Goal: Task Accomplishment & Management: Complete application form

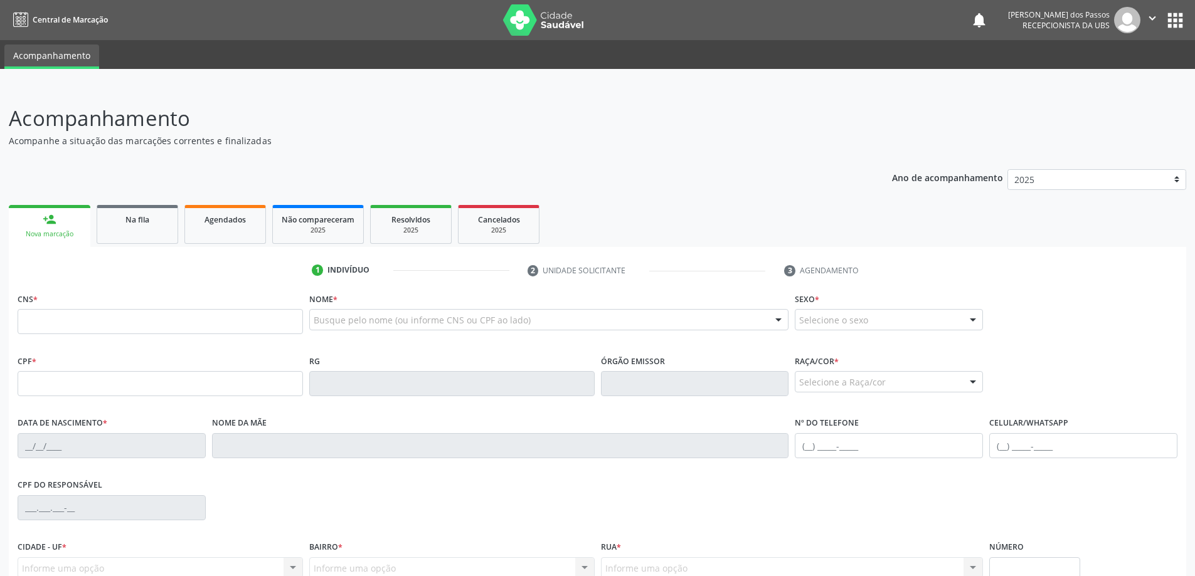
click at [95, 325] on input "text" at bounding box center [160, 321] width 285 height 25
type input "705 2004 2661 8975"
type input "090.863.914-78"
type input "[DATE]"
type input "[PERSON_NAME]"
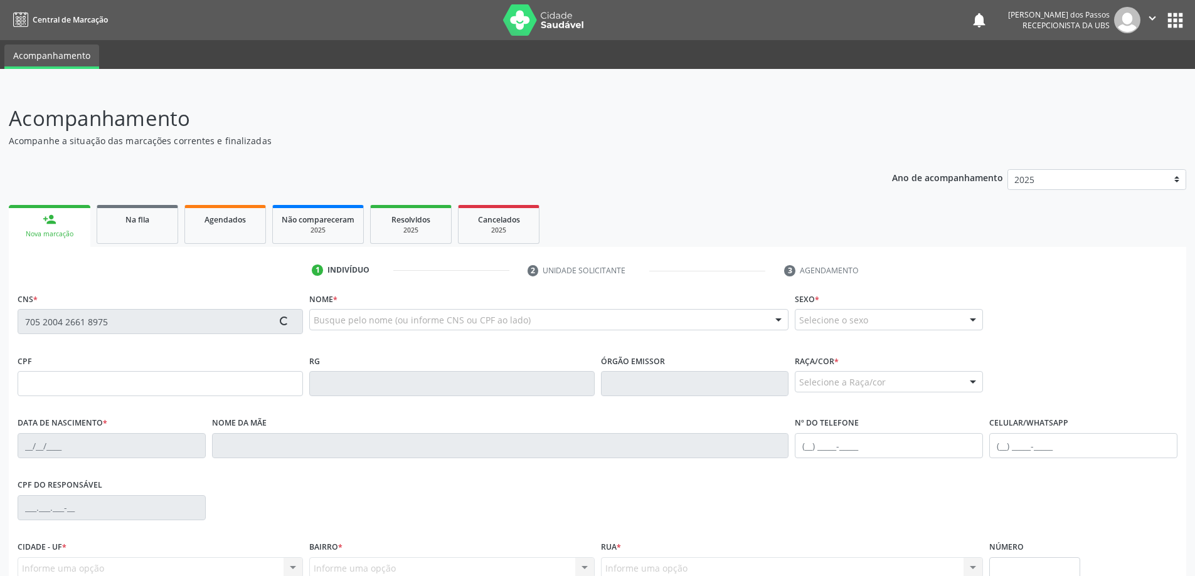
type input "[PHONE_NUMBER]"
type input "84"
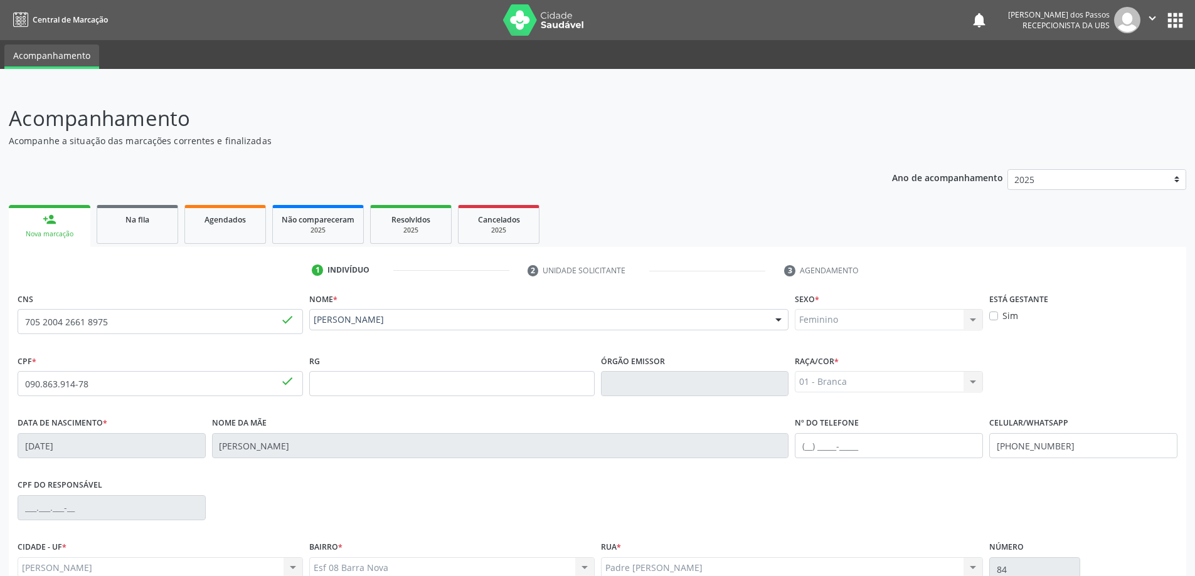
scroll to position [121, 0]
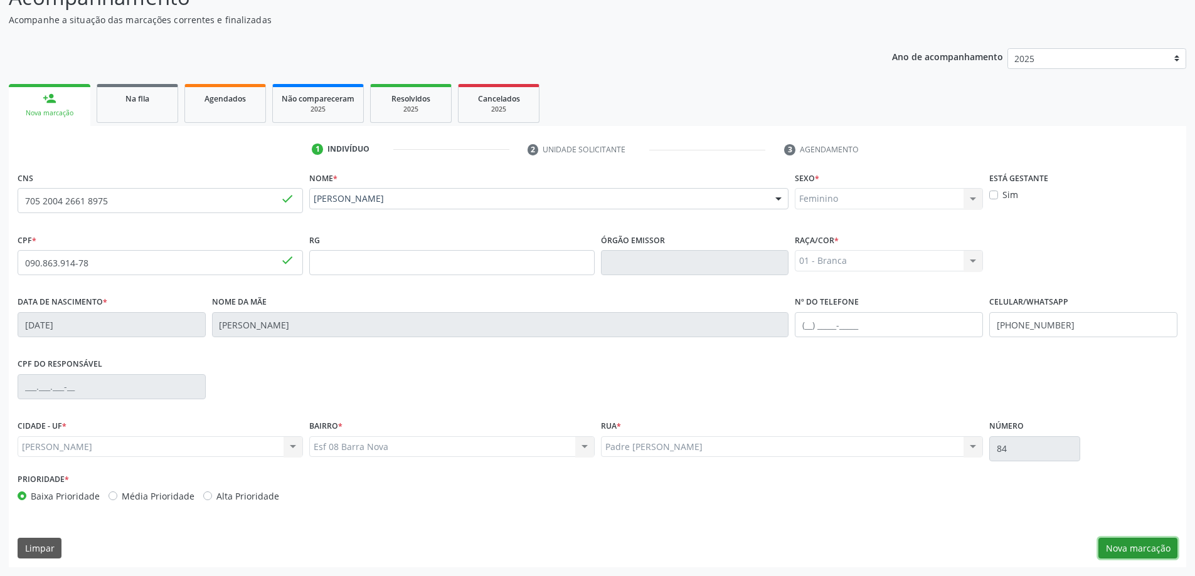
click at [1139, 545] on button "Nova marcação" at bounding box center [1137, 548] width 79 height 21
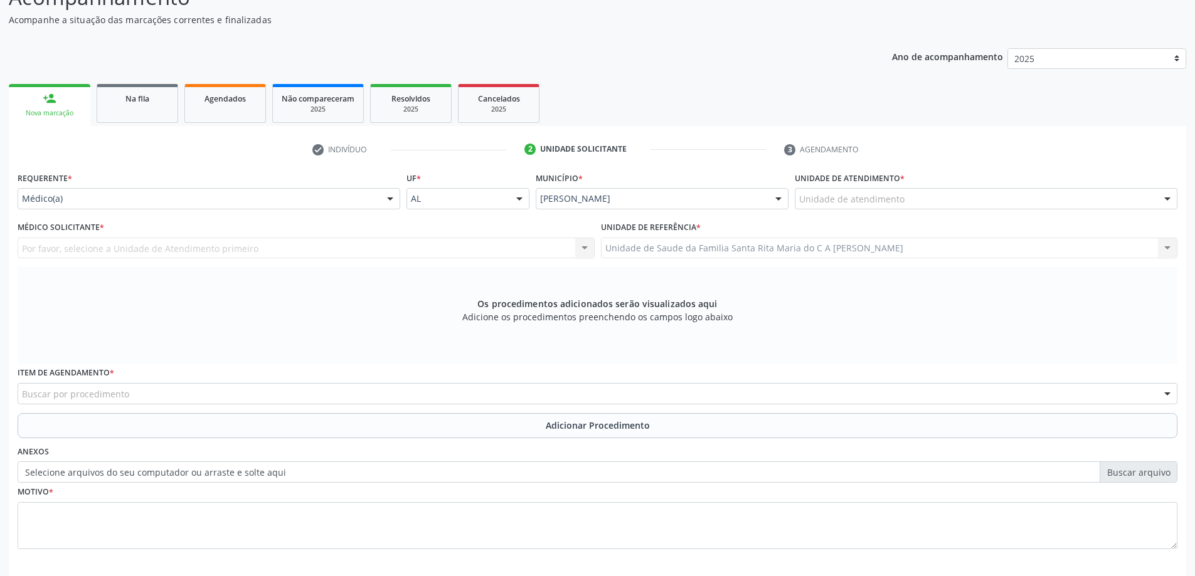
click at [932, 201] on div "Unidade de atendimento" at bounding box center [986, 198] width 383 height 21
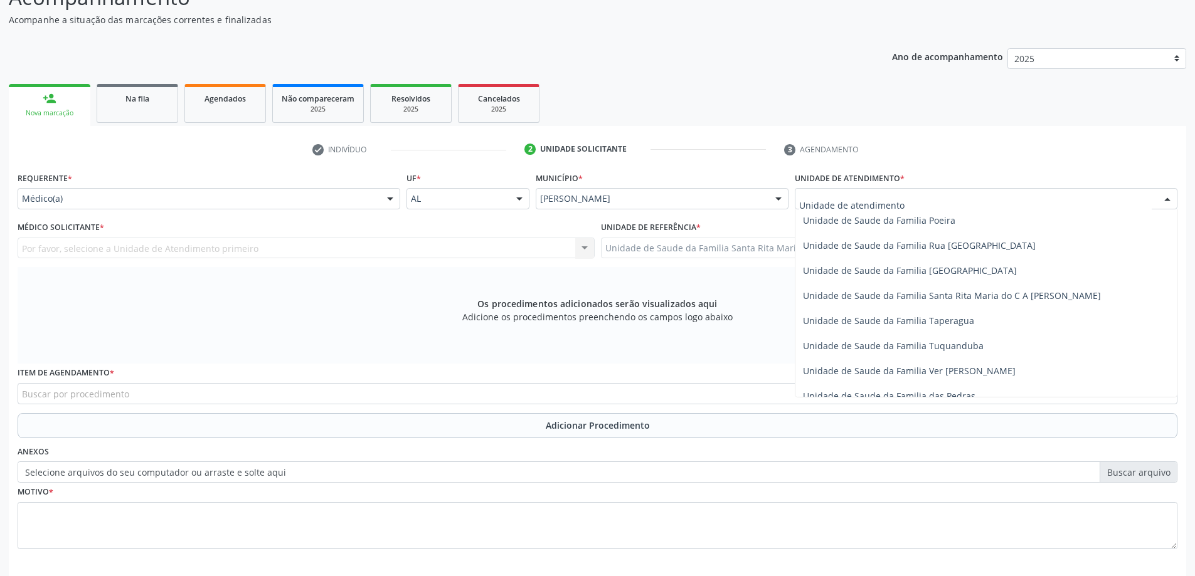
scroll to position [815, 0]
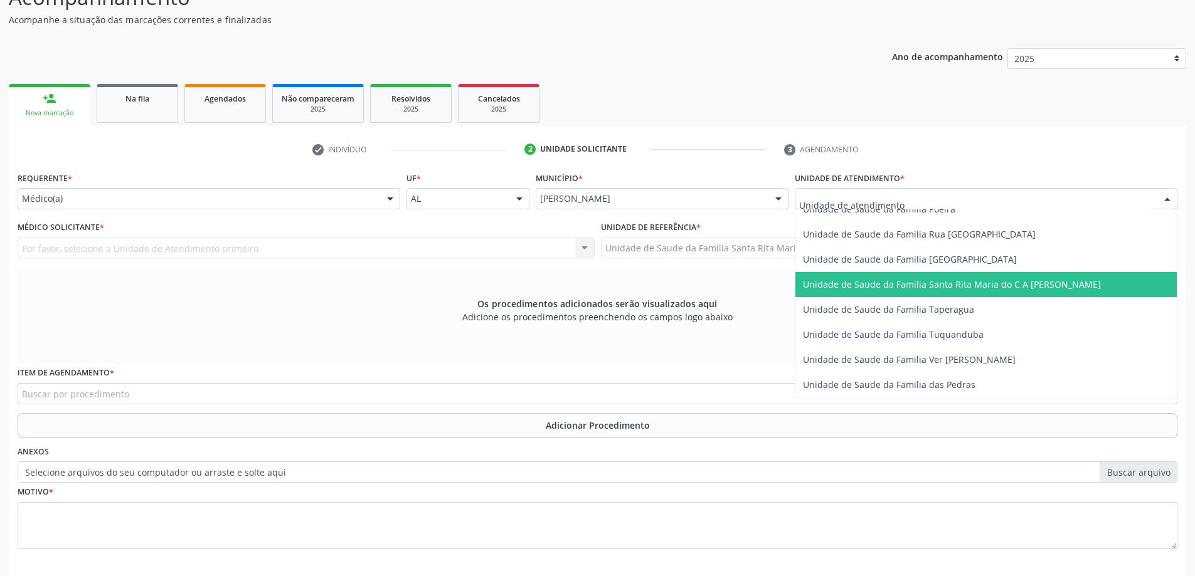
click at [906, 289] on span "Unidade de Saude da Familia Santa Rita Maria do C A [PERSON_NAME]" at bounding box center [952, 284] width 298 height 12
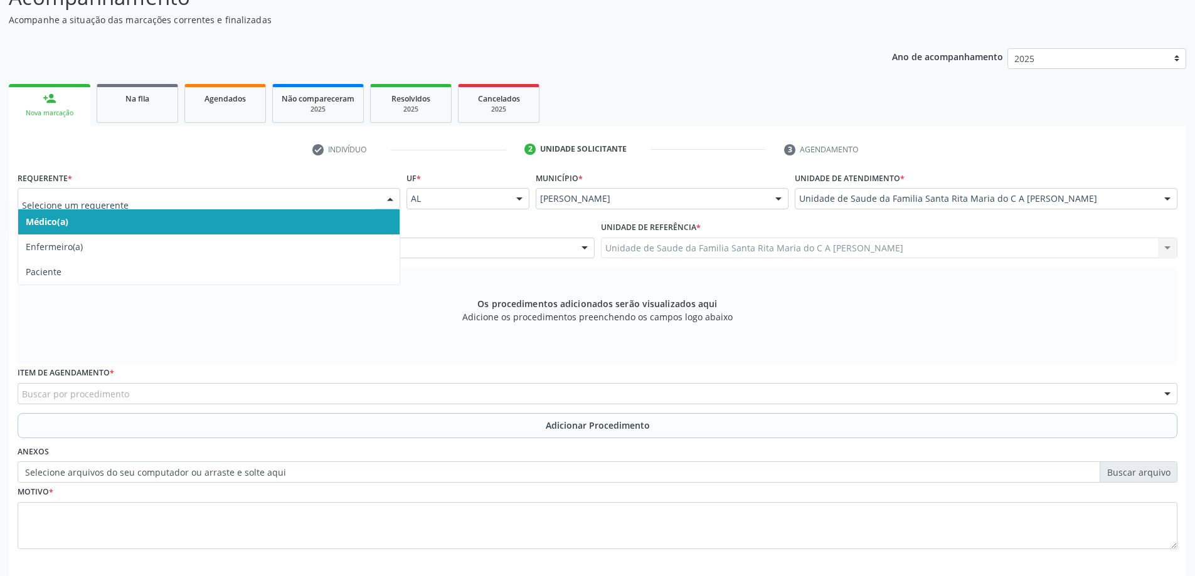
click at [107, 220] on span "Médico(a)" at bounding box center [208, 221] width 381 height 25
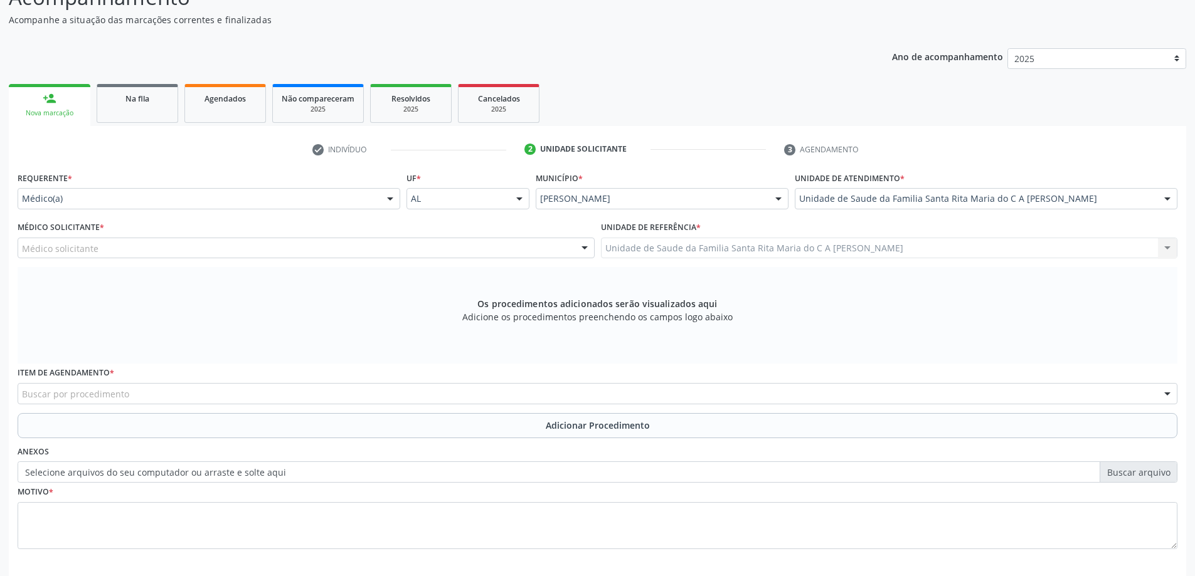
click at [110, 246] on div "Médico solicitante" at bounding box center [306, 248] width 577 height 21
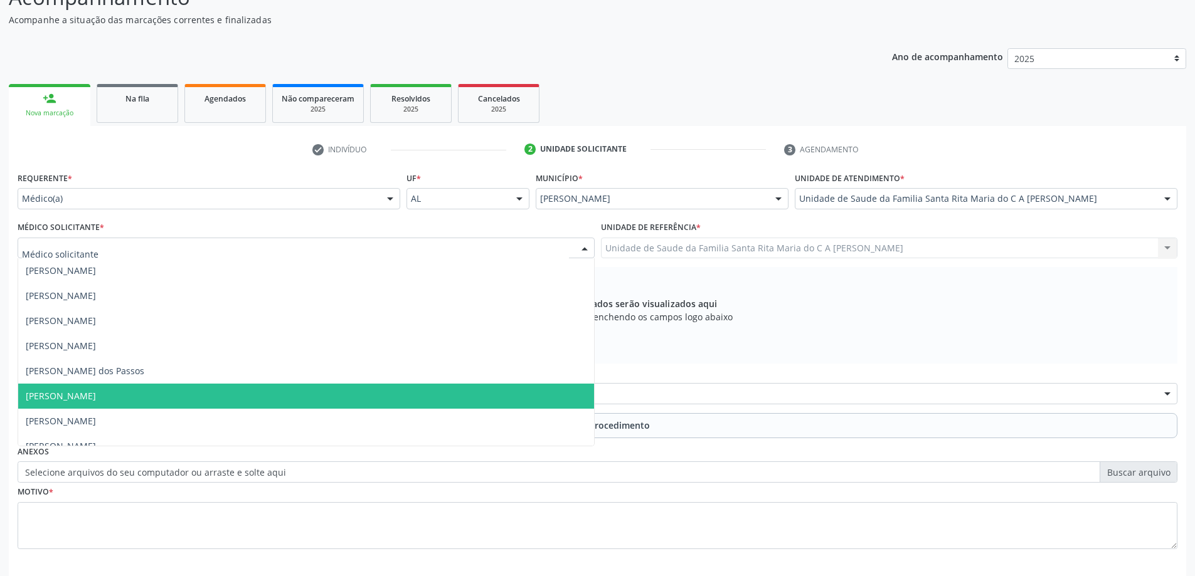
click at [96, 391] on span "[PERSON_NAME]" at bounding box center [61, 396] width 70 height 12
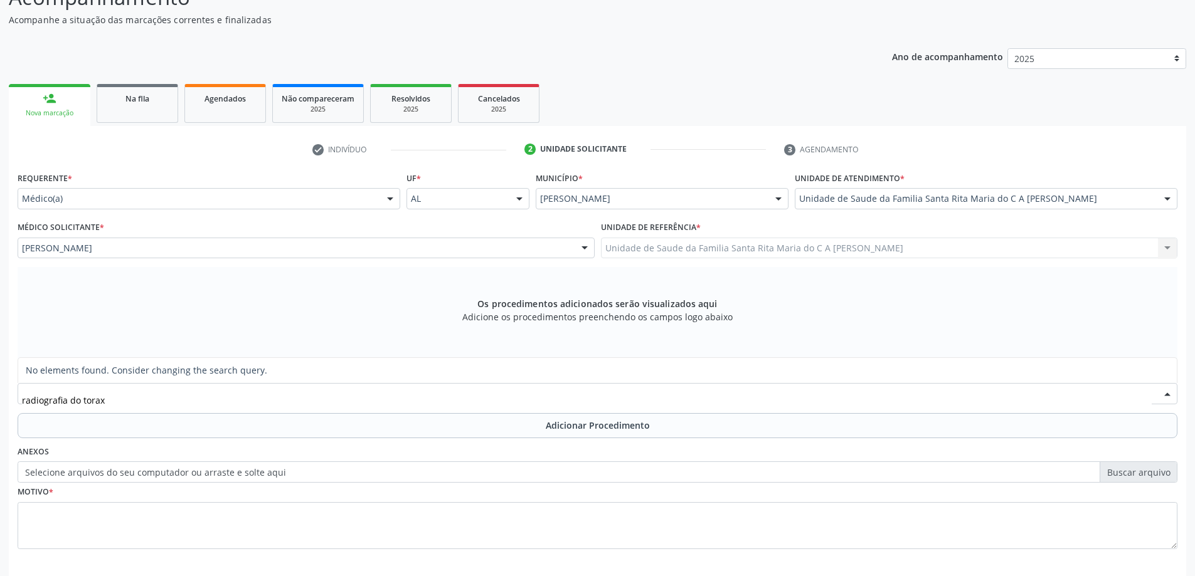
click at [79, 400] on input "radiografia do torax" at bounding box center [587, 400] width 1130 height 25
type input "radiografia de torax"
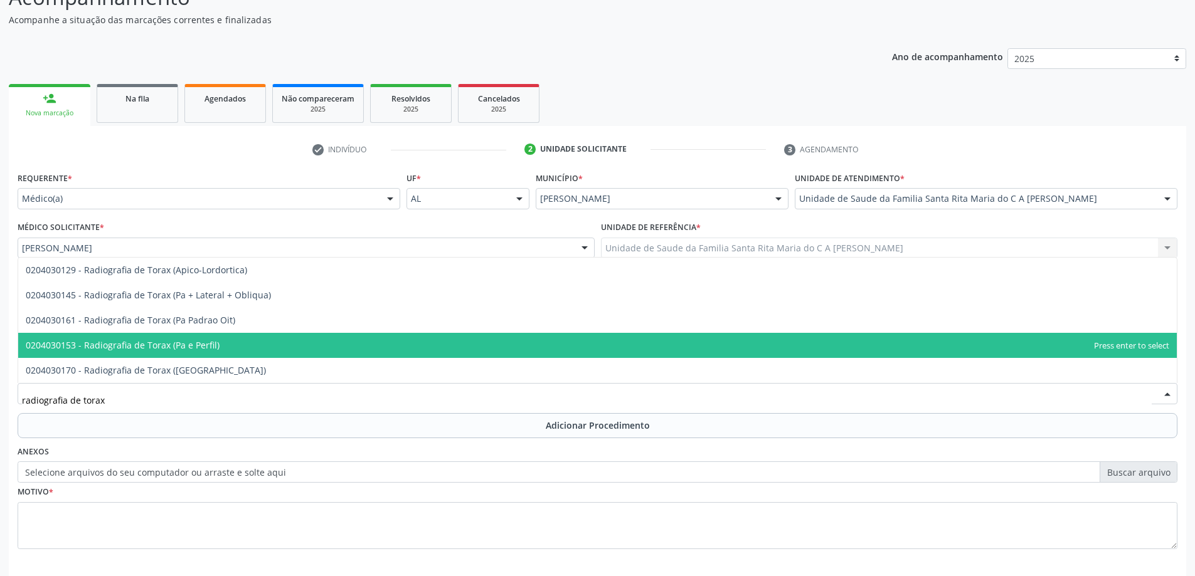
click at [245, 343] on span "0204030153 - Radiografia de Torax (Pa e Perfil)" at bounding box center [597, 345] width 1158 height 25
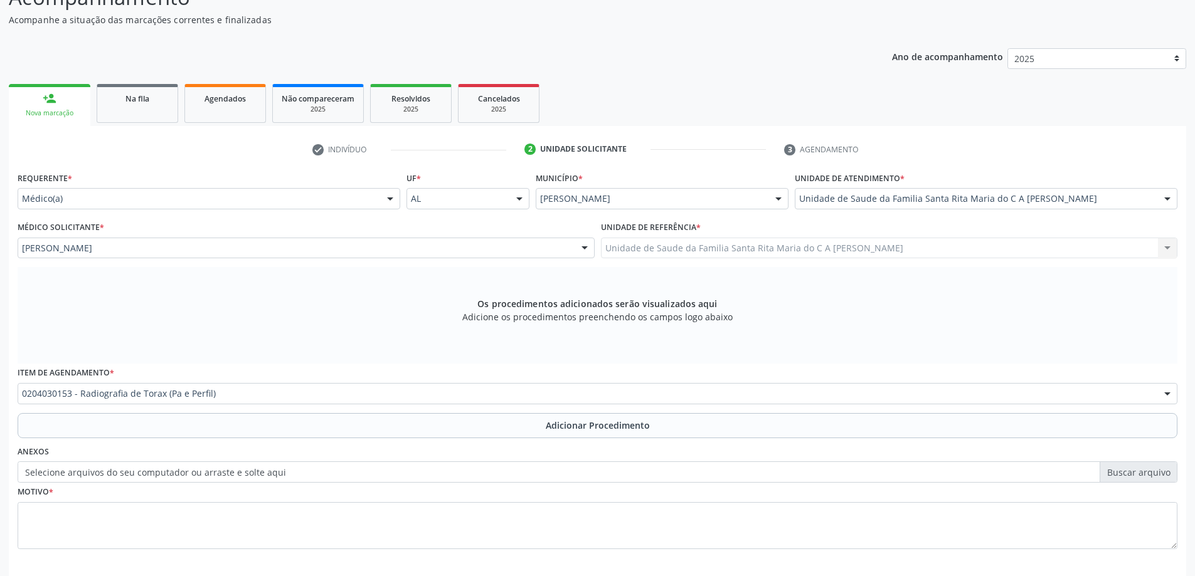
click at [177, 431] on button "Adicionar Procedimento" at bounding box center [598, 425] width 1160 height 25
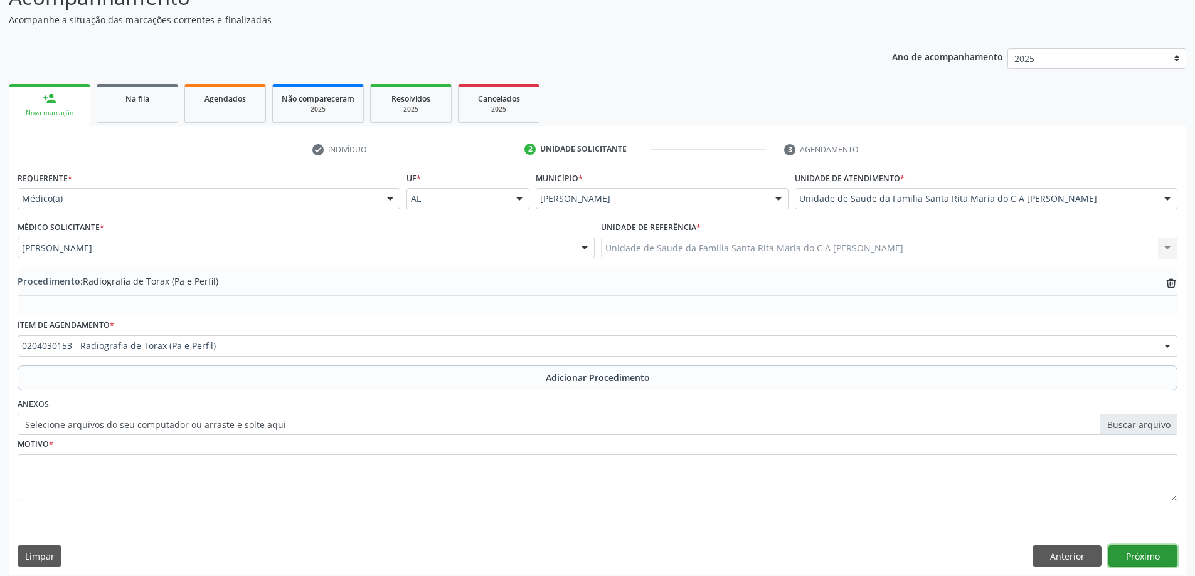
click at [1138, 556] on button "Próximo" at bounding box center [1142, 556] width 69 height 21
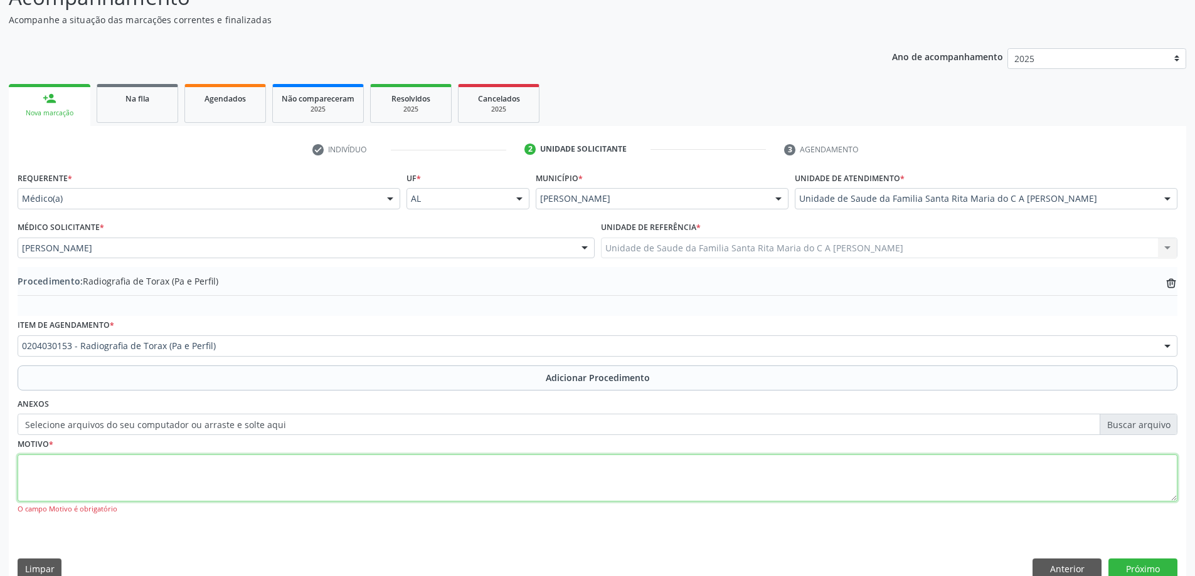
click at [105, 485] on textarea at bounding box center [598, 479] width 1160 height 48
type textarea "dor torax"
click at [1153, 573] on button "Próximo" at bounding box center [1142, 569] width 69 height 21
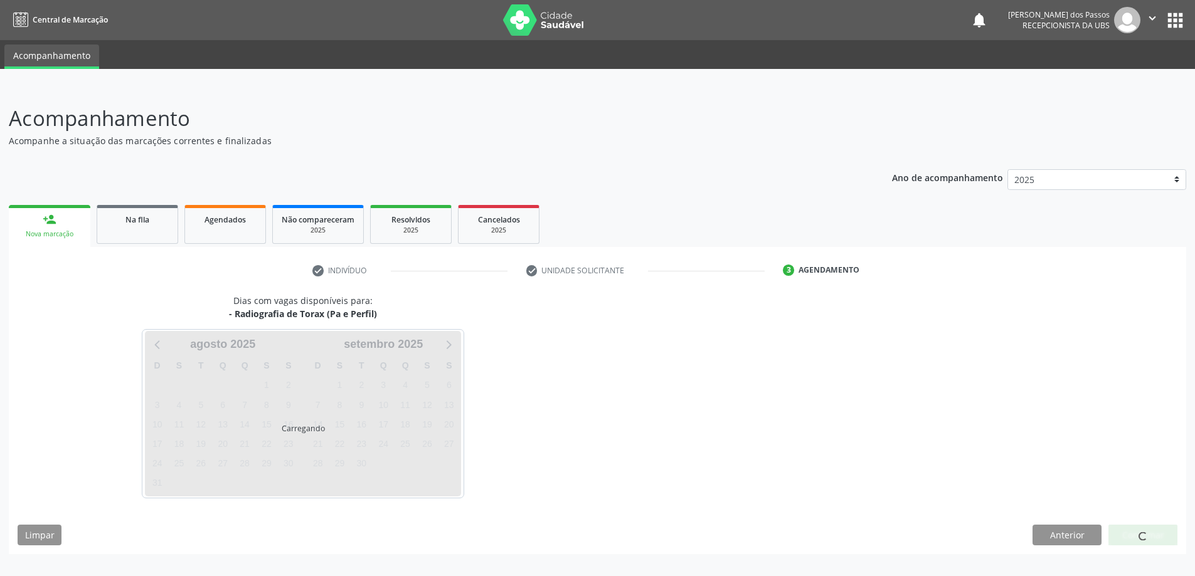
scroll to position [0, 0]
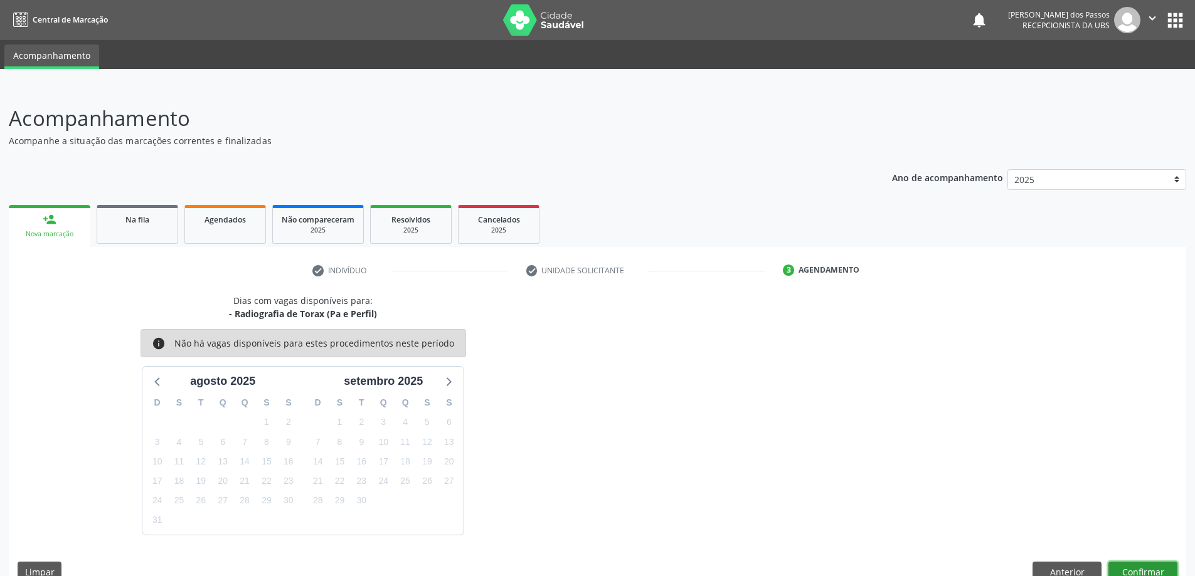
click at [1138, 571] on button "Confirmar" at bounding box center [1142, 572] width 69 height 21
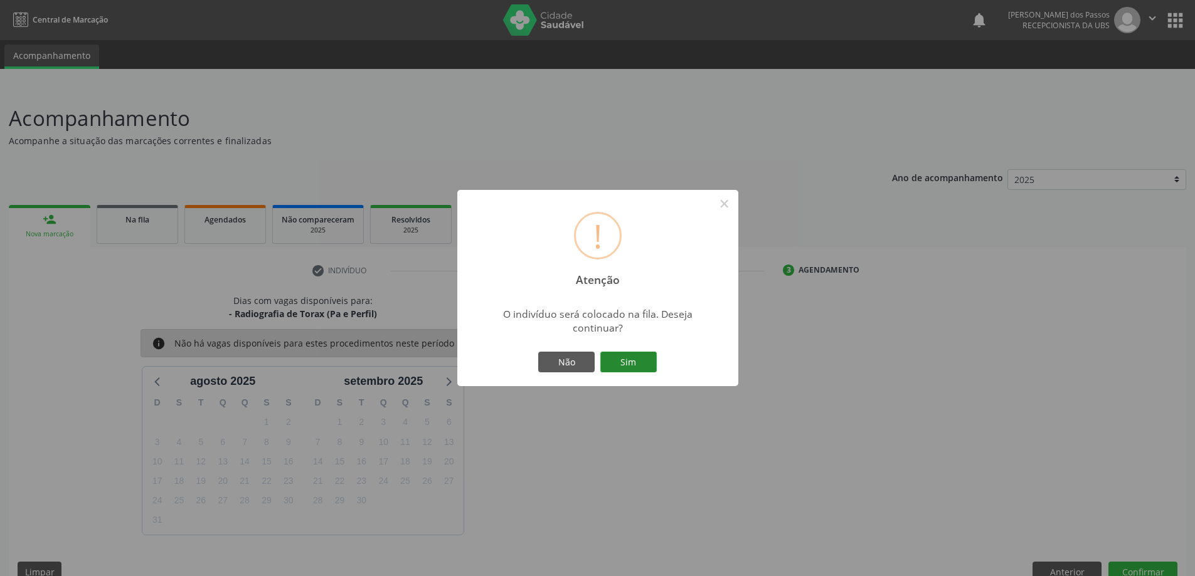
click at [643, 368] on button "Sim" at bounding box center [628, 362] width 56 height 21
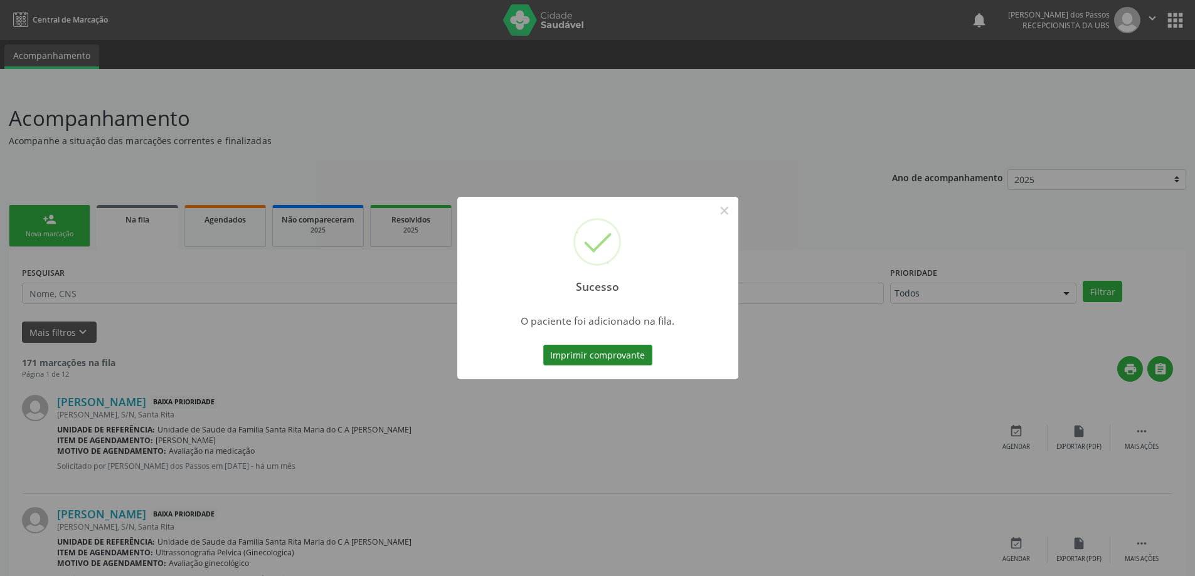
click at [620, 361] on button "Imprimir comprovante" at bounding box center [597, 355] width 109 height 21
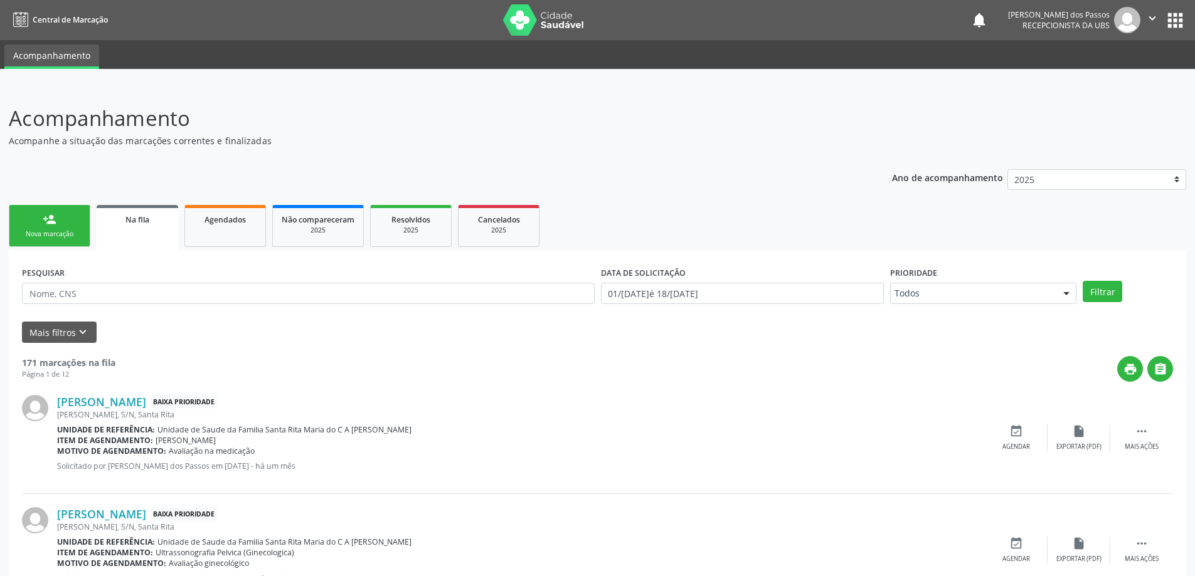
click at [51, 232] on div "Nova marcação" at bounding box center [49, 234] width 63 height 9
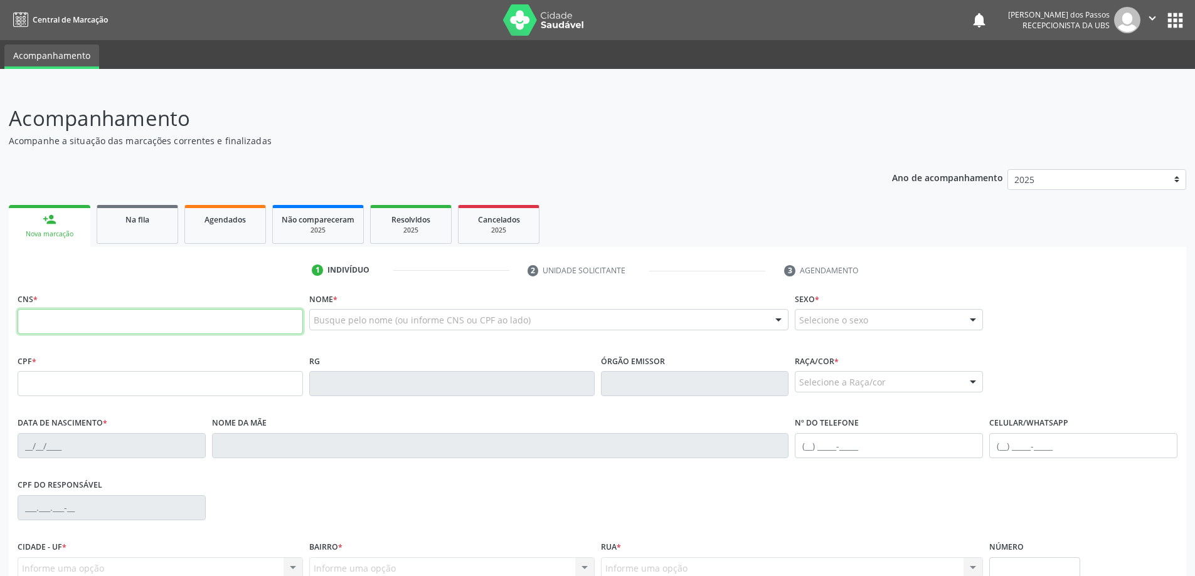
click at [156, 321] on input "text" at bounding box center [160, 321] width 285 height 25
type input "7"
click at [143, 319] on input "text" at bounding box center [160, 321] width 285 height 25
click at [52, 383] on input "text" at bounding box center [160, 383] width 285 height 25
type input "099.745.684-12"
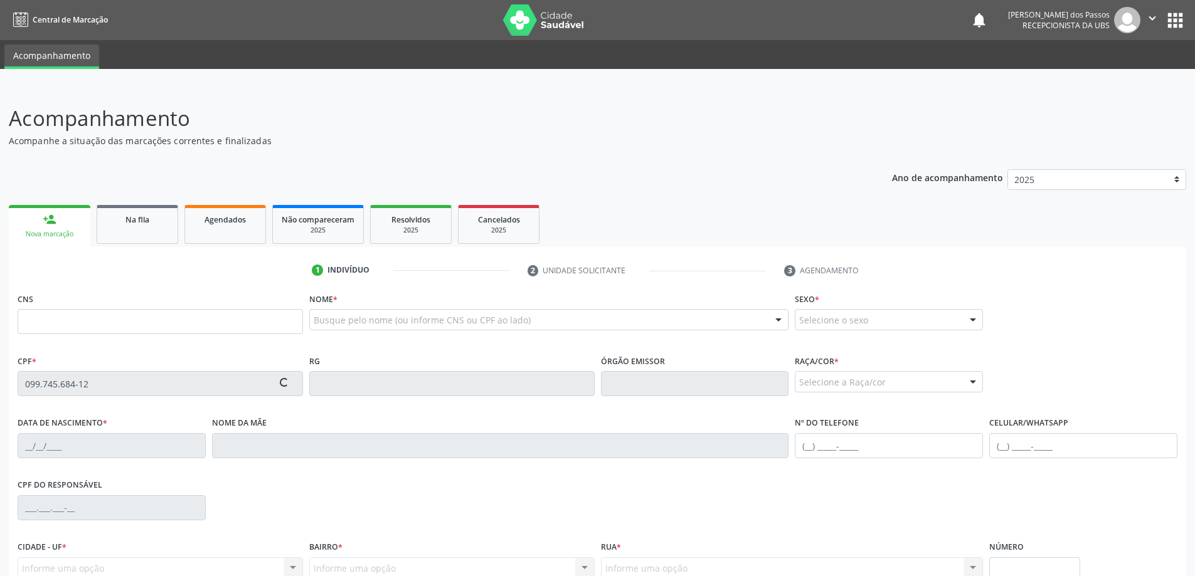
type input "707 4070 3052 5076"
type input "[DATE]"
type input "[PERSON_NAME] Expedita dos Santos"
type input "[PHONE_NUMBER]"
type input "S/N"
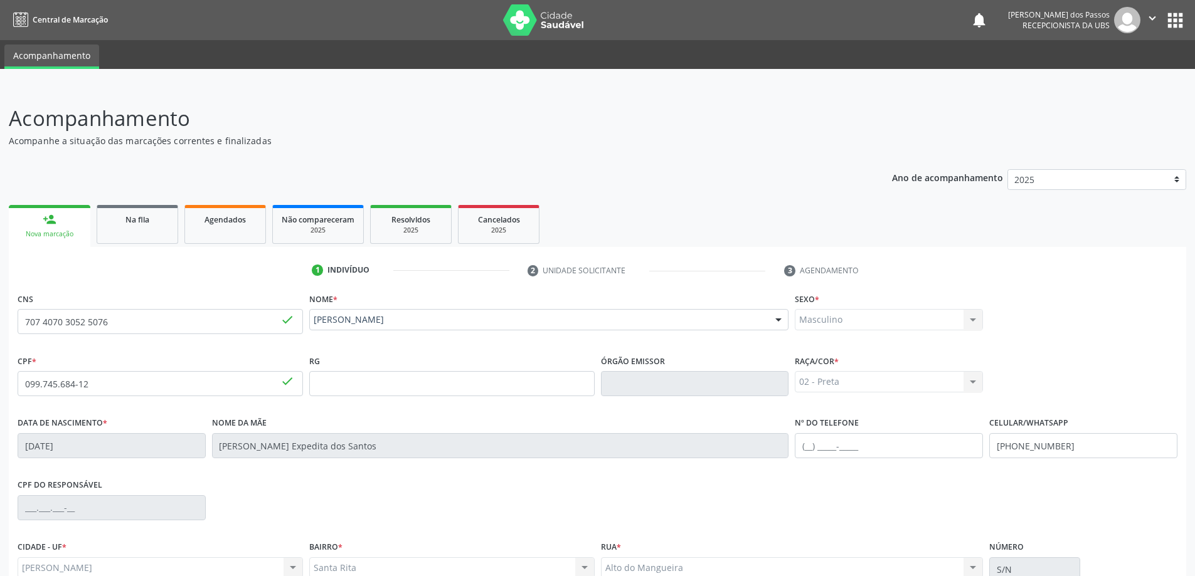
scroll to position [121, 0]
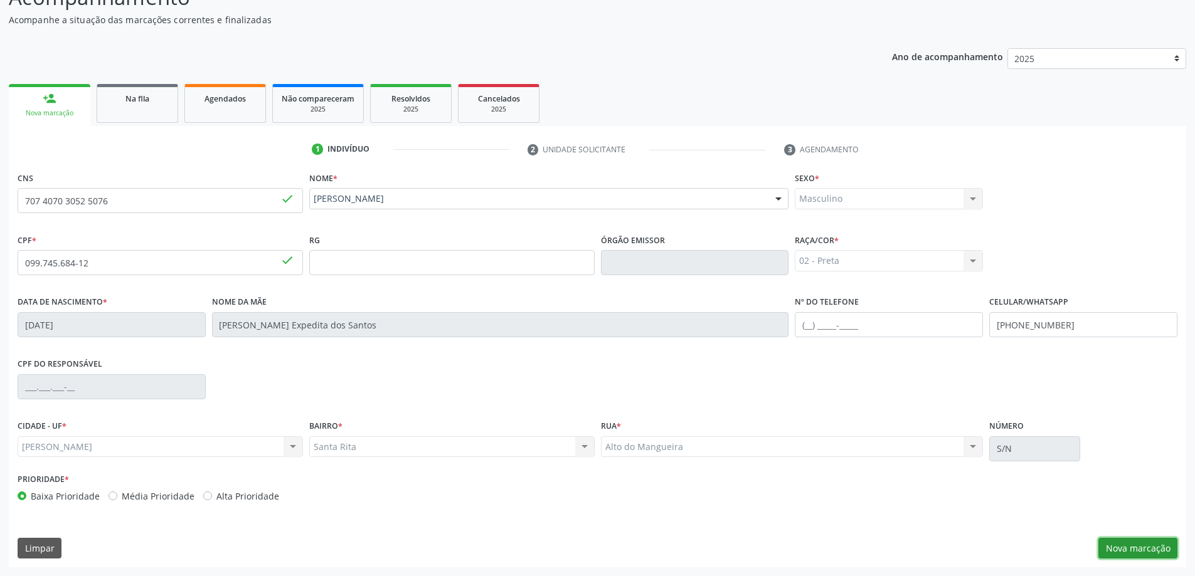
click at [1126, 547] on button "Nova marcação" at bounding box center [1137, 548] width 79 height 21
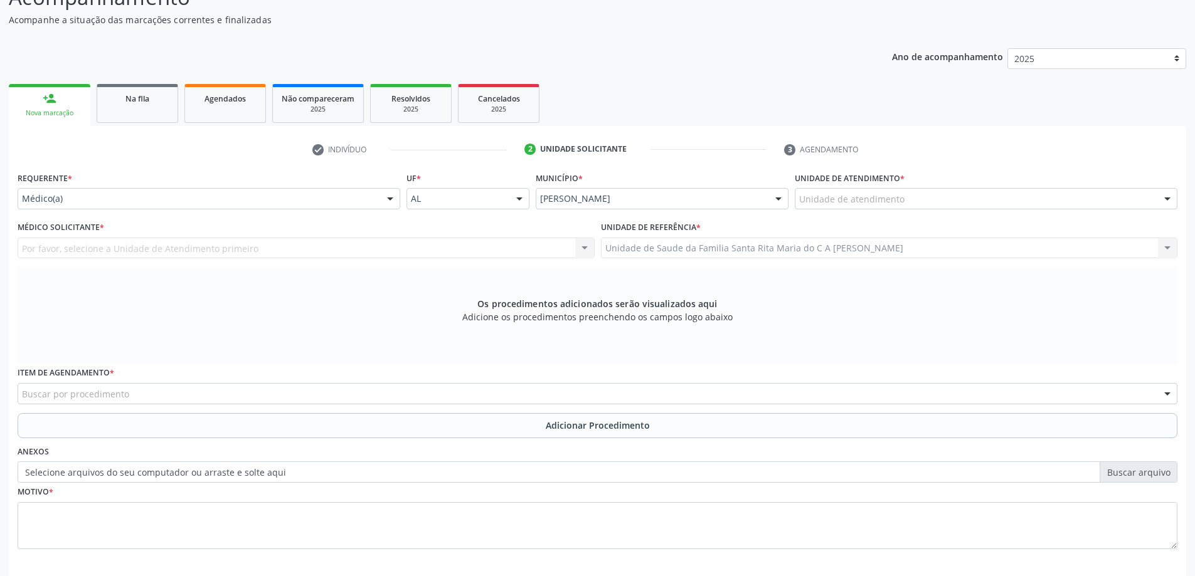
click at [964, 195] on div "Unidade de atendimento" at bounding box center [986, 198] width 383 height 21
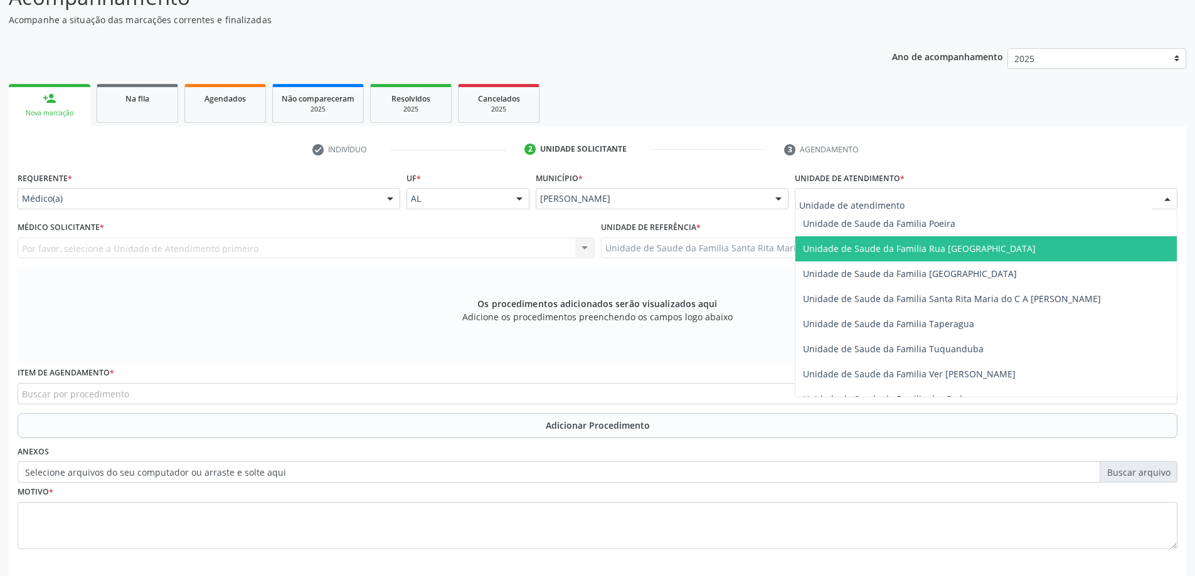
scroll to position [815, 0]
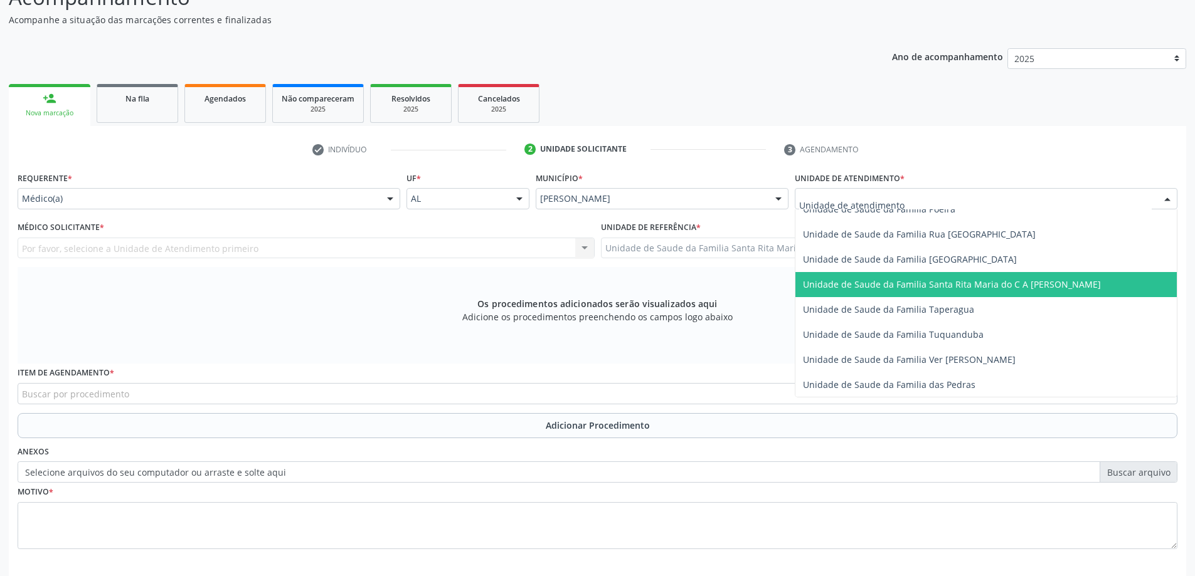
click at [944, 289] on span "Unidade de Saude da Familia Santa Rita Maria do C A [PERSON_NAME]" at bounding box center [952, 284] width 298 height 12
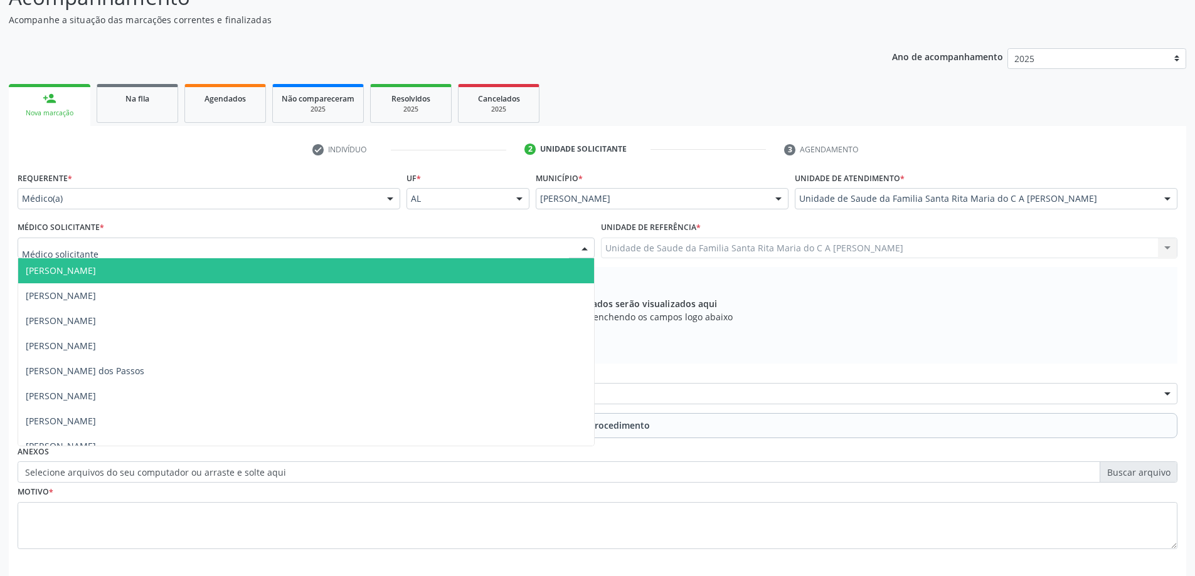
click at [219, 257] on div at bounding box center [306, 248] width 577 height 21
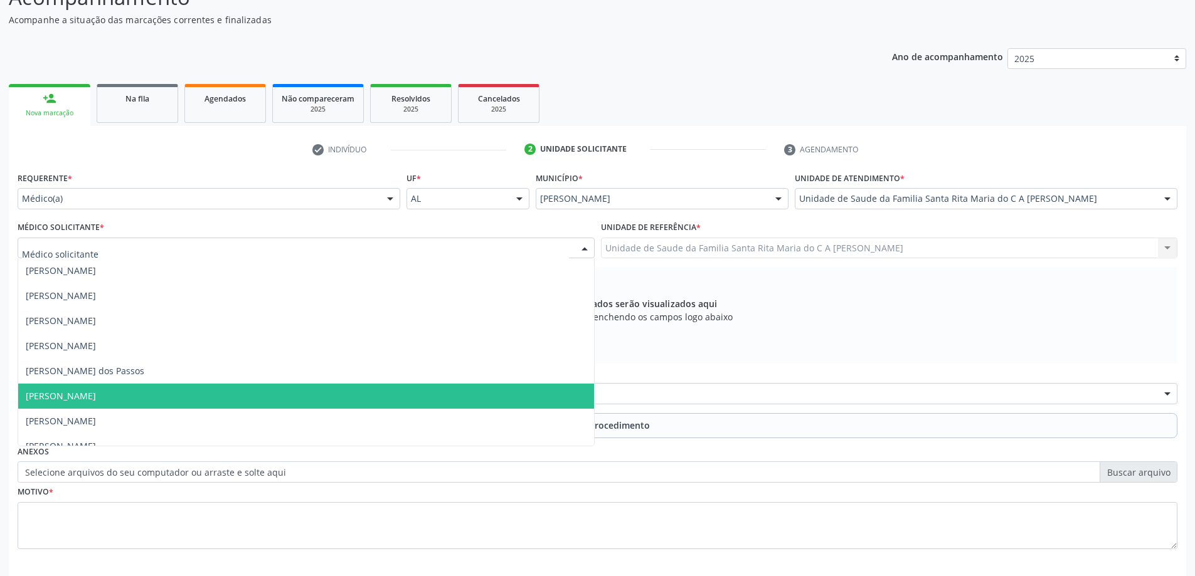
click at [220, 401] on span "[PERSON_NAME]" at bounding box center [306, 396] width 576 height 25
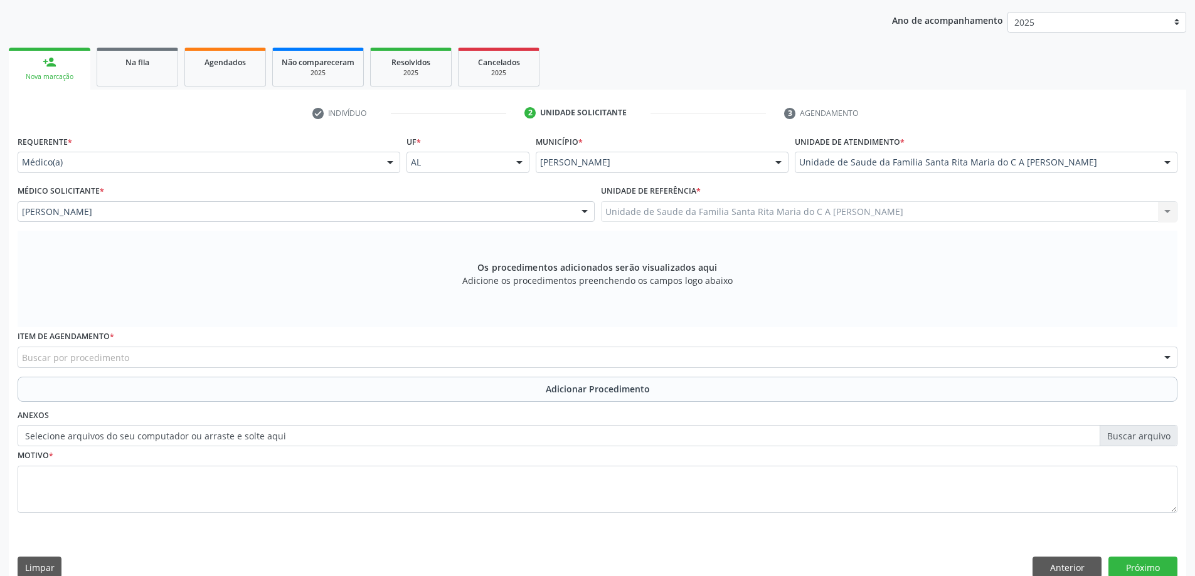
scroll to position [177, 0]
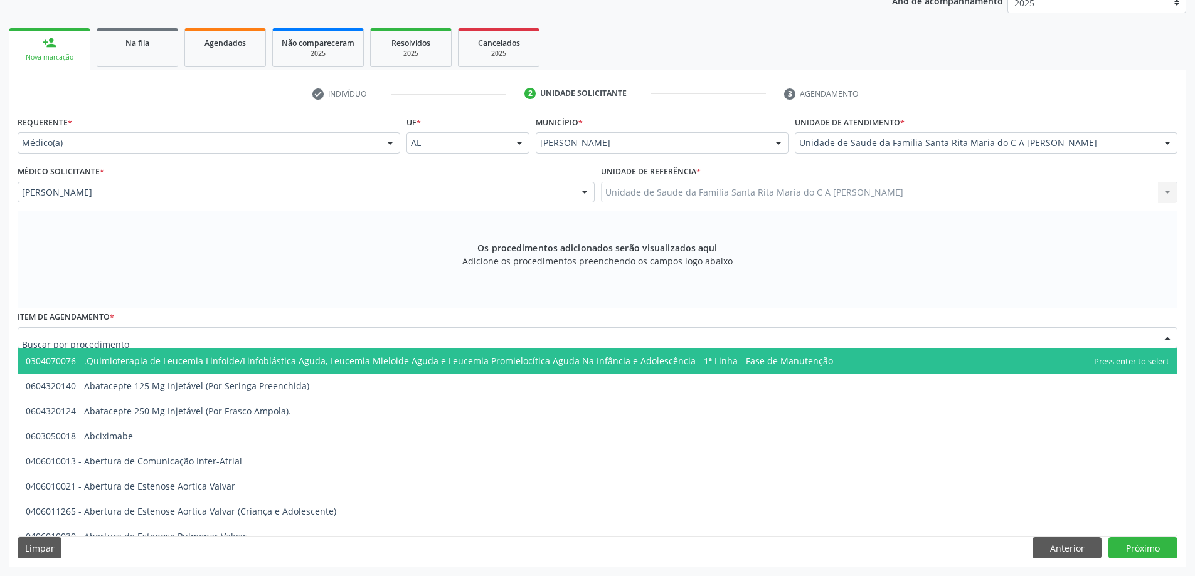
click at [208, 339] on div at bounding box center [598, 337] width 1160 height 21
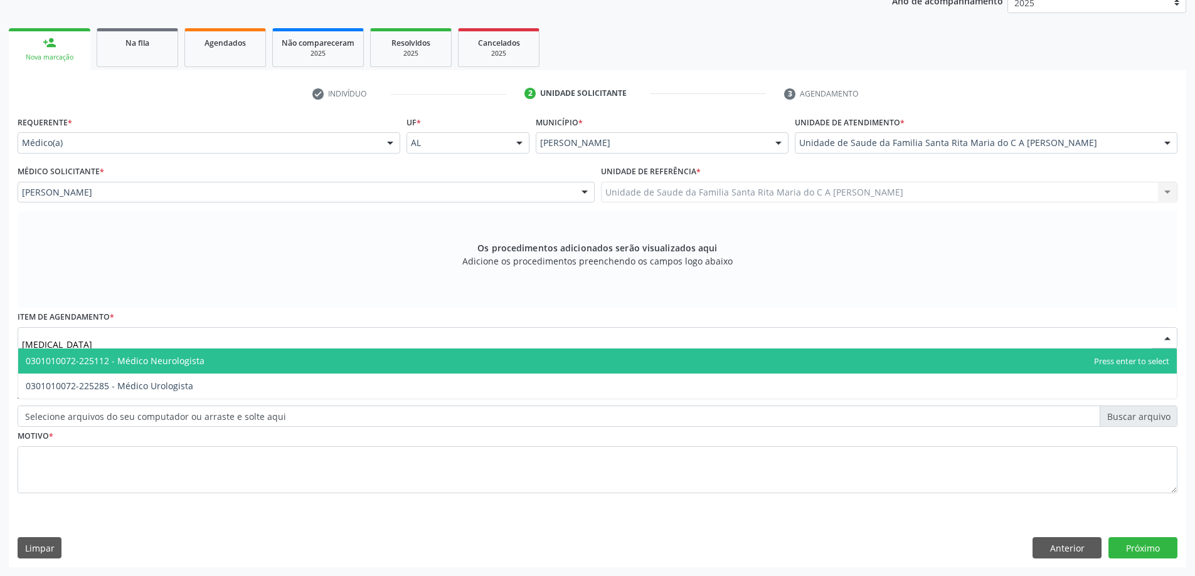
type input "urologista"
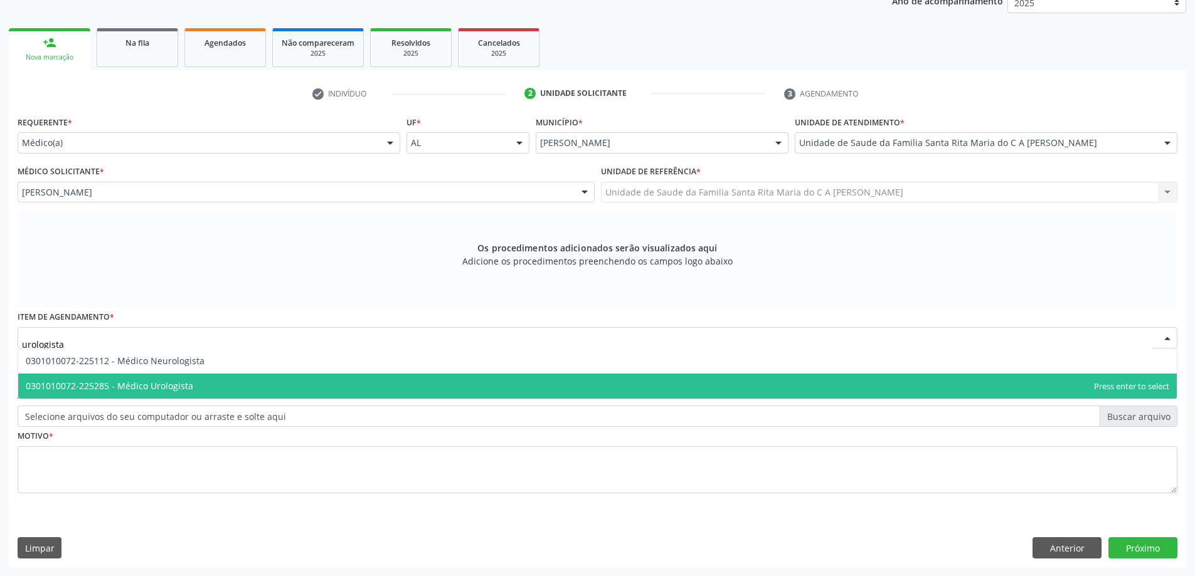
click at [216, 393] on span "0301010072-225285 - Médico Urologista" at bounding box center [597, 386] width 1158 height 25
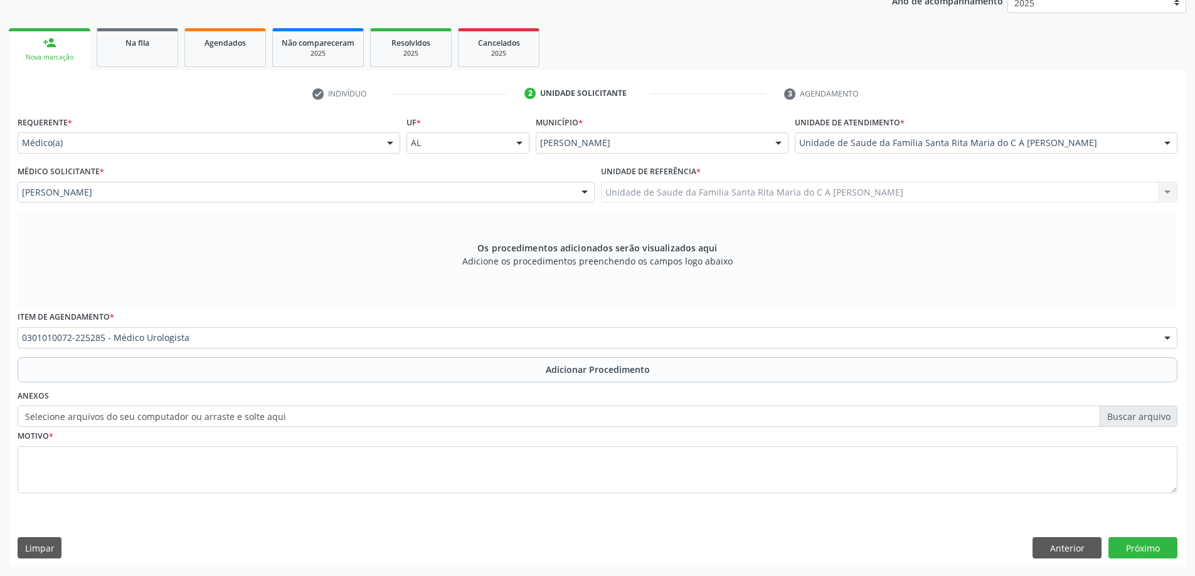
click at [216, 393] on div "Anexos Selecione arquivos do seu computador ou arraste e solte aqui" at bounding box center [597, 407] width 1166 height 40
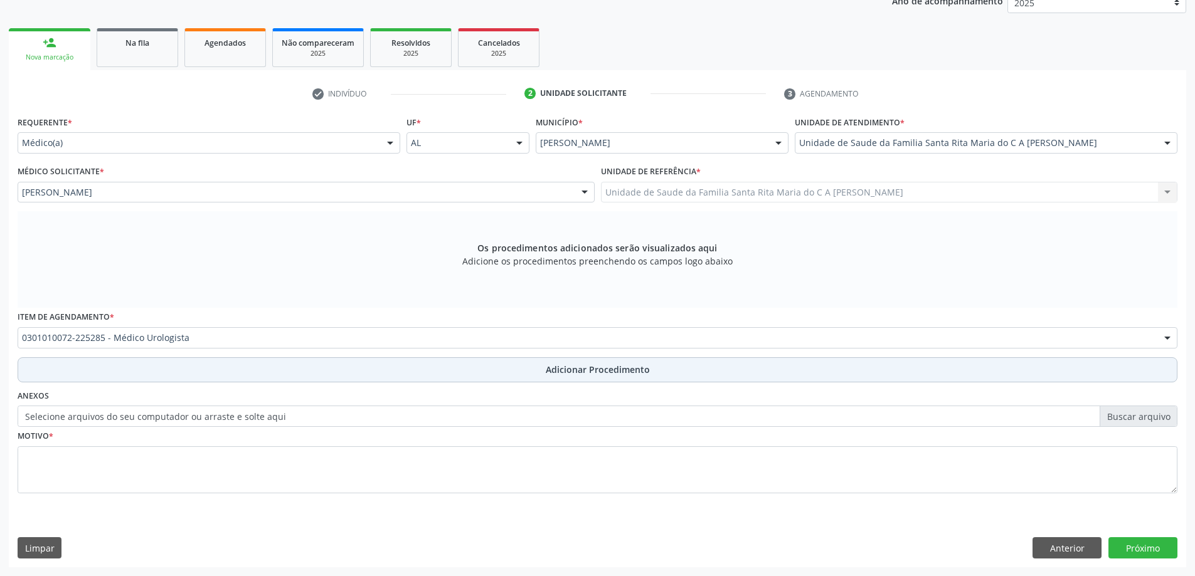
click at [208, 373] on button "Adicionar Procedimento" at bounding box center [598, 369] width 1160 height 25
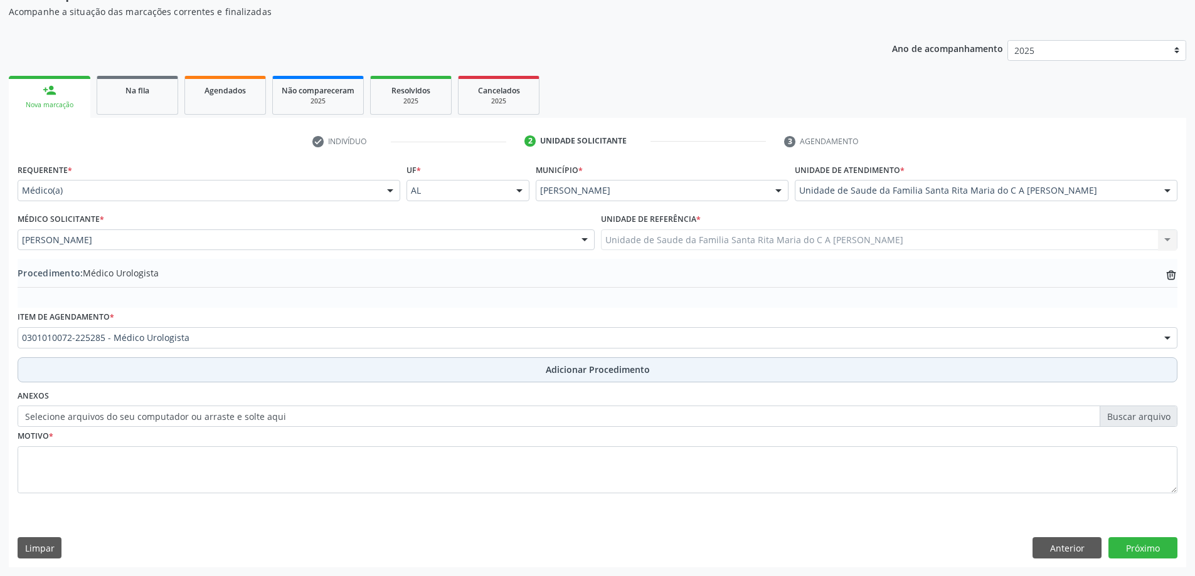
scroll to position [129, 0]
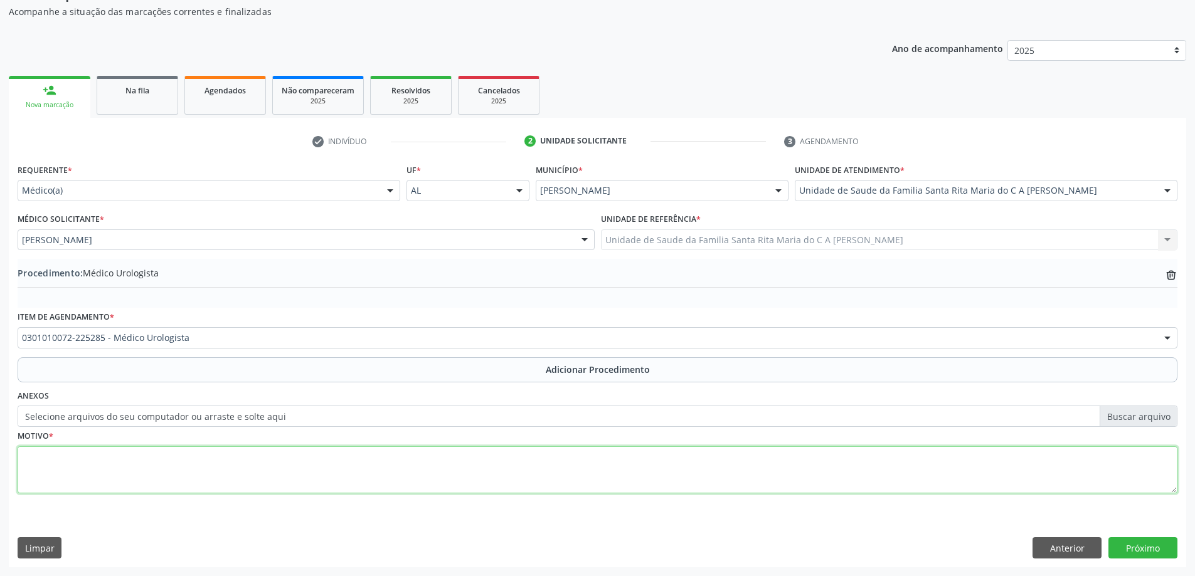
click at [191, 467] on textarea at bounding box center [598, 471] width 1160 height 48
type textarea "avaliação dos testiculos"
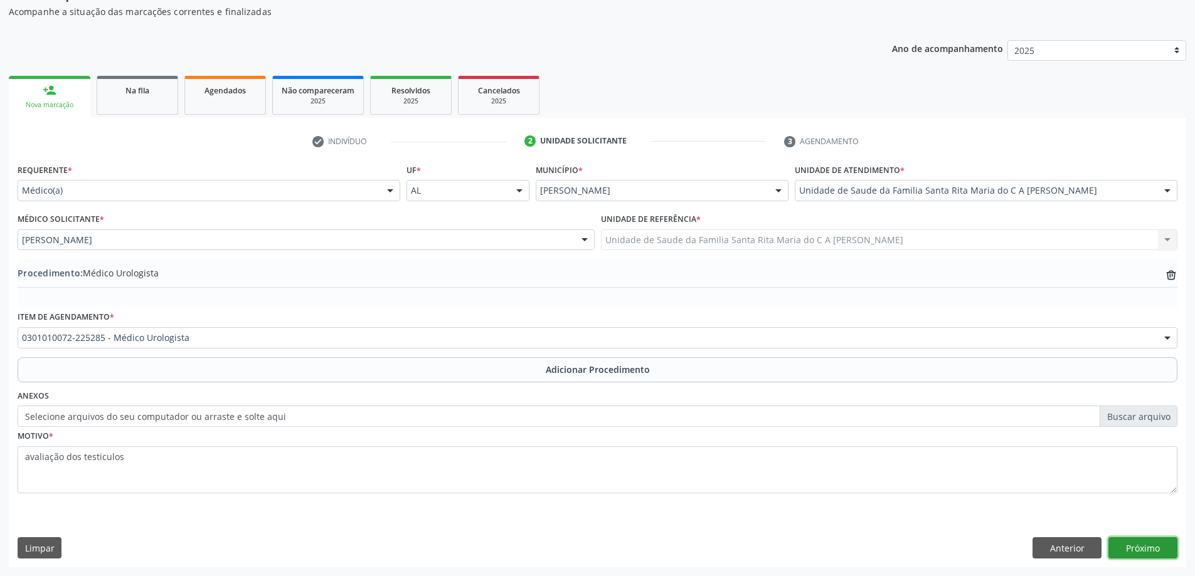
click at [1170, 550] on button "Próximo" at bounding box center [1142, 547] width 69 height 21
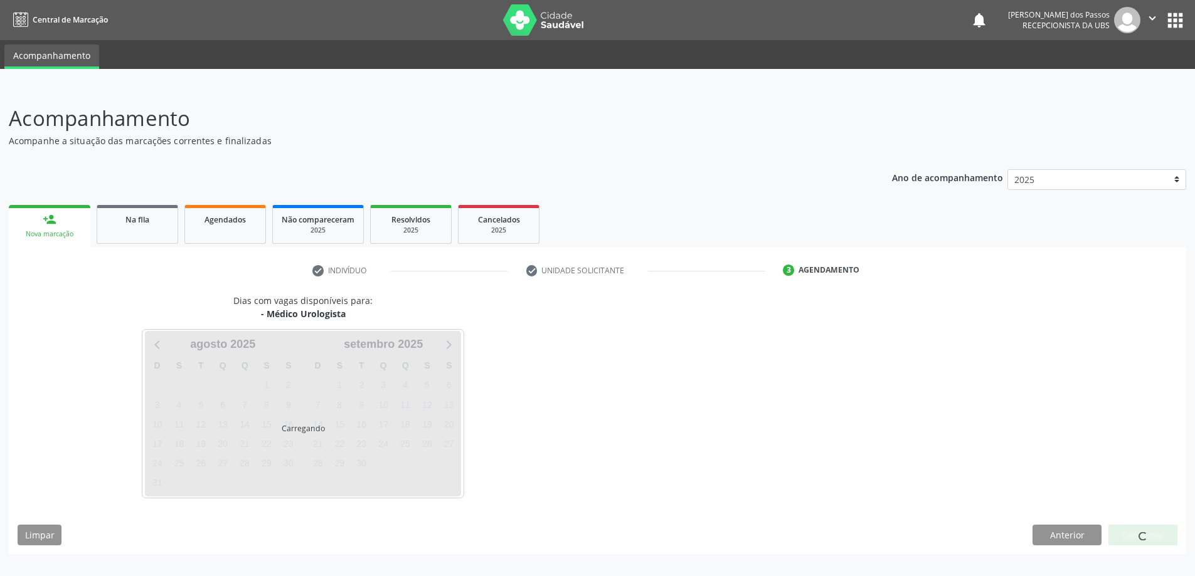
scroll to position [0, 0]
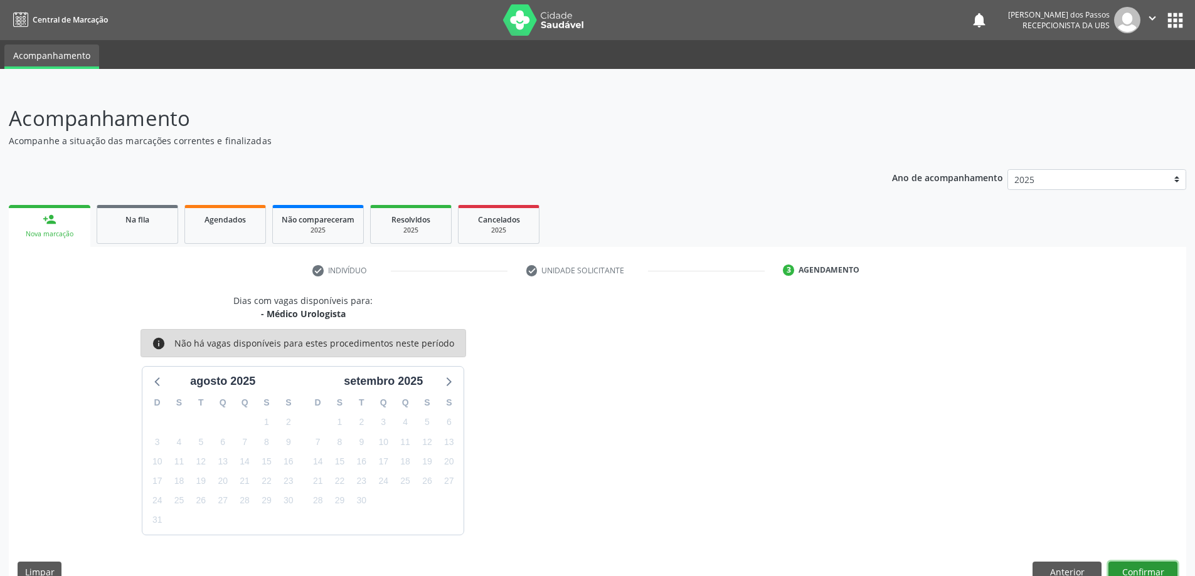
click at [1166, 567] on button "Confirmar" at bounding box center [1142, 572] width 69 height 21
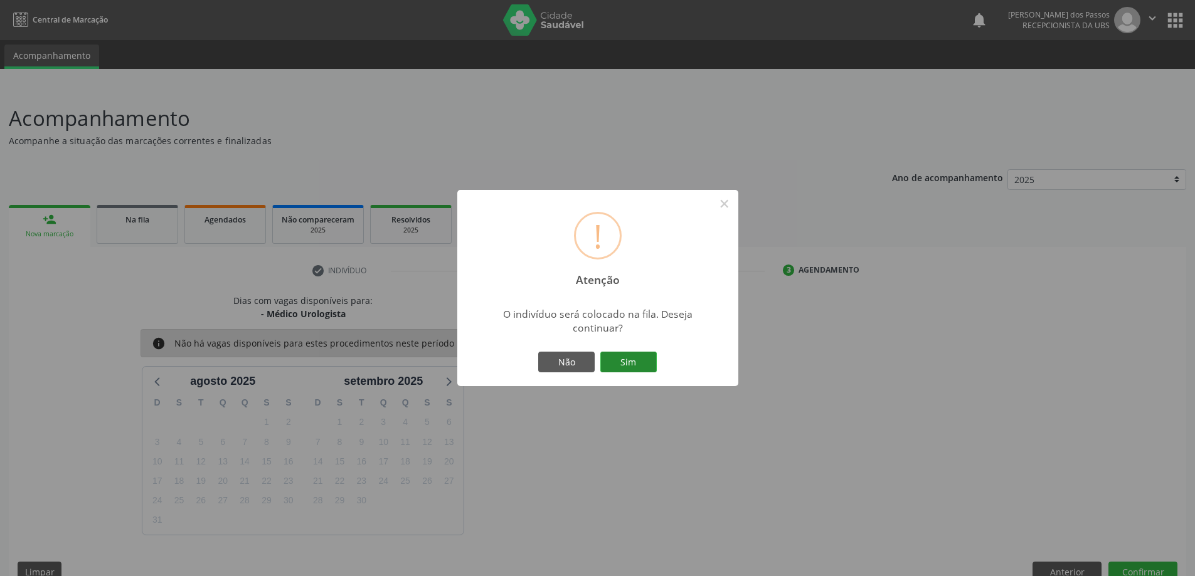
click at [632, 364] on button "Sim" at bounding box center [628, 362] width 56 height 21
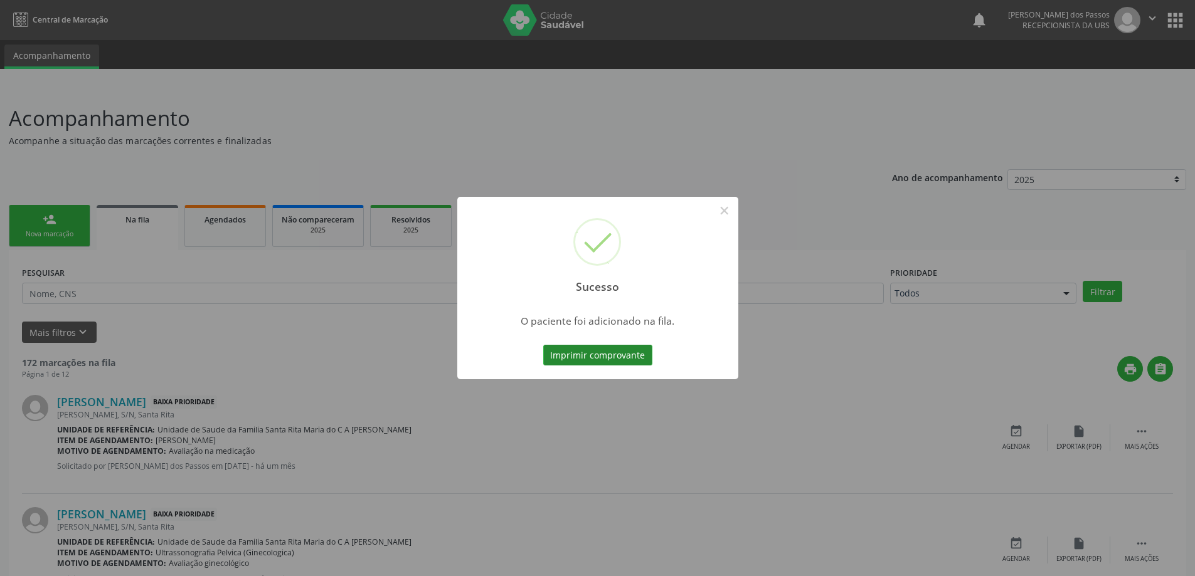
click at [633, 357] on button "Imprimir comprovante" at bounding box center [597, 355] width 109 height 21
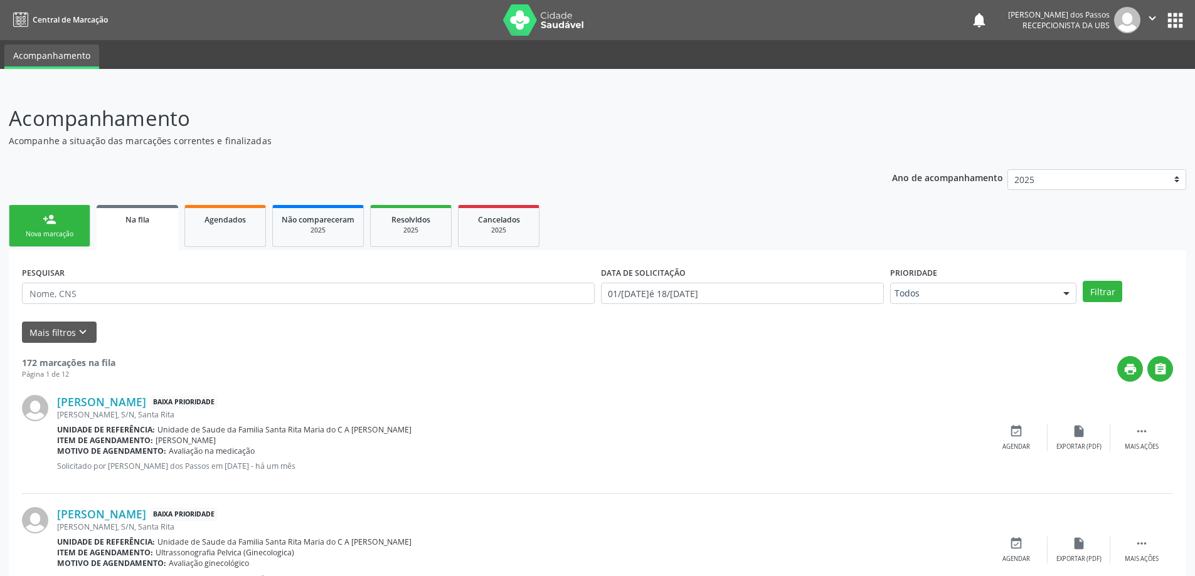
click at [55, 235] on div "Nova marcação" at bounding box center [49, 234] width 63 height 9
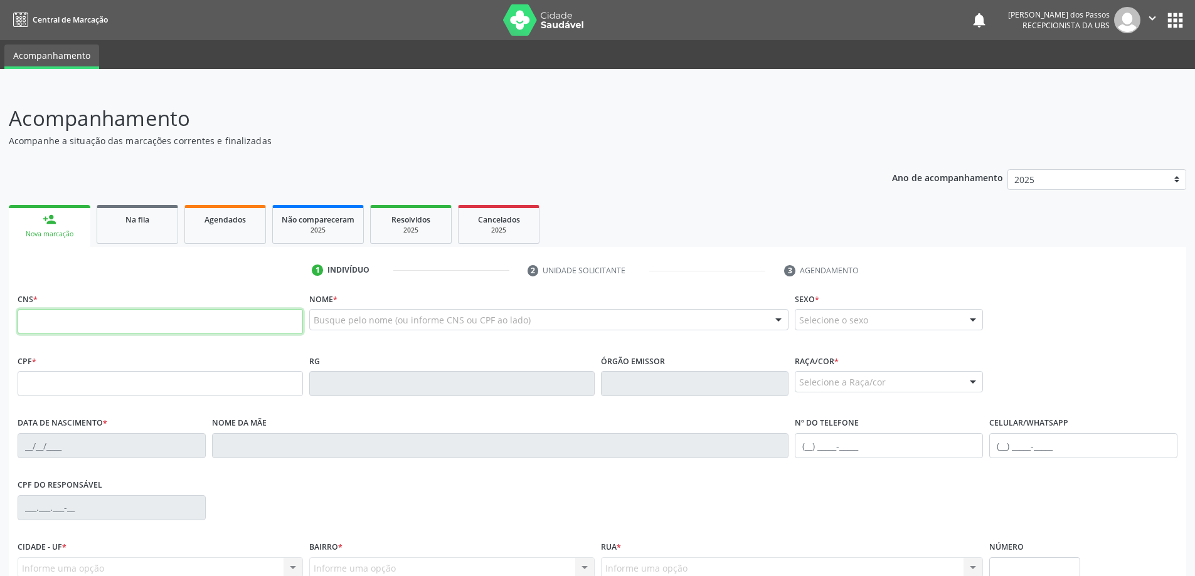
click at [226, 320] on input "text" at bounding box center [160, 321] width 285 height 25
type input "7"
click at [78, 384] on input "text" at bounding box center [160, 383] width 285 height 25
type input "0"
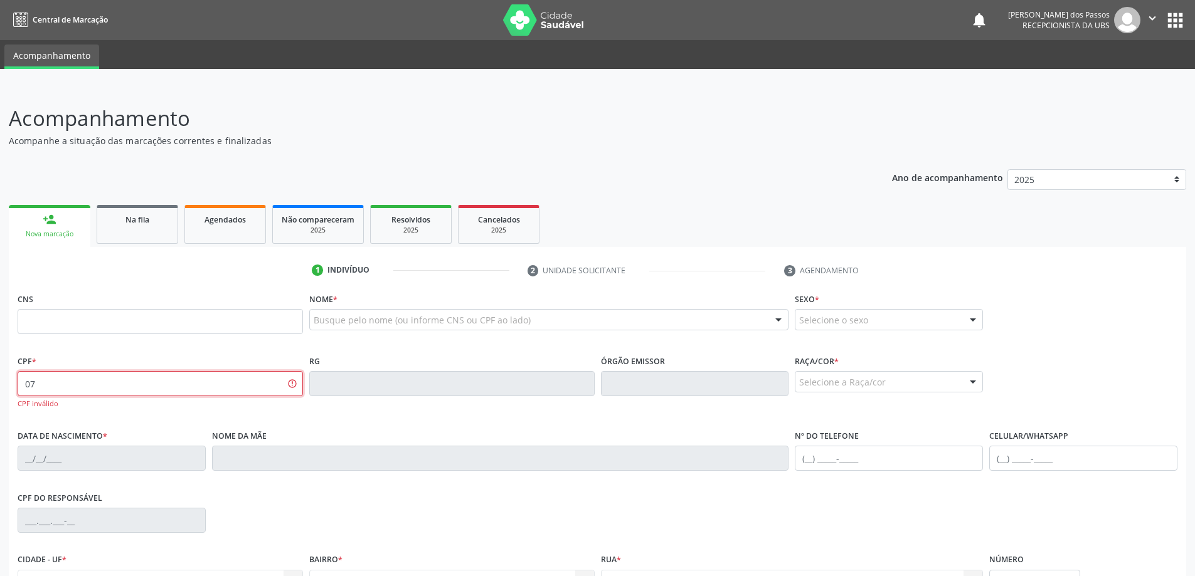
type input "0"
click at [52, 230] on div "Nova marcação" at bounding box center [50, 234] width 64 height 9
click at [43, 326] on input "text" at bounding box center [160, 321] width 285 height 25
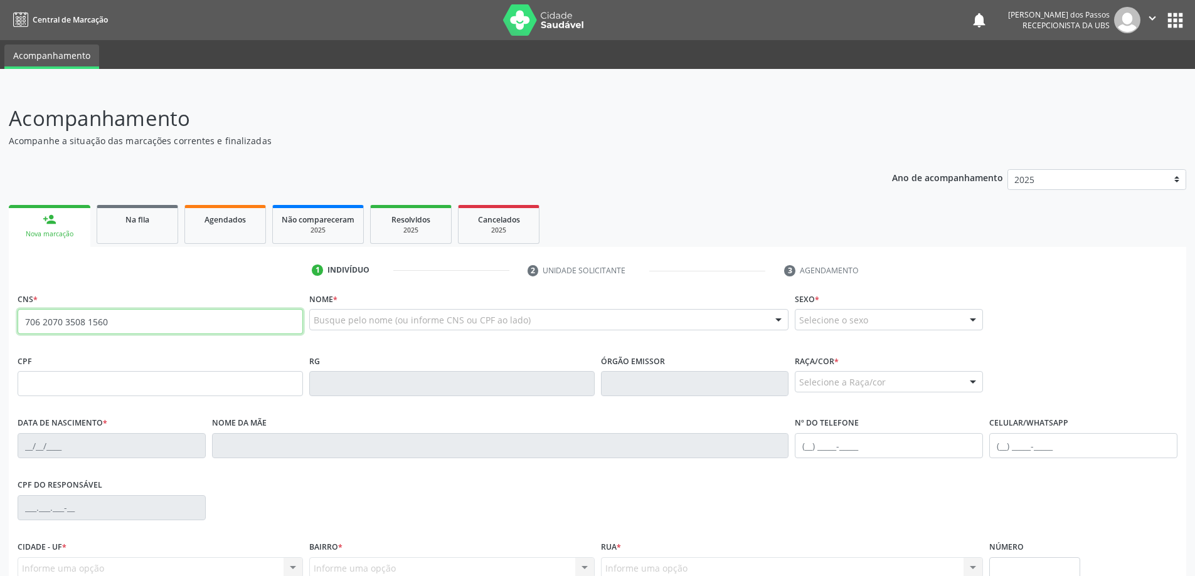
type input "706 2070 3508 1560"
type input "070.213.654-97"
type input "[DATE]"
type input "[PERSON_NAME]"
type input "[PHONE_NUMBER]"
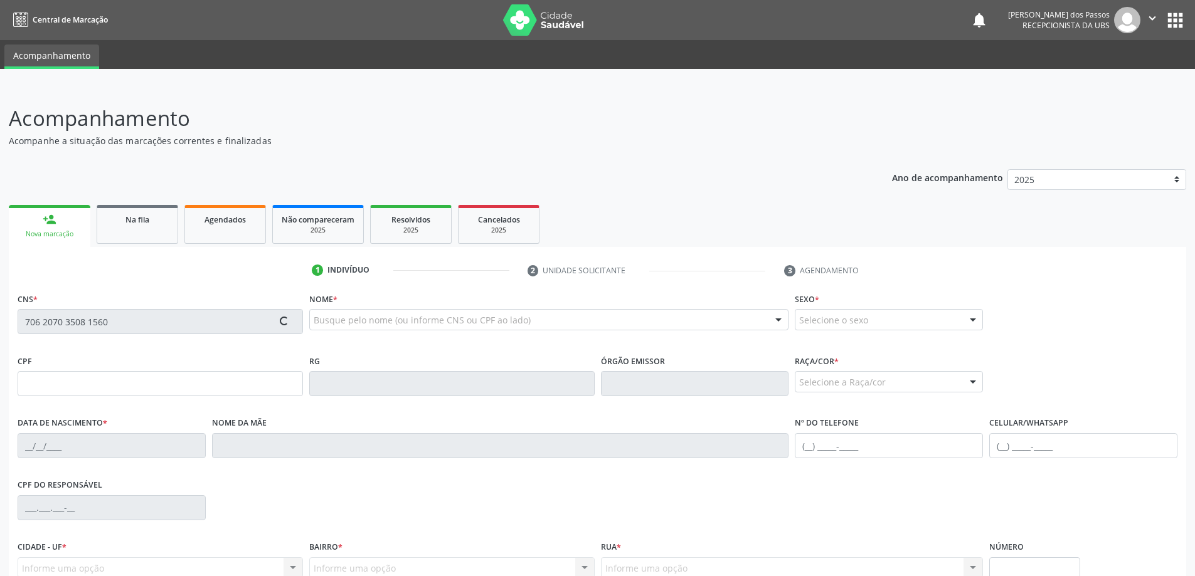
type input "S/N"
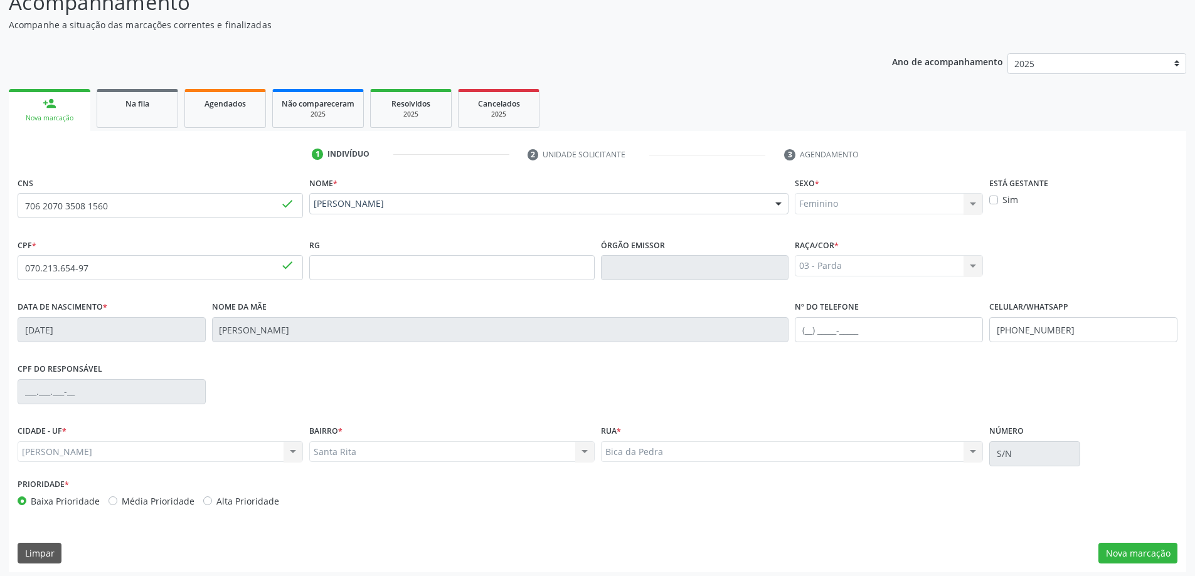
scroll to position [121, 0]
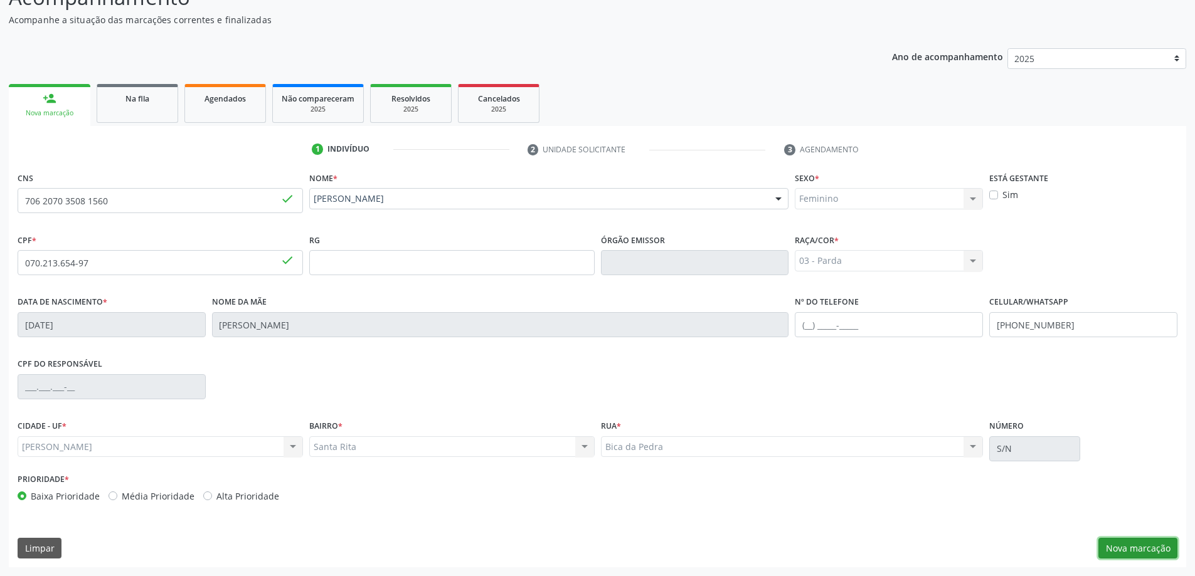
click at [1162, 553] on button "Nova marcação" at bounding box center [1137, 548] width 79 height 21
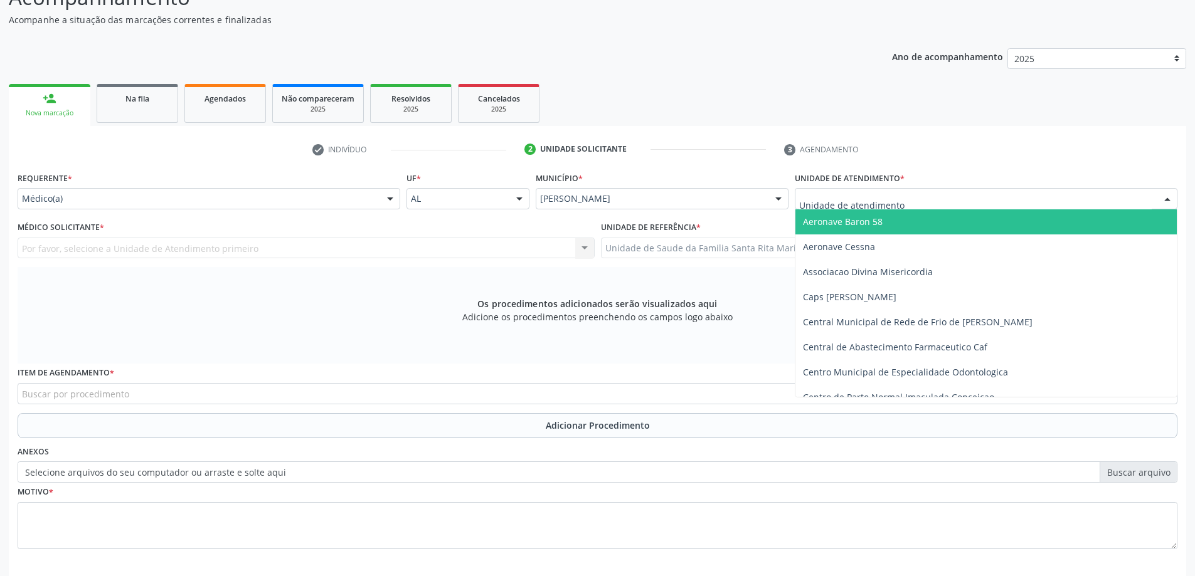
click at [933, 194] on div at bounding box center [986, 198] width 383 height 21
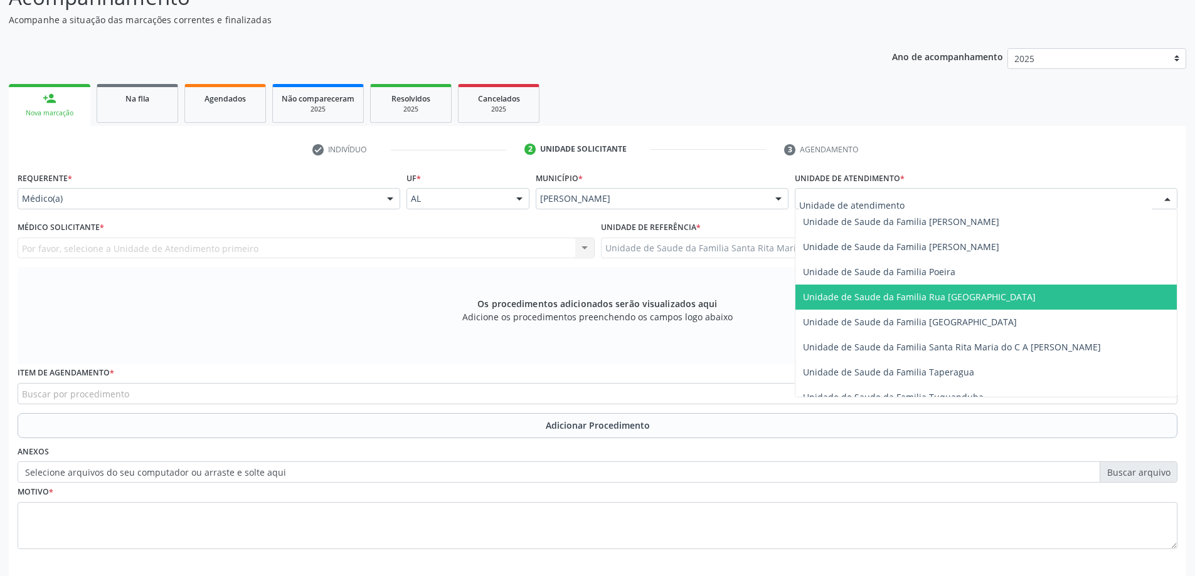
scroll to position [815, 0]
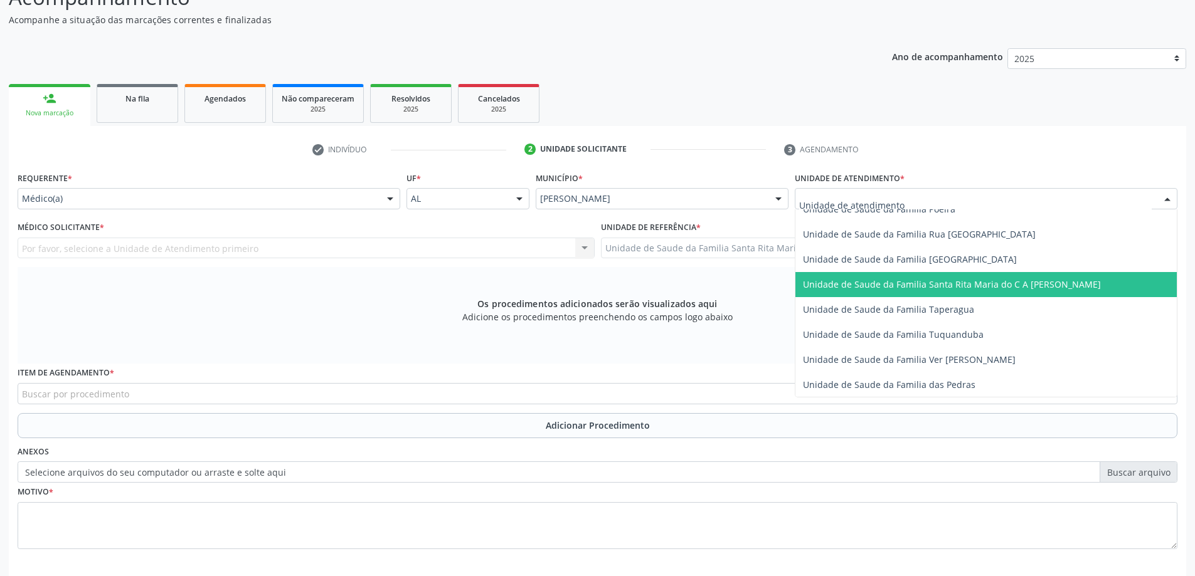
click at [926, 294] on span "Unidade de Saude da Familia Santa Rita Maria do C A [PERSON_NAME]" at bounding box center [985, 284] width 381 height 25
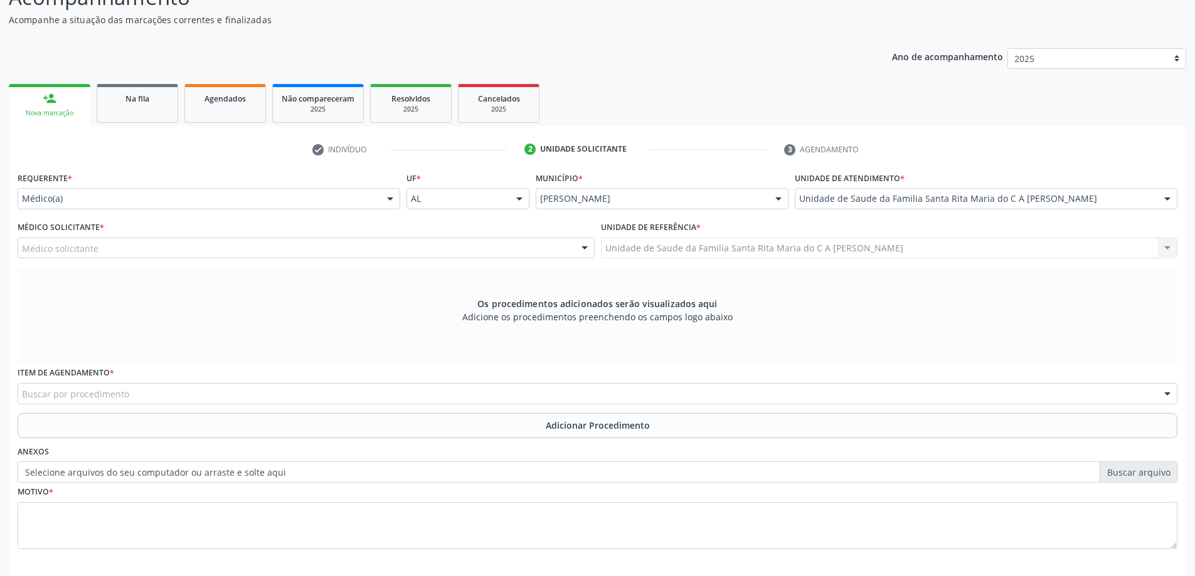
click at [171, 250] on div "Médico solicitante" at bounding box center [306, 248] width 577 height 21
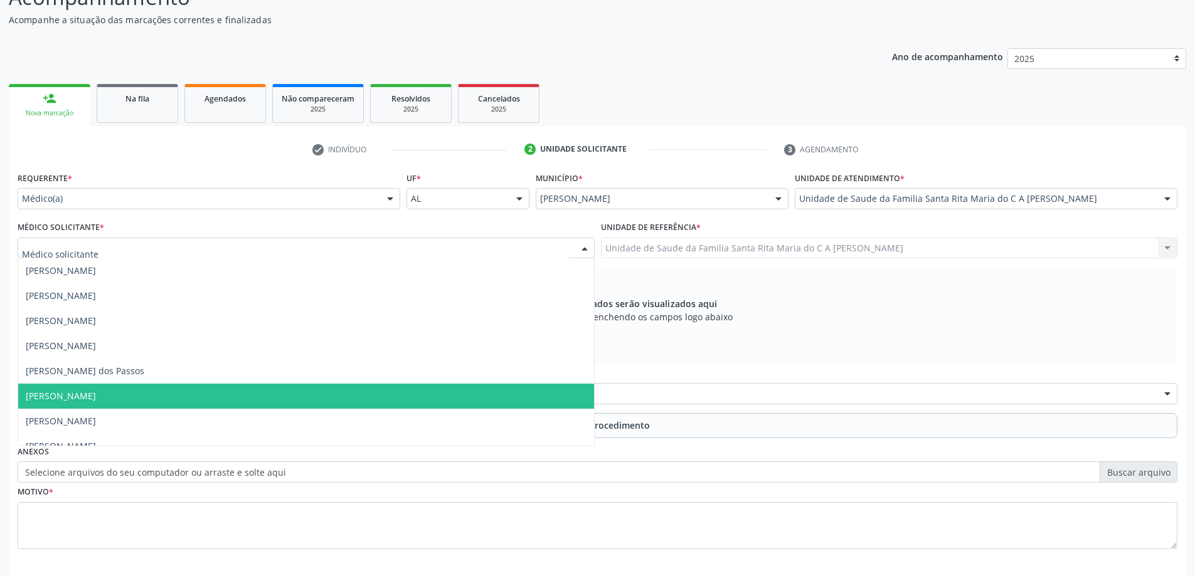
click at [164, 396] on span "[PERSON_NAME]" at bounding box center [306, 396] width 576 height 25
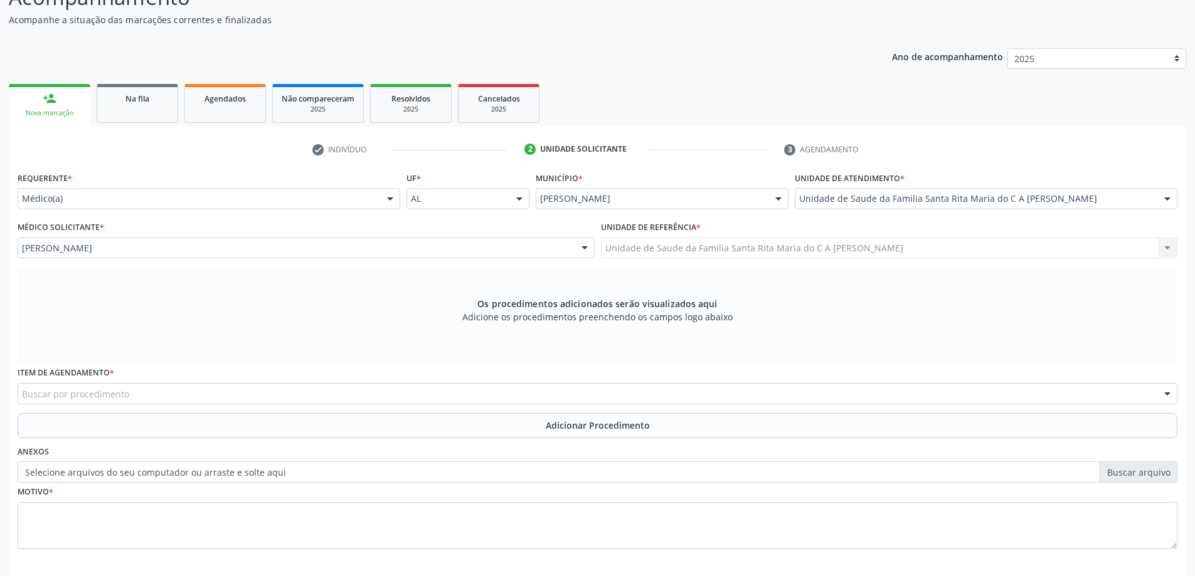
click at [148, 393] on div "Buscar por procedimento" at bounding box center [598, 393] width 1160 height 21
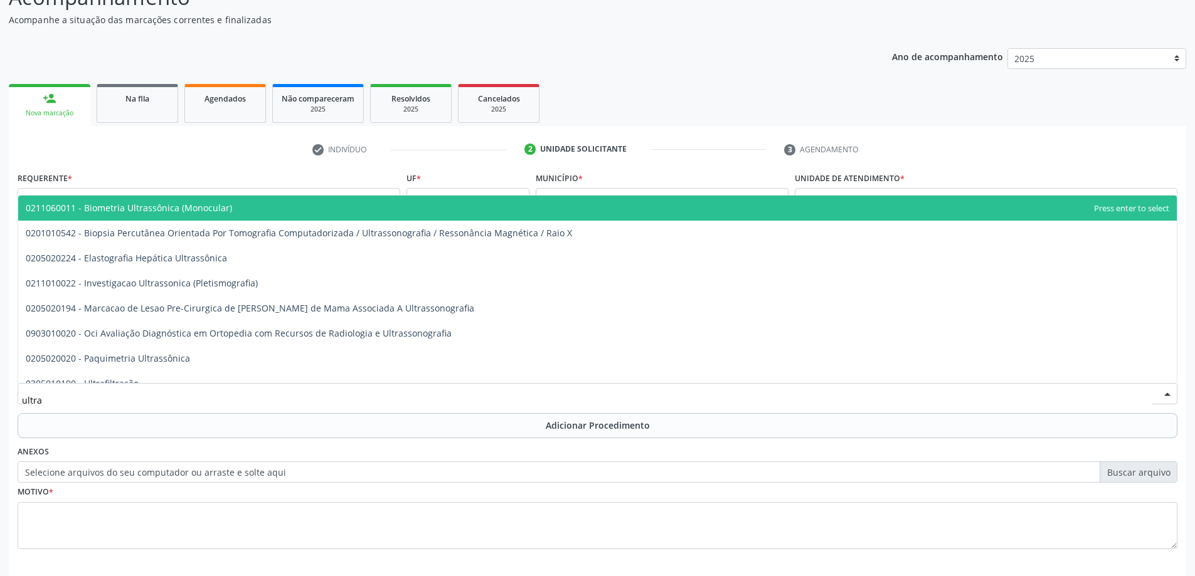
type input "ultras"
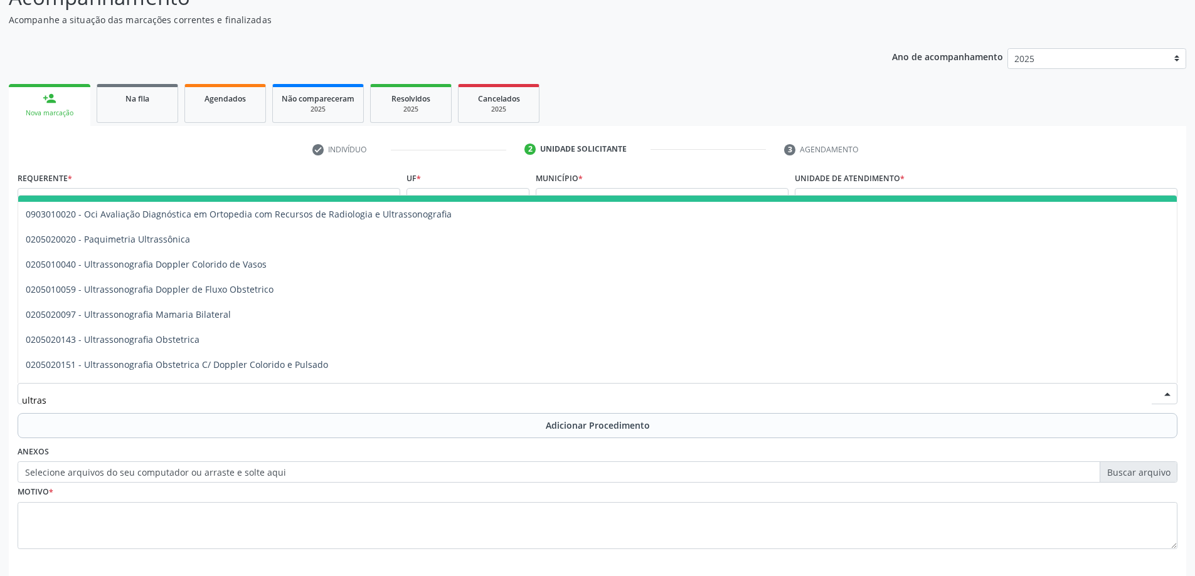
scroll to position [125, 0]
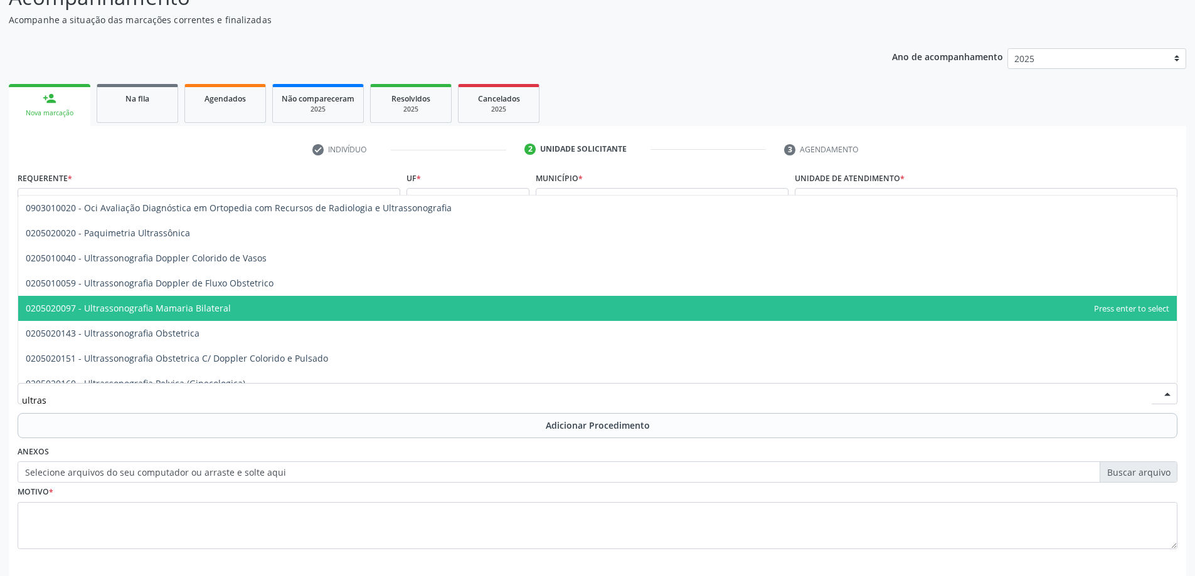
click at [208, 309] on span "0205020097 - Ultrassonografia Mamaria Bilateral" at bounding box center [128, 308] width 205 height 12
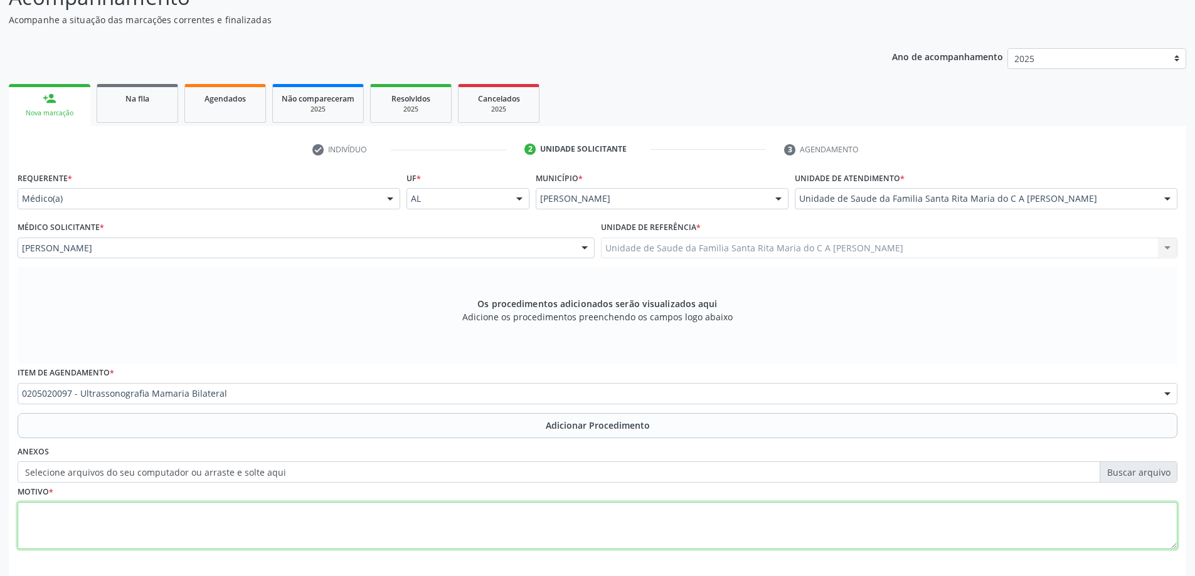
click at [169, 536] on textarea at bounding box center [598, 526] width 1160 height 48
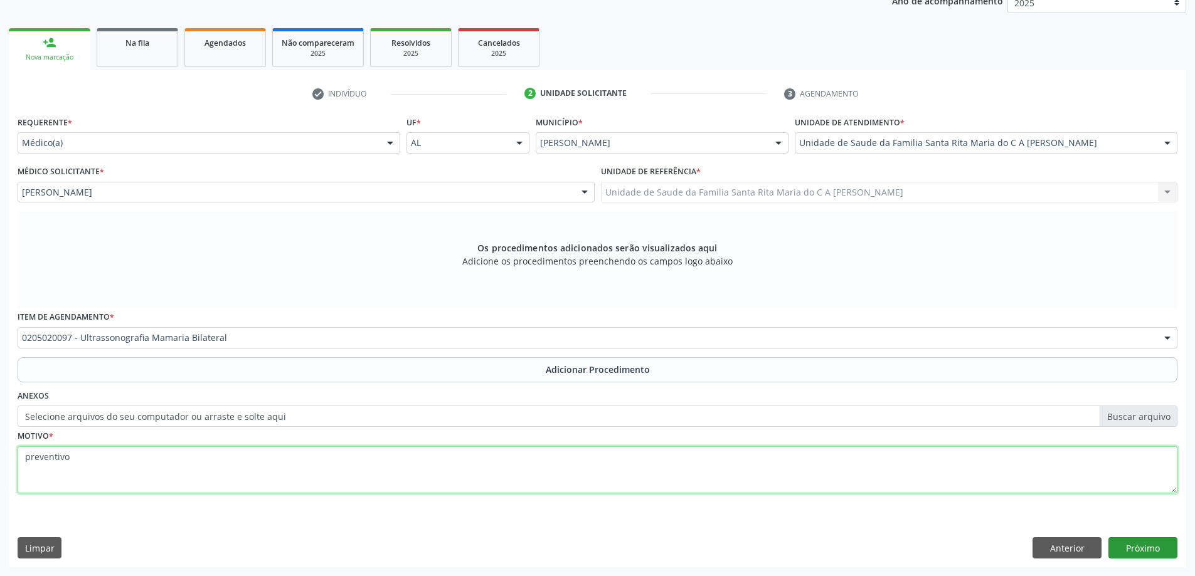
type textarea "preventivo"
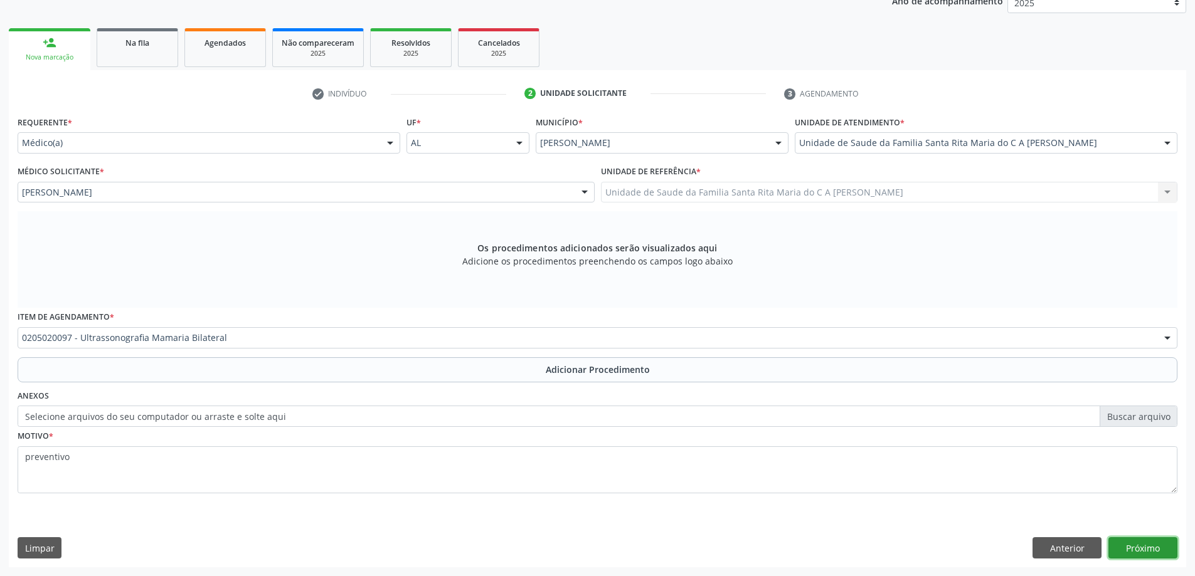
click at [1148, 547] on button "Próximo" at bounding box center [1142, 547] width 69 height 21
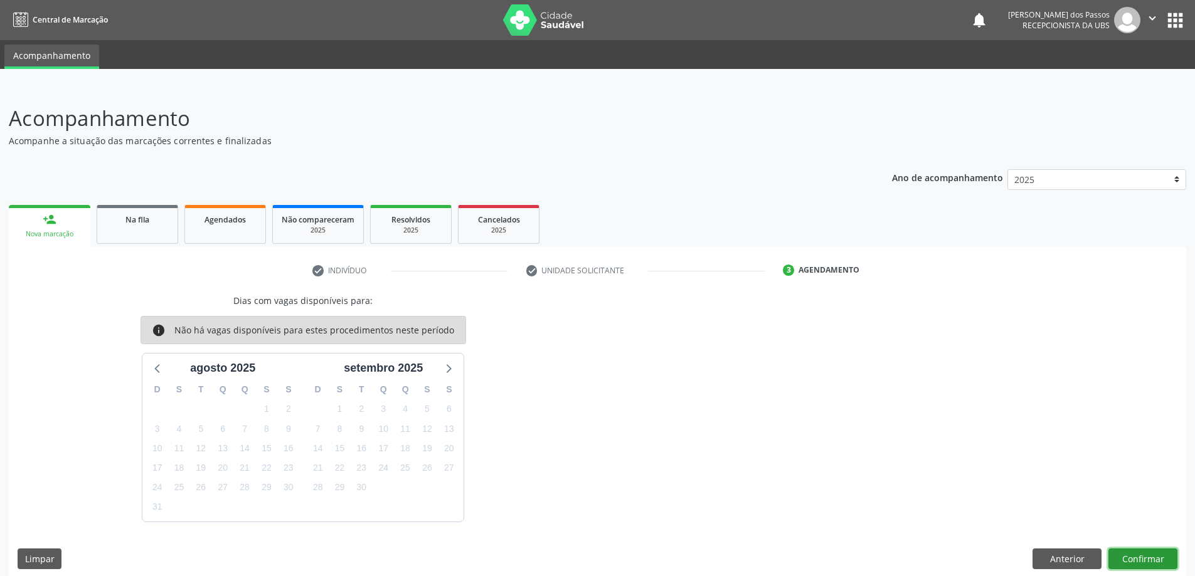
click at [1132, 555] on button "Confirmar" at bounding box center [1142, 559] width 69 height 21
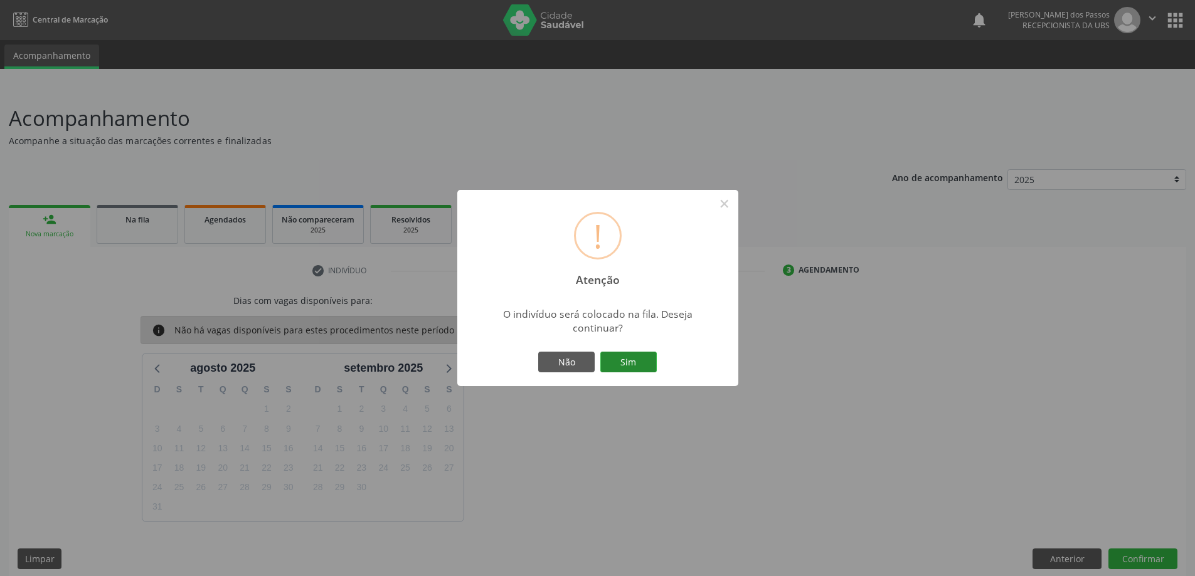
click at [642, 360] on button "Sim" at bounding box center [628, 362] width 56 height 21
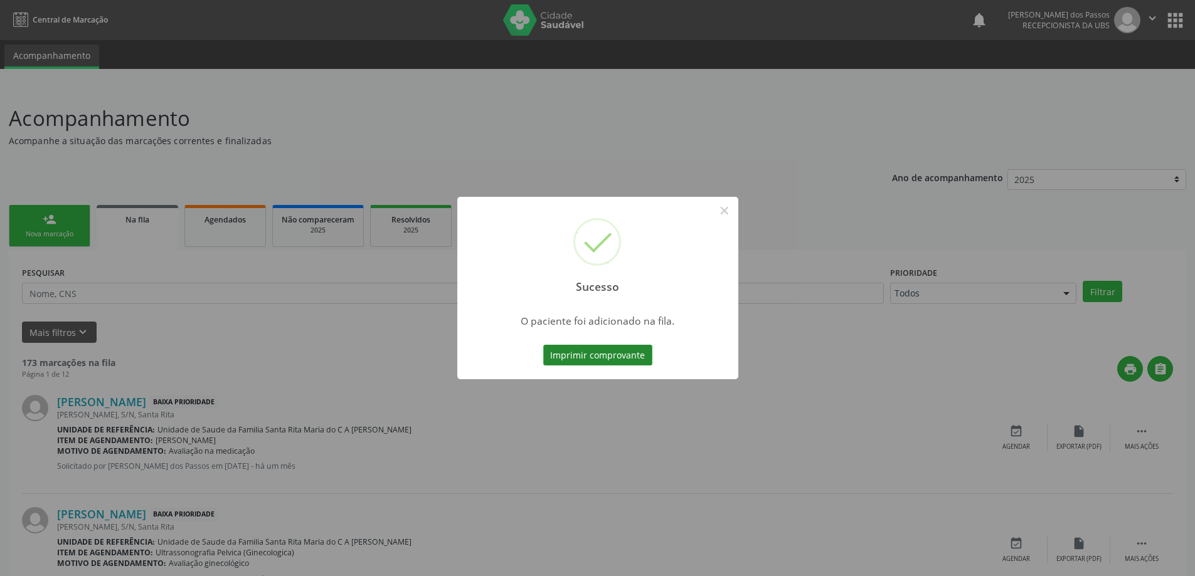
click at [631, 358] on button "Imprimir comprovante" at bounding box center [597, 355] width 109 height 21
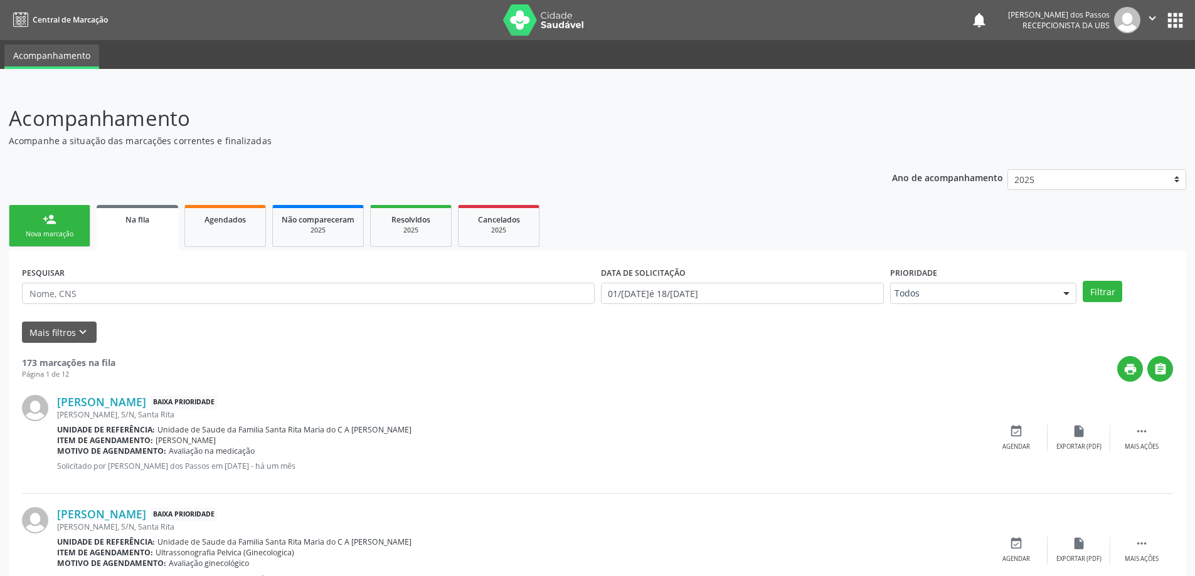
drag, startPoint x: 51, startPoint y: 225, endPoint x: 181, endPoint y: 239, distance: 130.6
click at [51, 226] on div "person_add" at bounding box center [50, 220] width 14 height 14
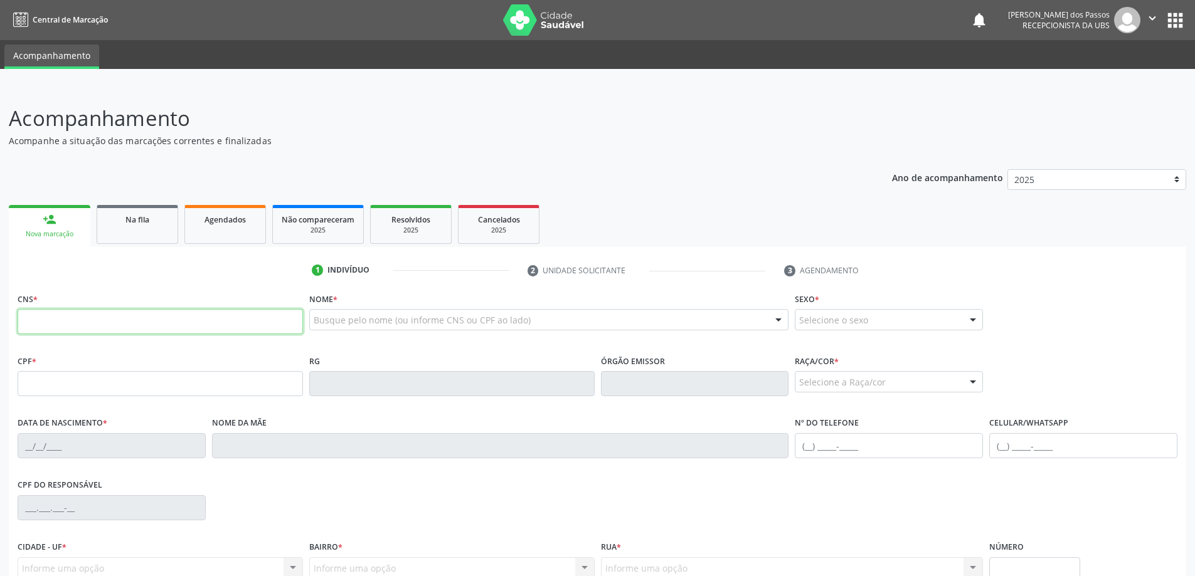
click at [173, 324] on input "text" at bounding box center [160, 321] width 285 height 25
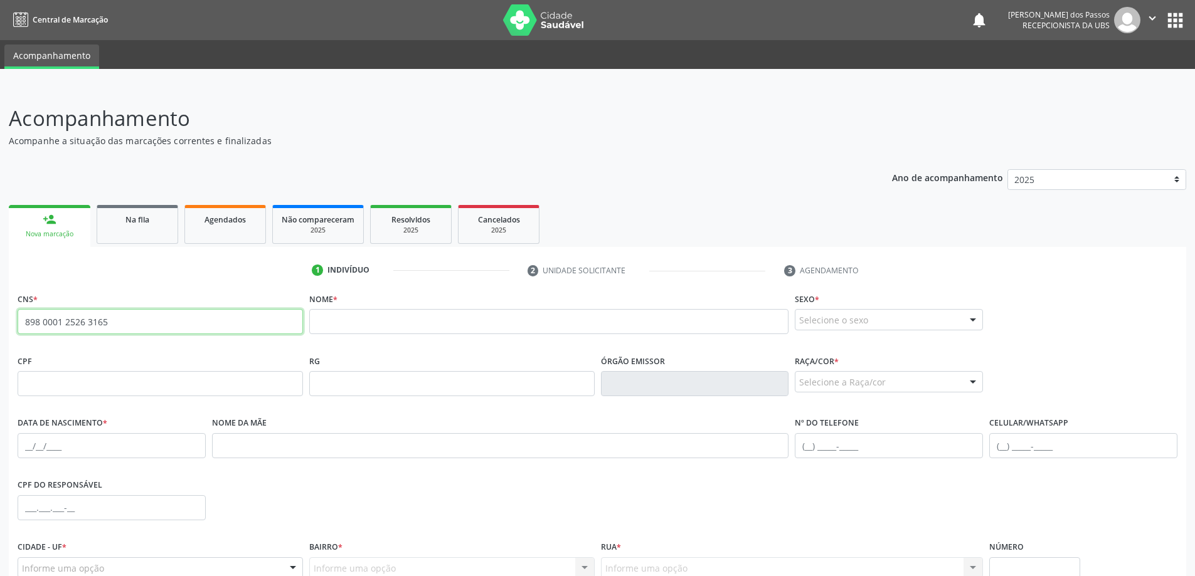
click at [124, 324] on input "898 0001 2526 3165" at bounding box center [160, 321] width 285 height 25
type input "8"
click at [109, 389] on input "text" at bounding box center [160, 383] width 285 height 25
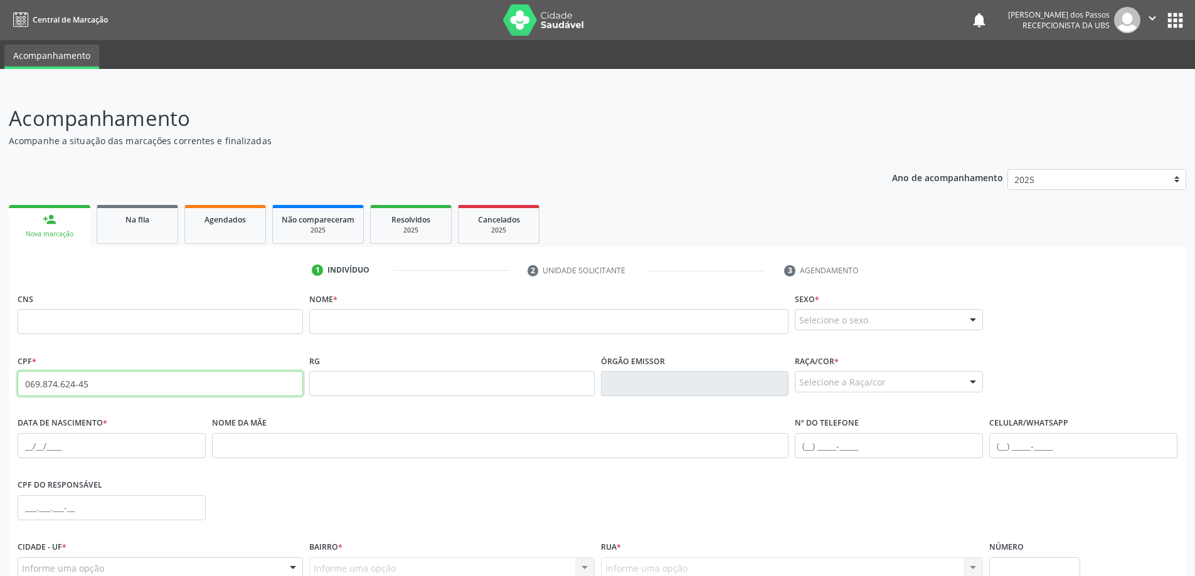
type input "069.874.624-45"
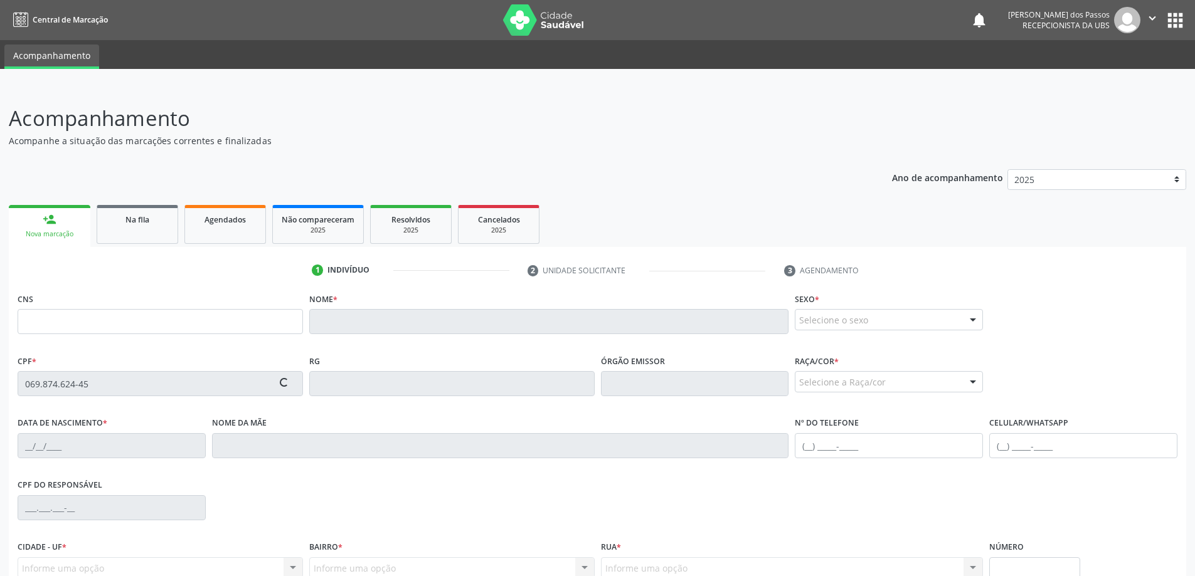
type input "705 1044 0803 9270"
type input "[DATE]"
type input "Edleuza [PERSON_NAME]"
type input "[PHONE_NUMBER]"
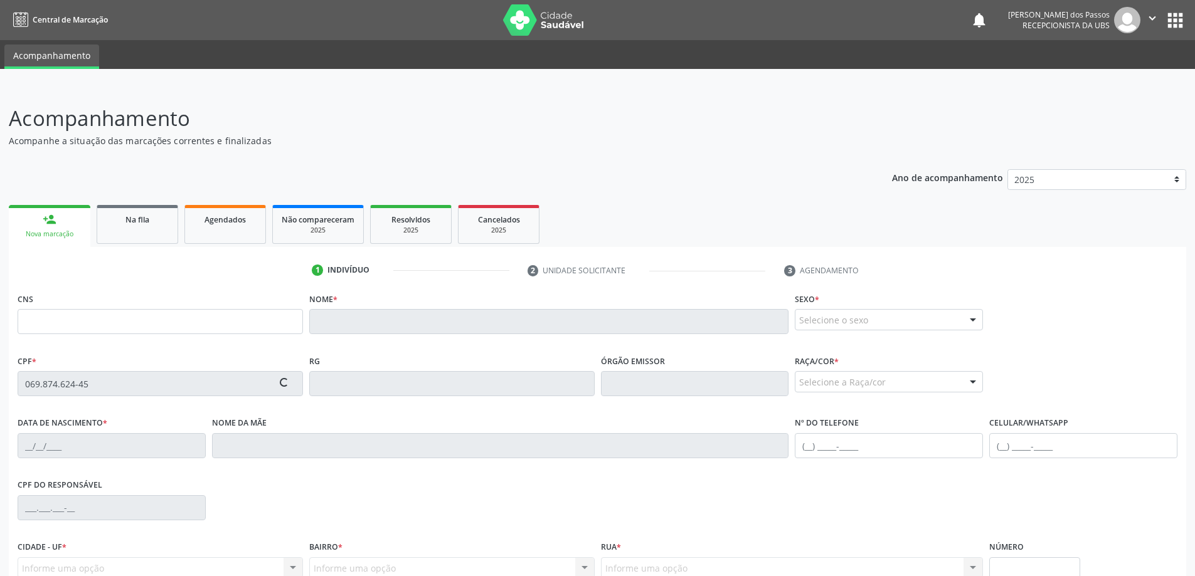
type input "S/N"
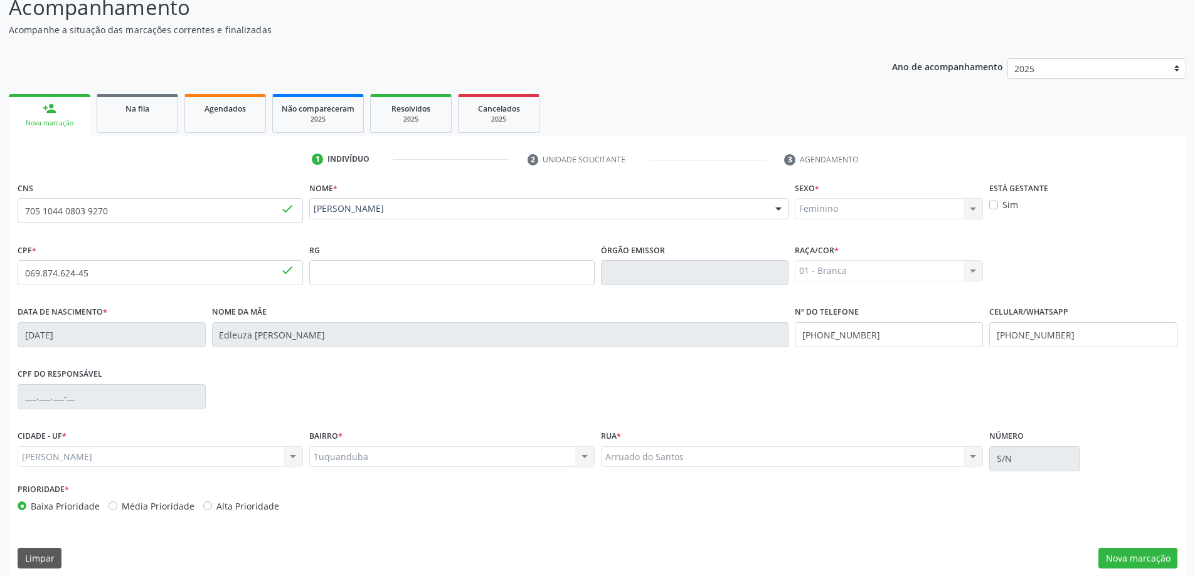
scroll to position [121, 0]
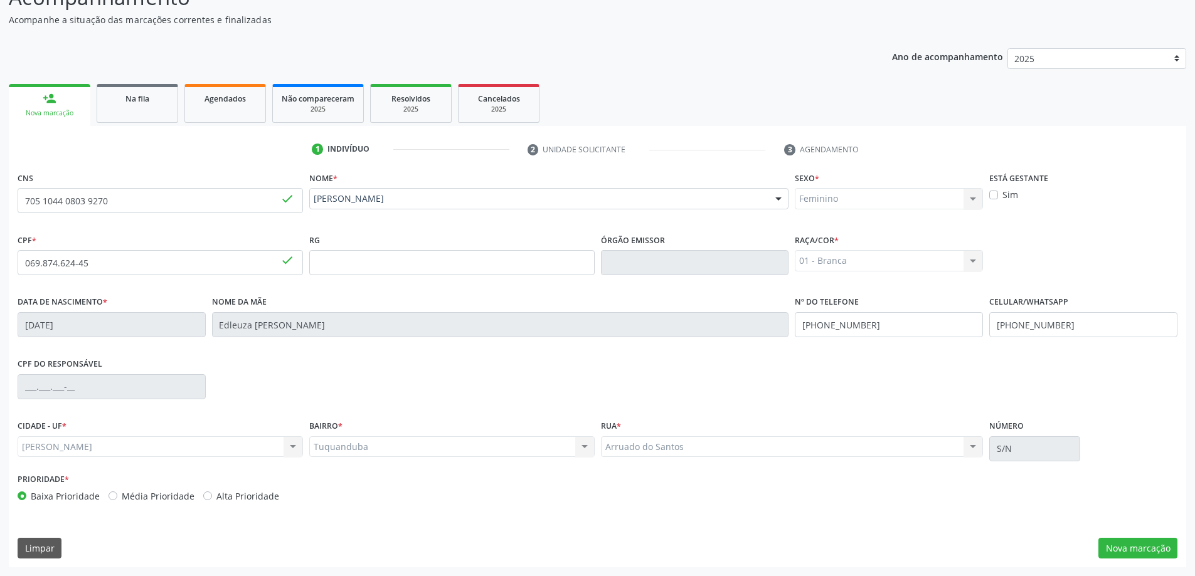
click at [53, 424] on label "CIDADE - UF *" at bounding box center [42, 426] width 49 height 19
click at [1143, 555] on button "Nova marcação" at bounding box center [1137, 548] width 79 height 21
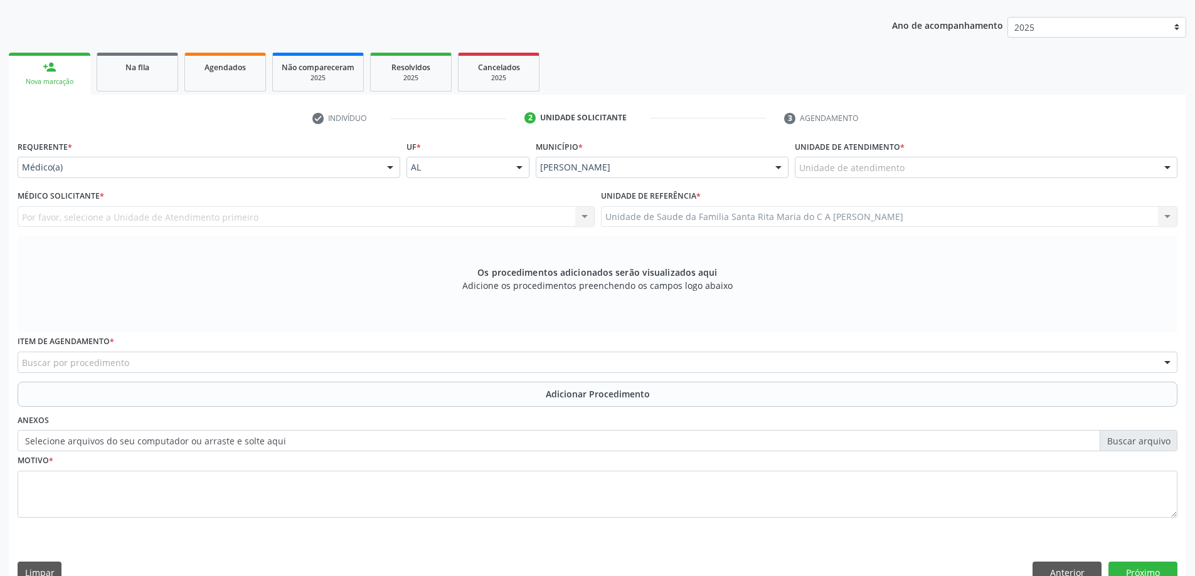
scroll to position [177, 0]
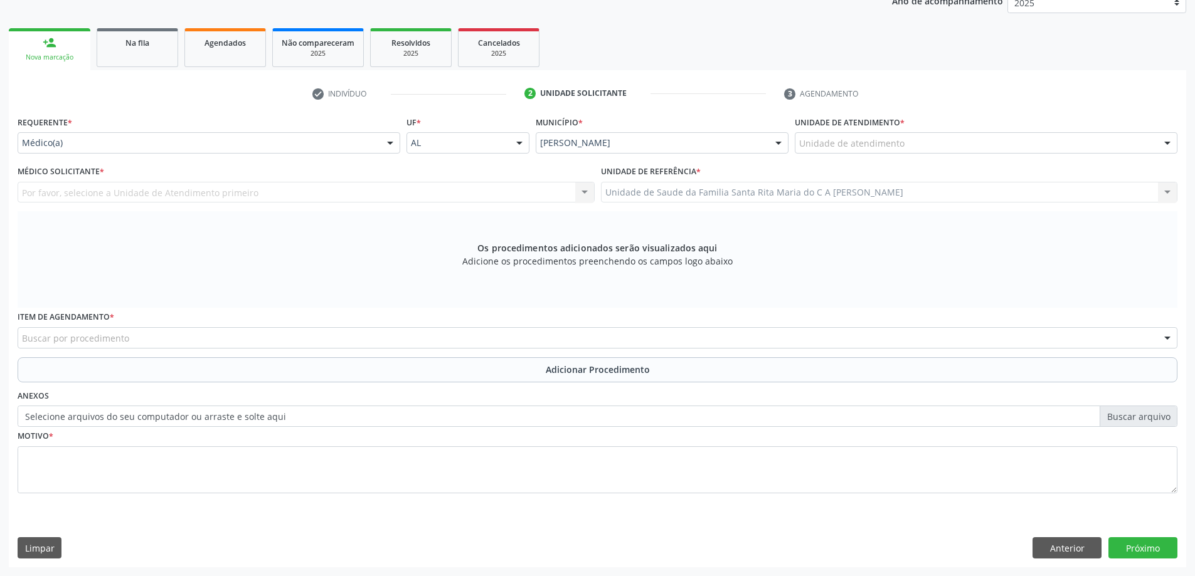
click at [1036, 146] on div "Unidade de atendimento" at bounding box center [986, 142] width 383 height 21
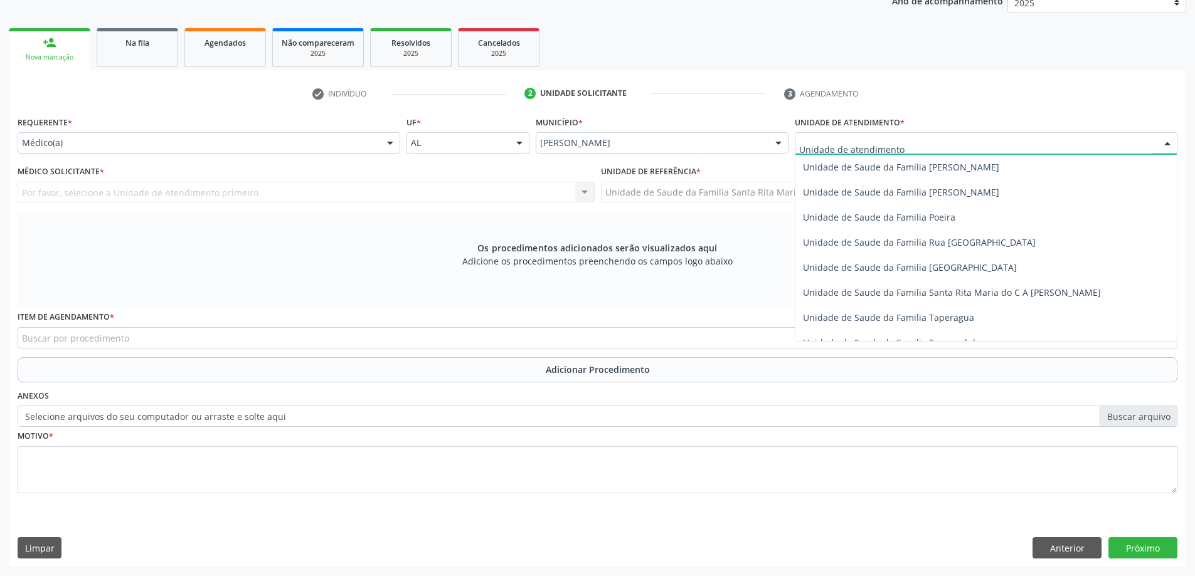
scroll to position [753, 0]
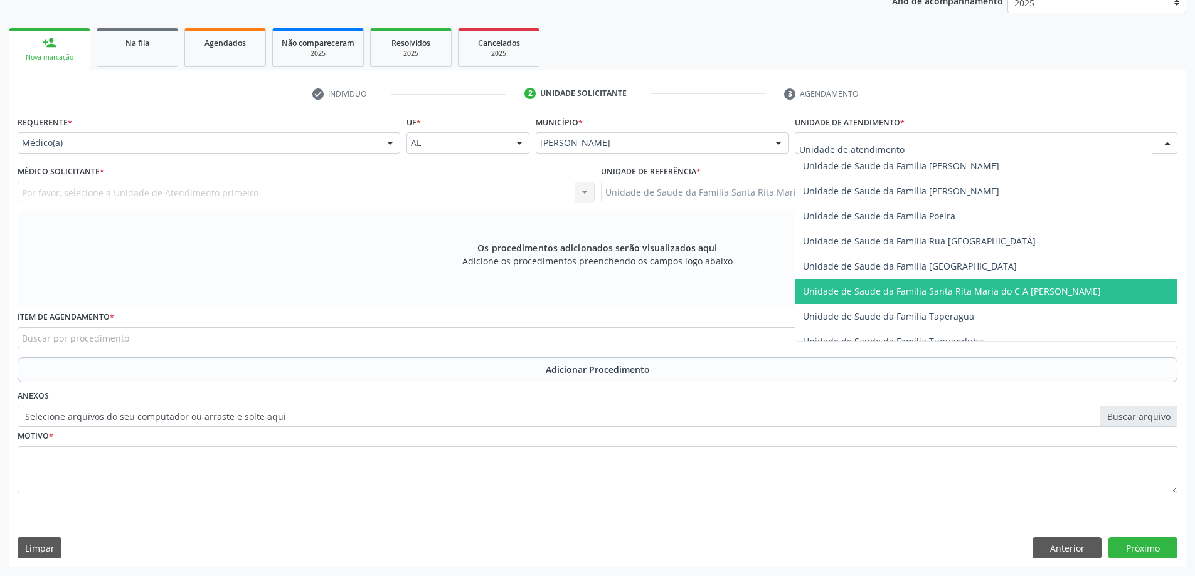
click at [979, 292] on span "Unidade de Saude da Familia Santa Rita Maria do C A [PERSON_NAME]" at bounding box center [952, 291] width 298 height 12
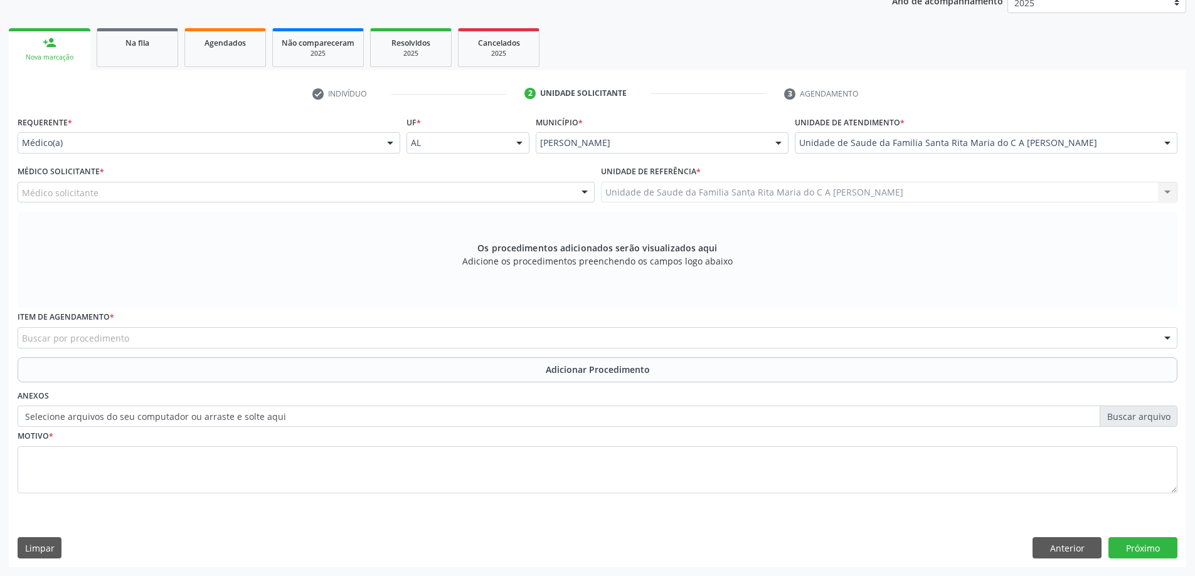
click at [223, 191] on div "Médico solicitante" at bounding box center [306, 192] width 577 height 21
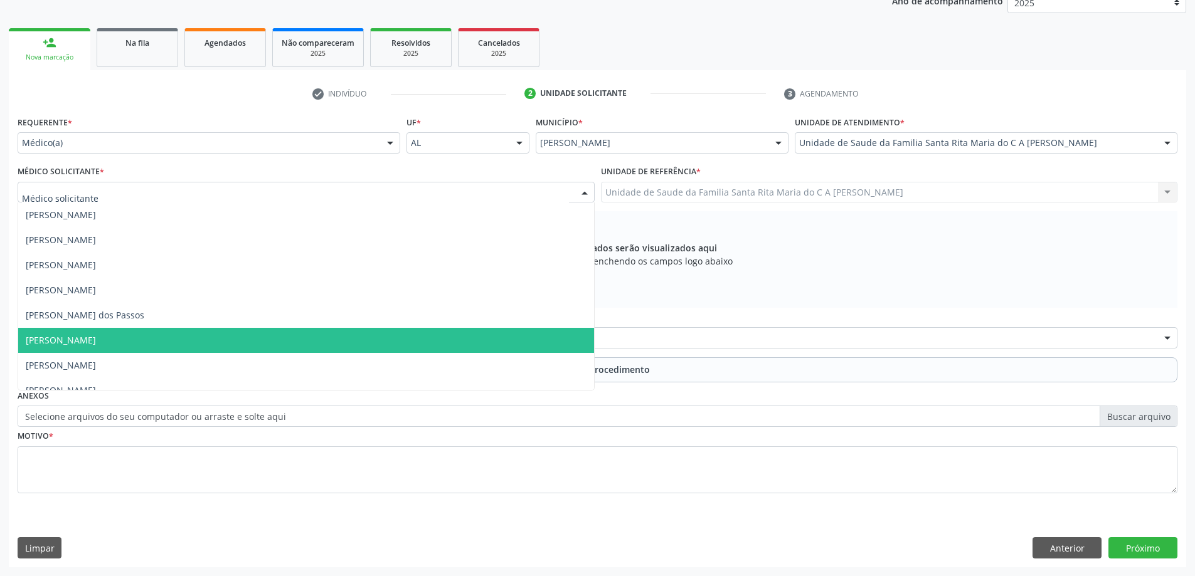
click at [174, 346] on span "[PERSON_NAME]" at bounding box center [306, 340] width 576 height 25
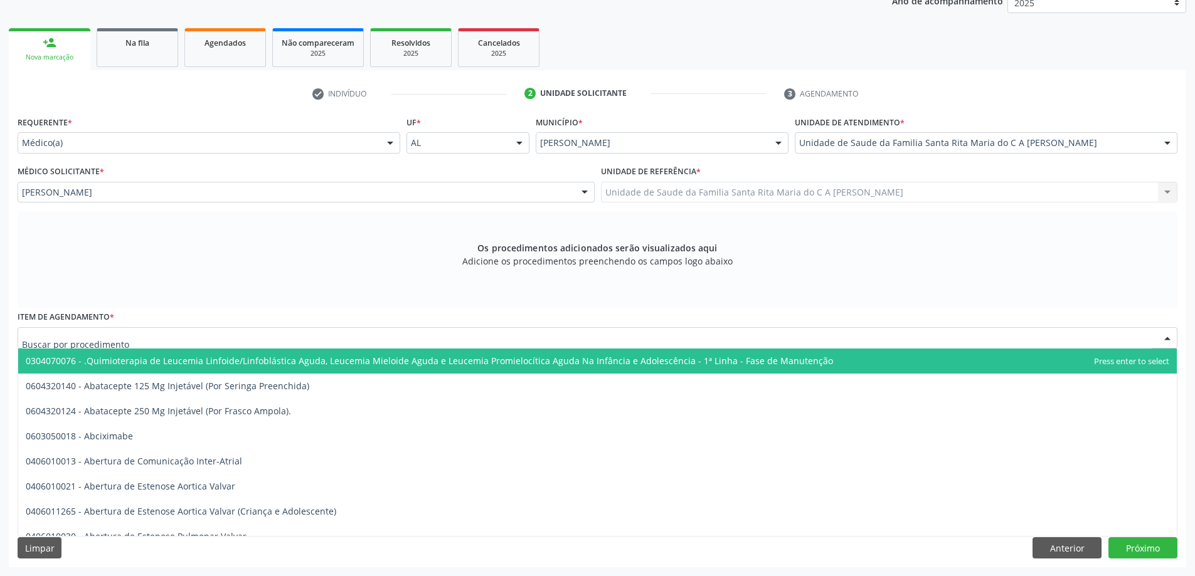
click at [294, 339] on div at bounding box center [598, 337] width 1160 height 21
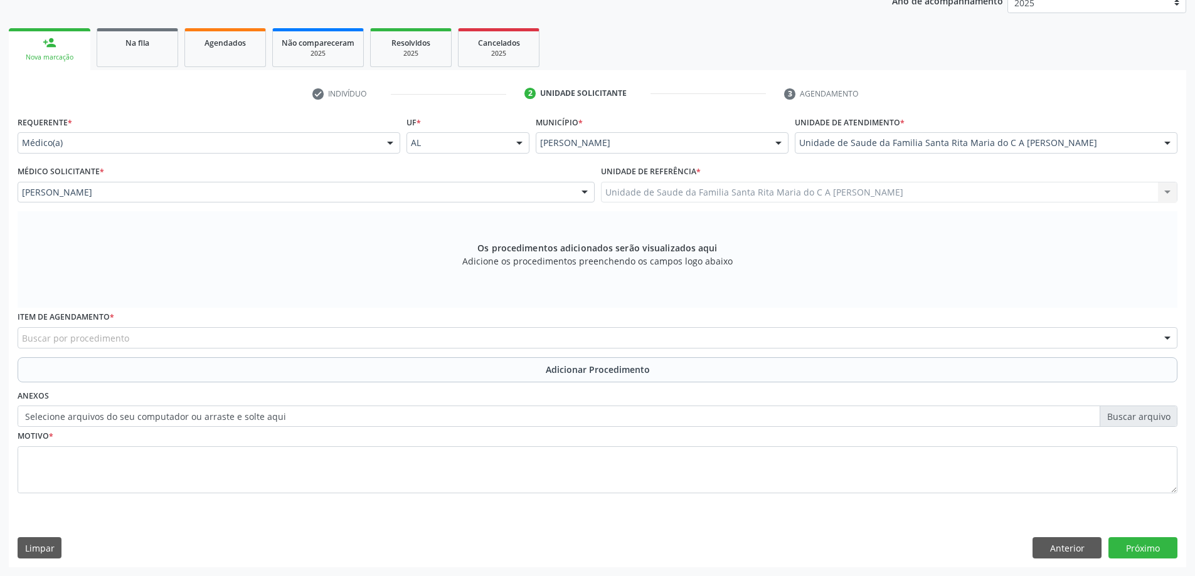
click at [290, 299] on div "Os procedimentos adicionados serão visualizados aqui Adicione os procedimentos …" at bounding box center [598, 259] width 1160 height 97
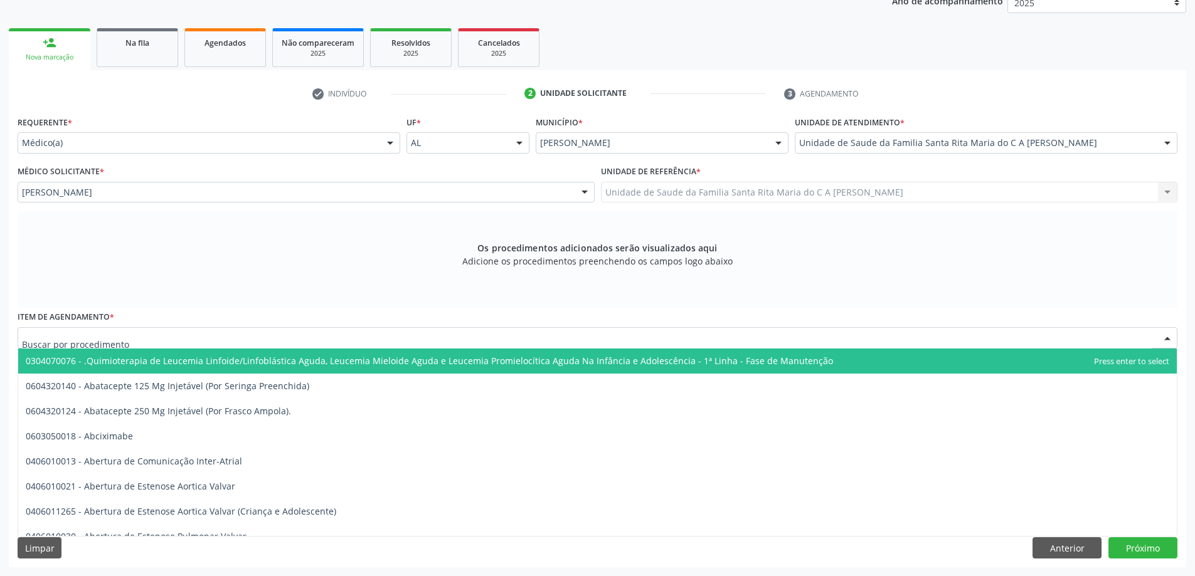
click at [226, 339] on div at bounding box center [598, 337] width 1160 height 21
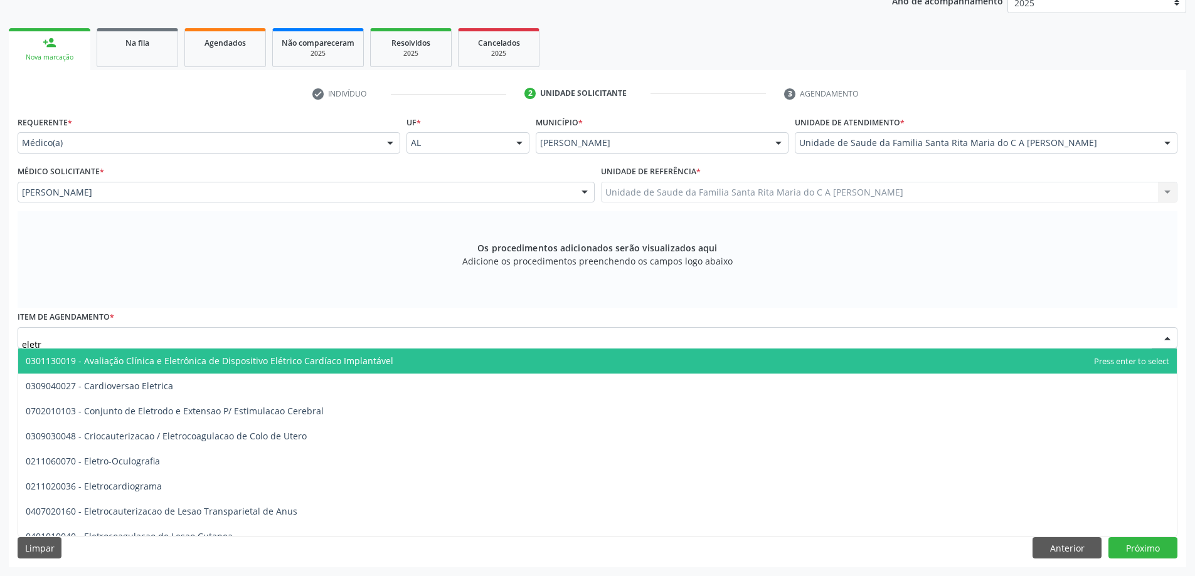
type input "eletro"
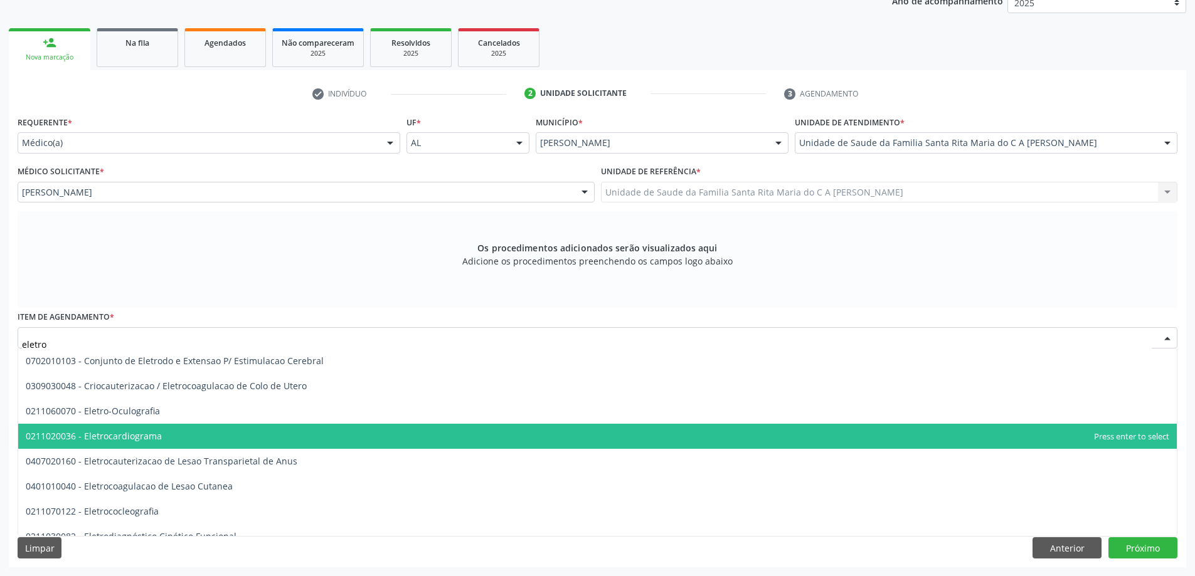
click at [184, 438] on span "0211020036 - Eletrocardiograma" at bounding box center [597, 436] width 1158 height 25
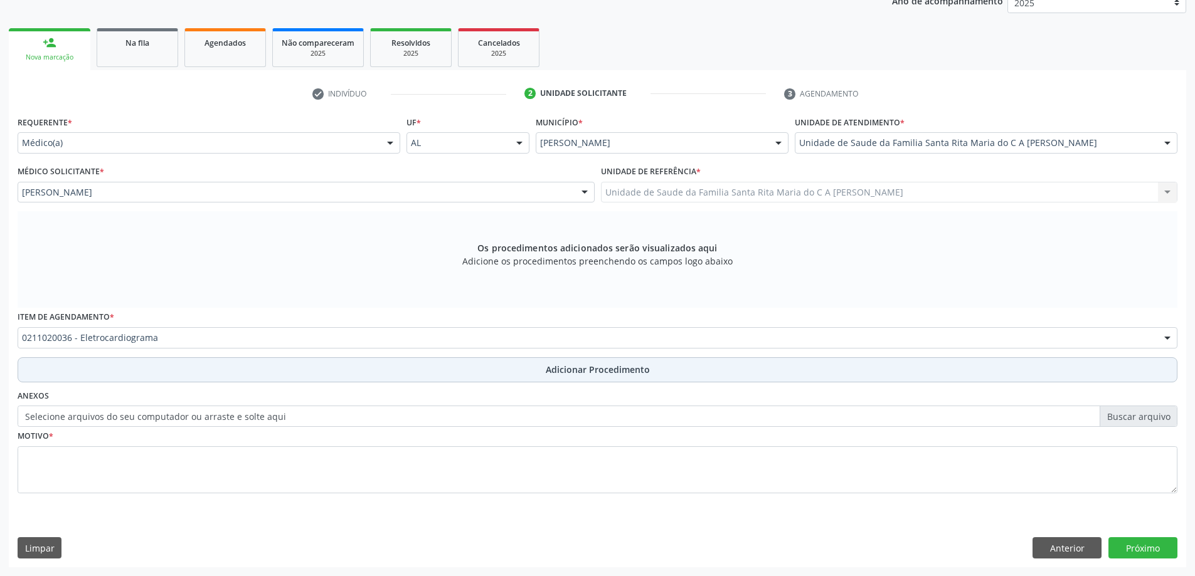
click at [218, 374] on button "Adicionar Procedimento" at bounding box center [598, 369] width 1160 height 25
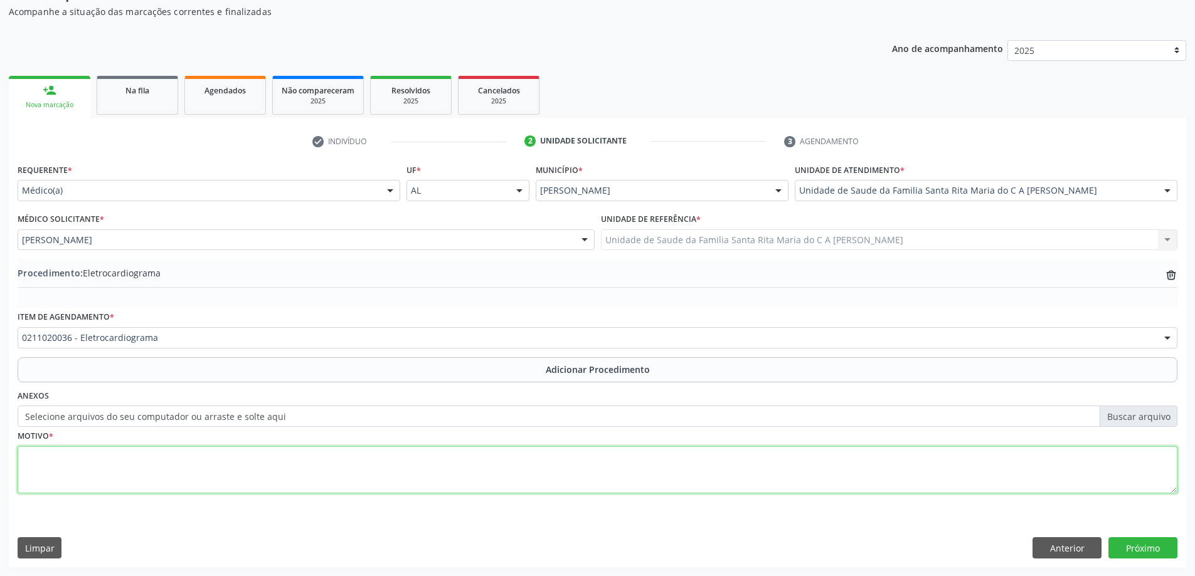
click at [144, 466] on textarea at bounding box center [598, 471] width 1160 height 48
type textarea "hps"
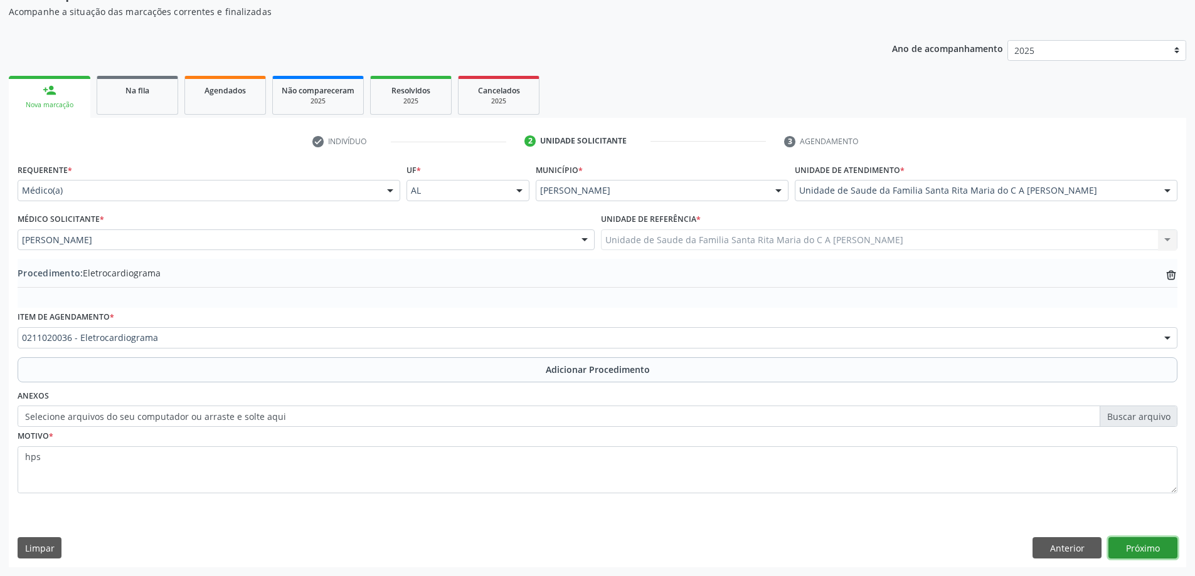
click at [1155, 551] on button "Próximo" at bounding box center [1142, 547] width 69 height 21
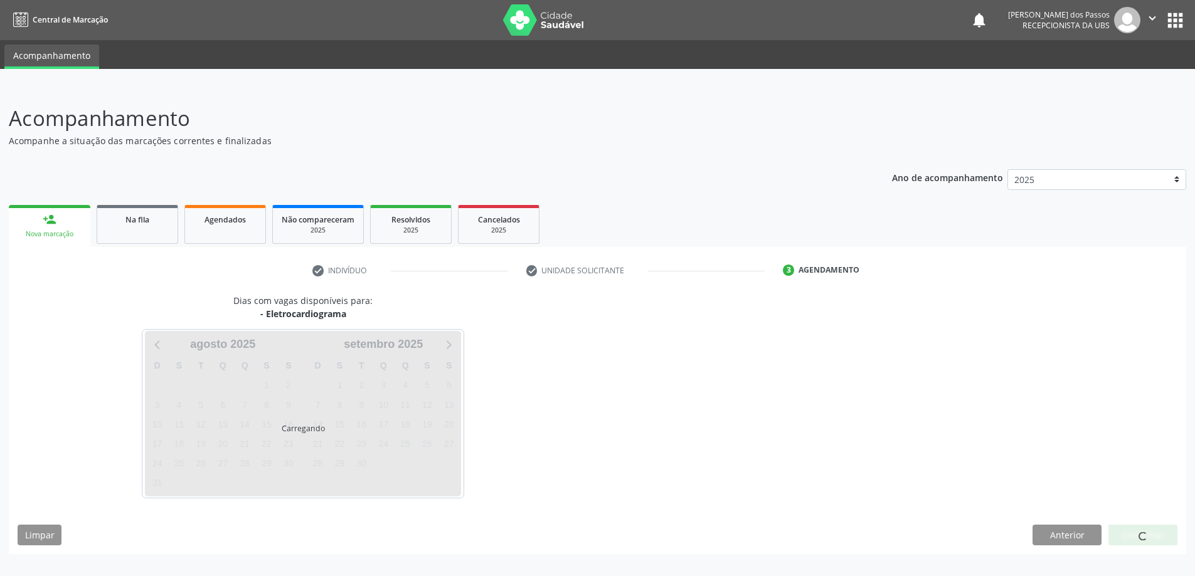
scroll to position [0, 0]
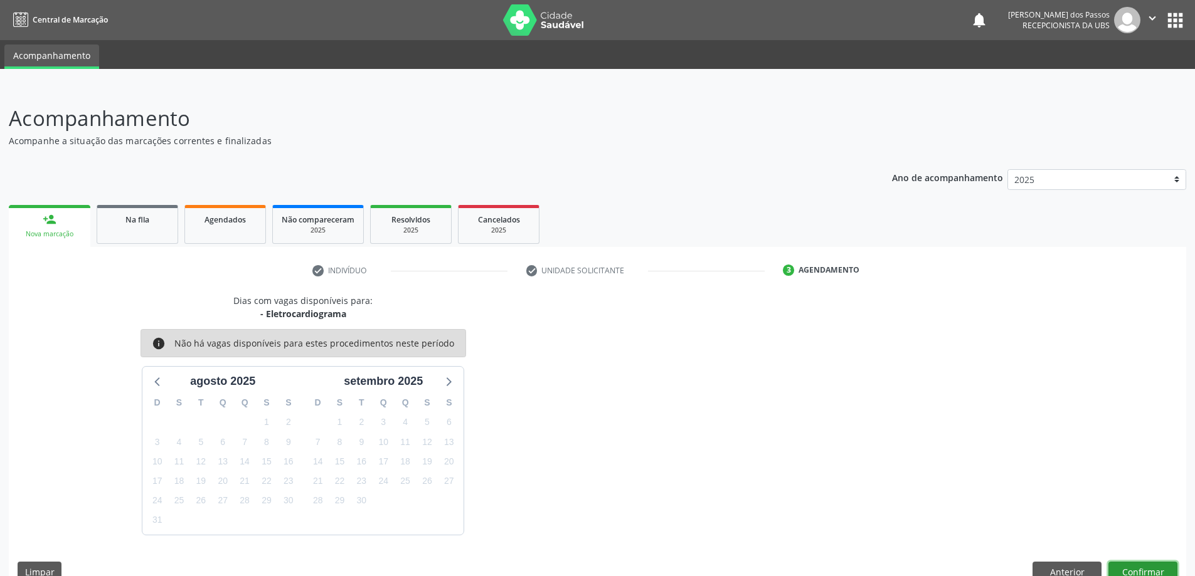
click at [1131, 568] on button "Confirmar" at bounding box center [1142, 572] width 69 height 21
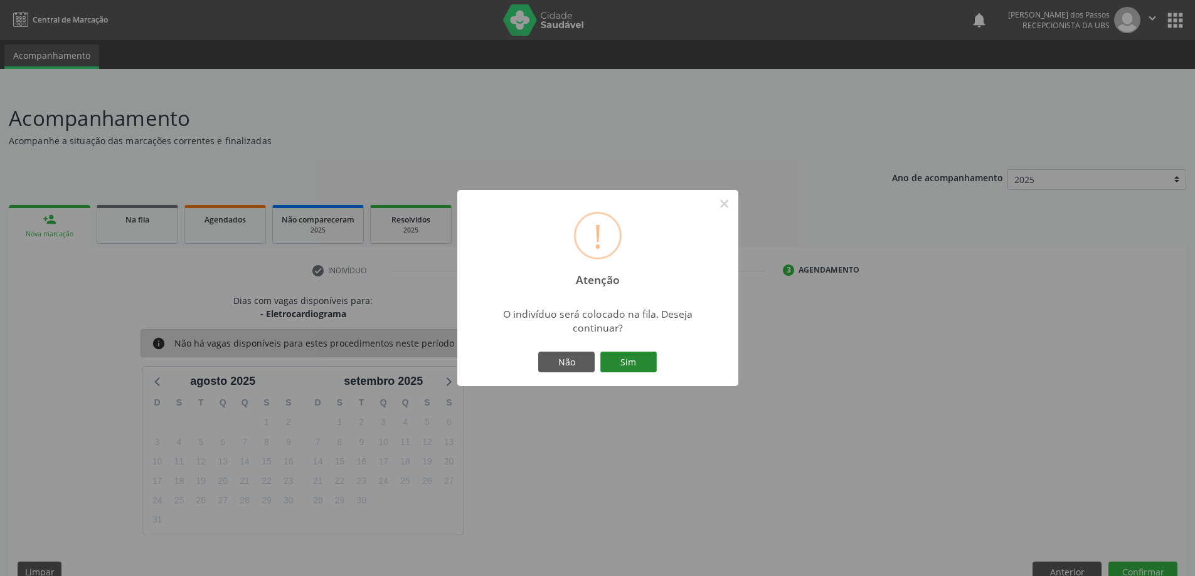
click at [621, 354] on button "Sim" at bounding box center [628, 362] width 56 height 21
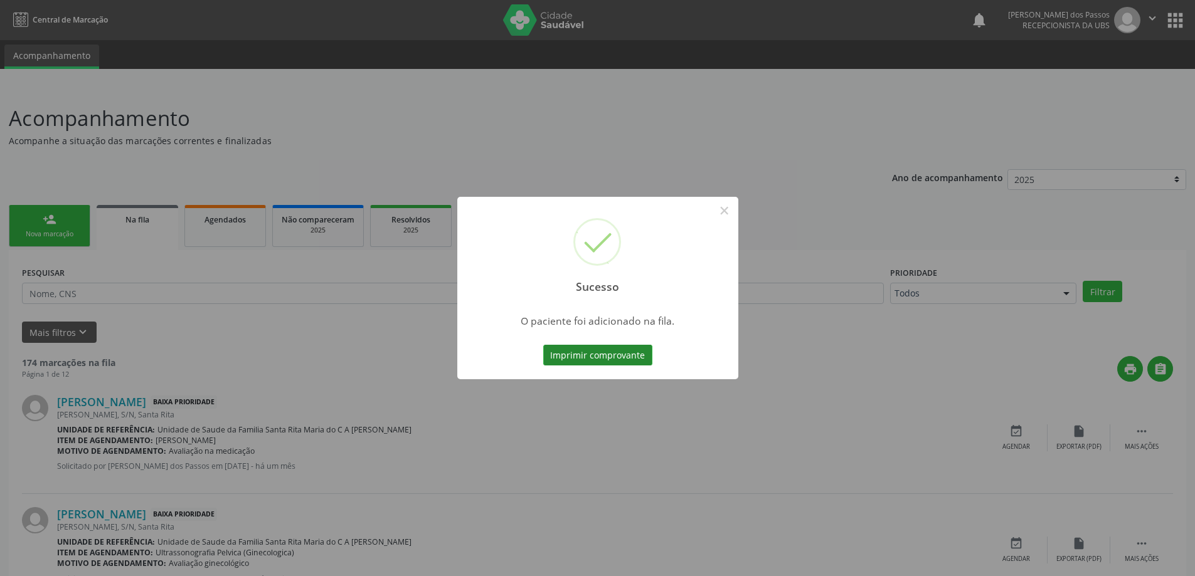
click at [621, 355] on button "Imprimir comprovante" at bounding box center [597, 355] width 109 height 21
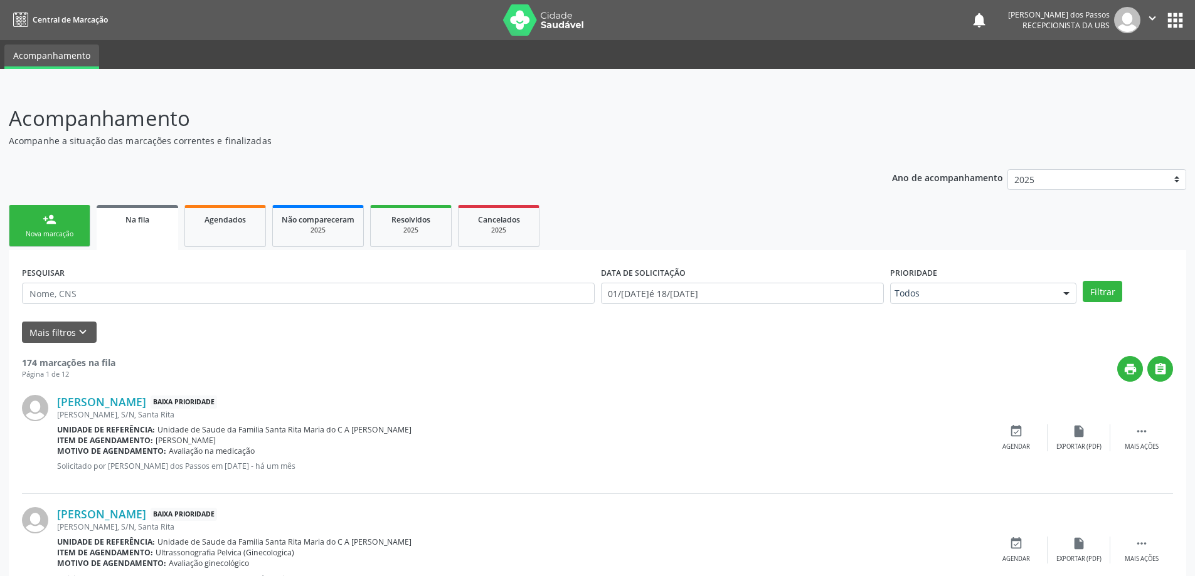
click at [56, 230] on div "Nova marcação" at bounding box center [49, 234] width 63 height 9
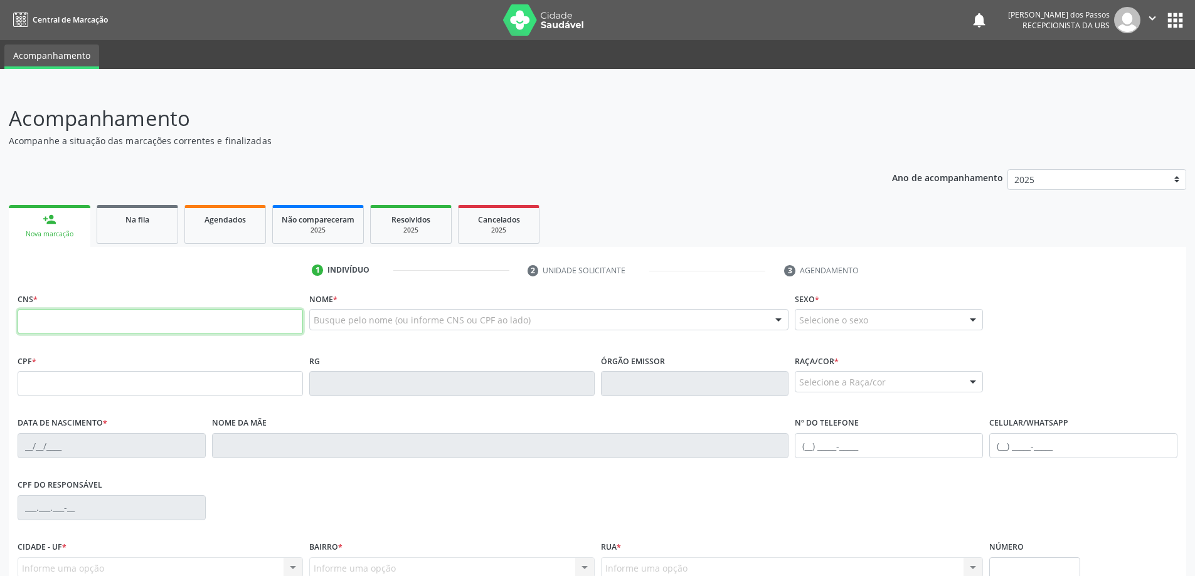
click at [173, 326] on input "text" at bounding box center [160, 321] width 285 height 25
click at [38, 388] on input "text" at bounding box center [160, 383] width 285 height 25
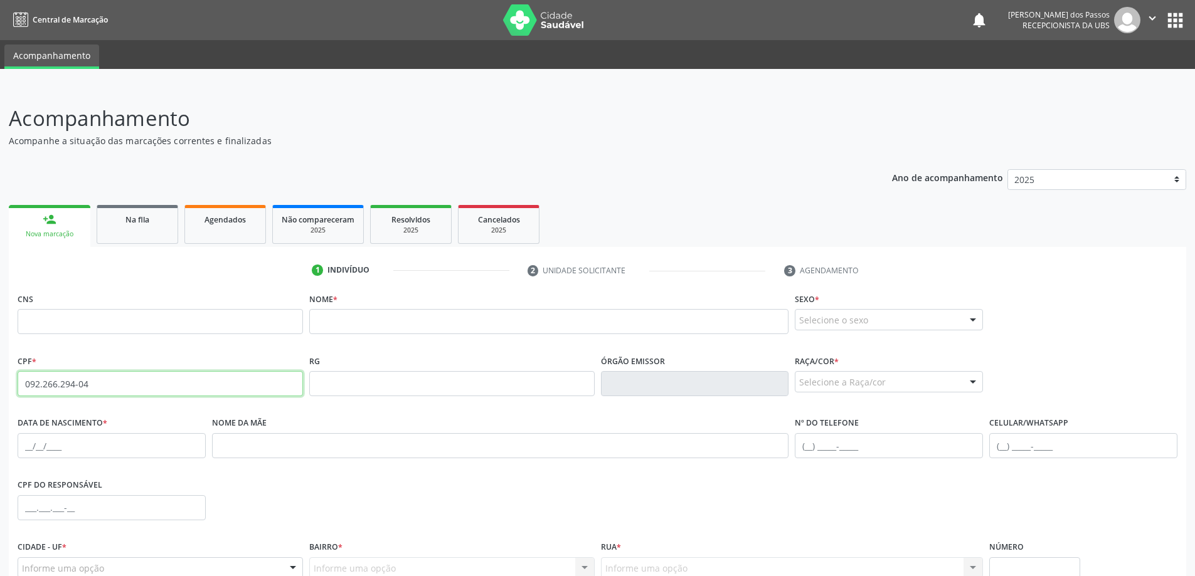
click at [98, 388] on input "092.266.294-04" at bounding box center [160, 383] width 285 height 25
type input "0"
click at [166, 319] on input "text" at bounding box center [160, 321] width 285 height 25
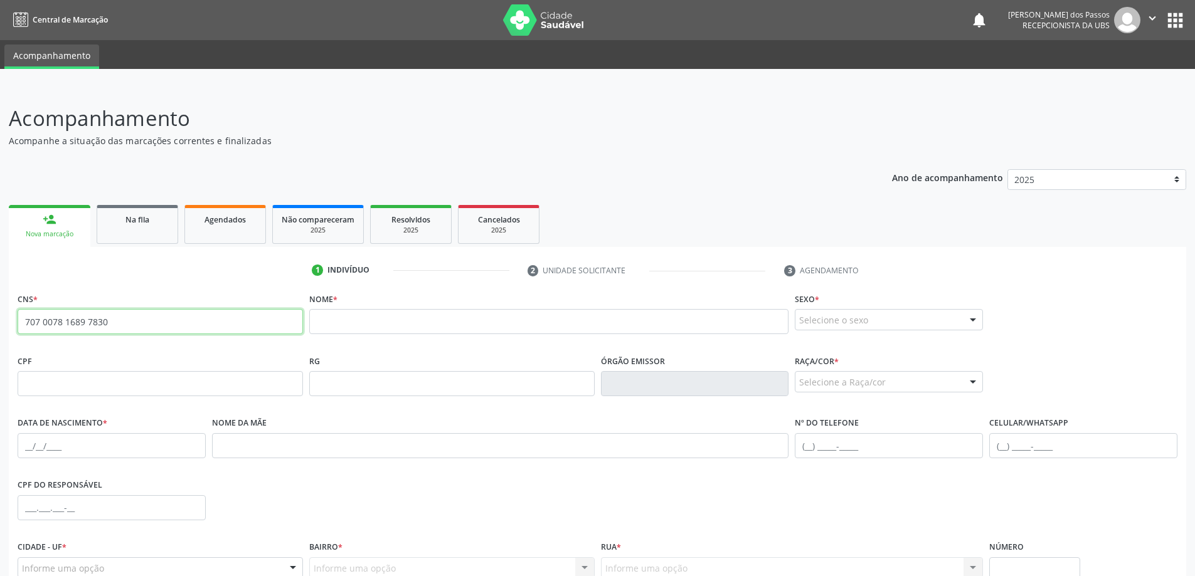
type input "707 0078 1689 7830"
click at [336, 320] on input "text" at bounding box center [549, 321] width 480 height 25
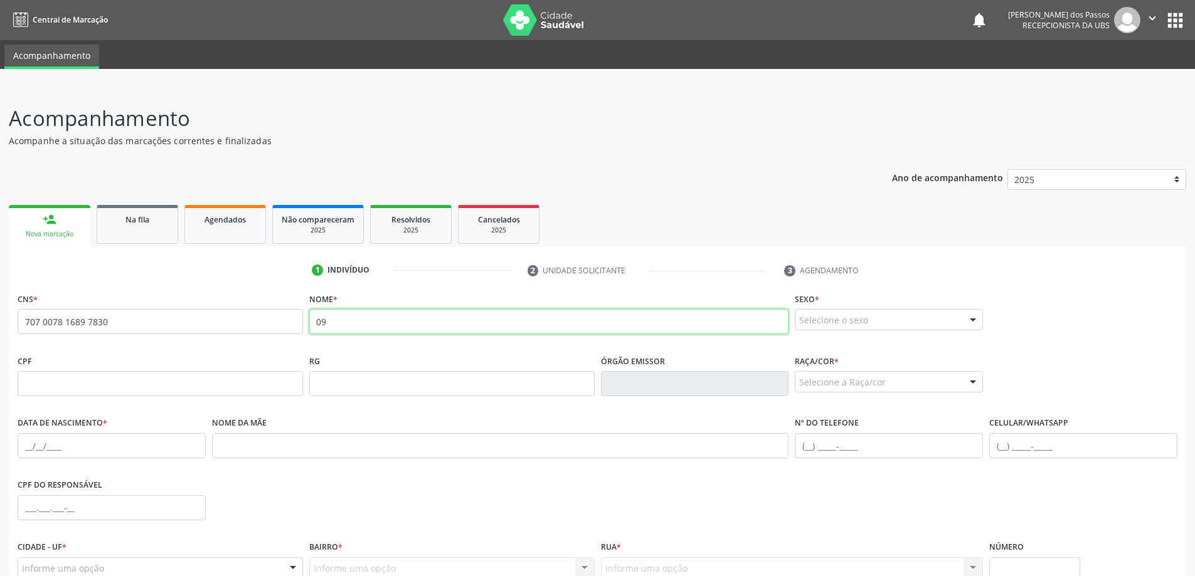
type input "0"
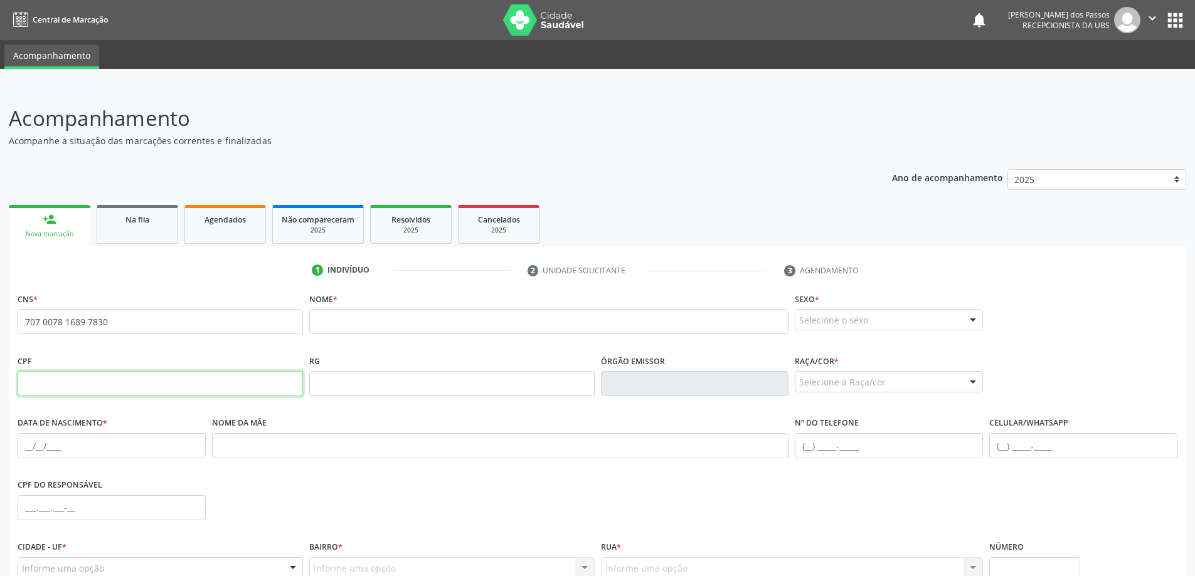
click at [80, 384] on input "text" at bounding box center [160, 383] width 285 height 25
type input "092.266.294-04"
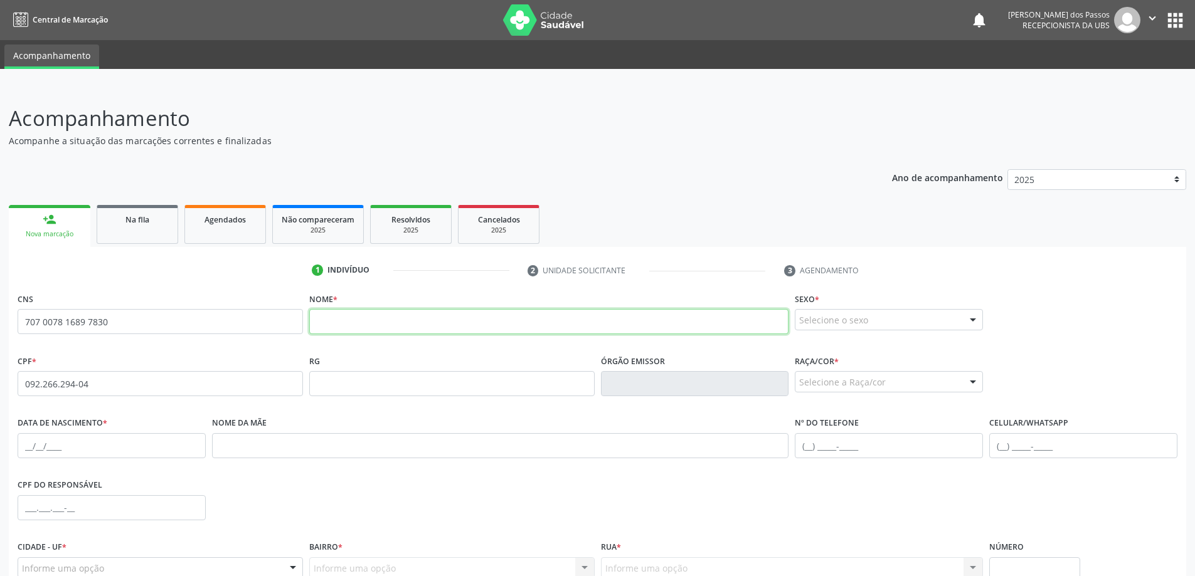
click at [392, 317] on input "text" at bounding box center [549, 321] width 480 height 25
type input "l"
type input "LIDIANE DE [PERSON_NAME]"
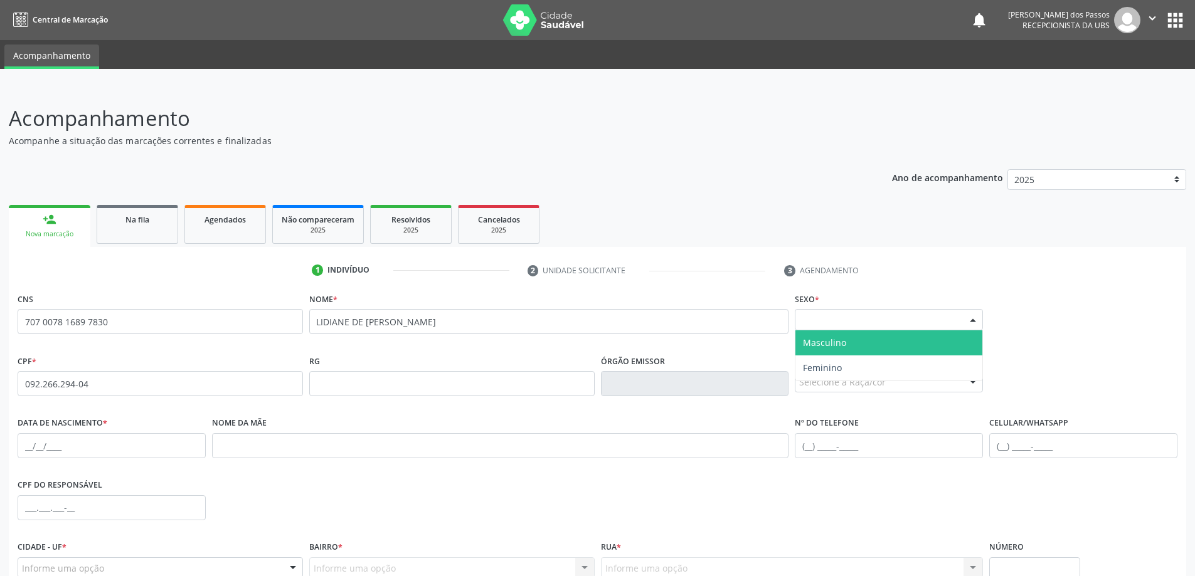
click at [879, 317] on div "Selecione o sexo" at bounding box center [889, 319] width 188 height 21
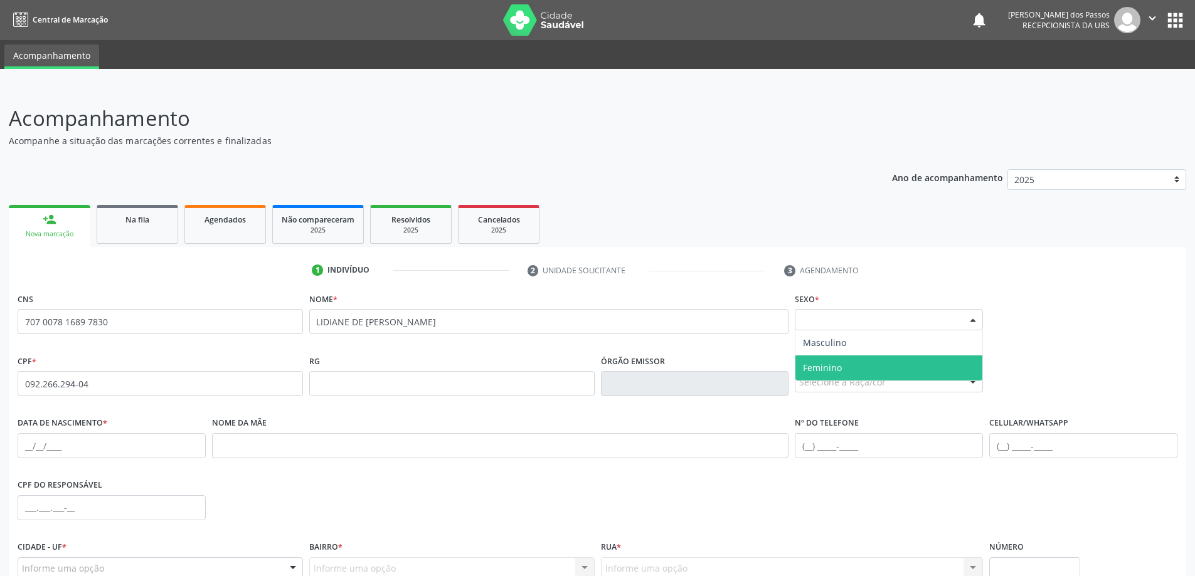
click at [877, 366] on span "Feminino" at bounding box center [888, 368] width 187 height 25
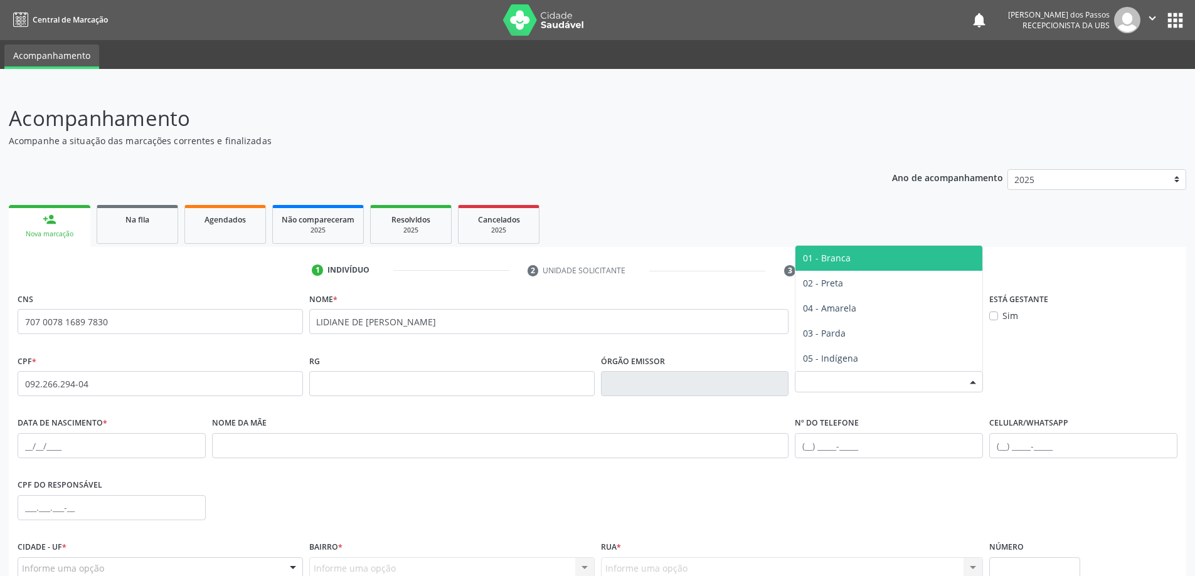
click at [871, 384] on div "Selecione a Raça/cor" at bounding box center [889, 381] width 188 height 21
click at [849, 258] on span "01 - Branca" at bounding box center [888, 258] width 187 height 25
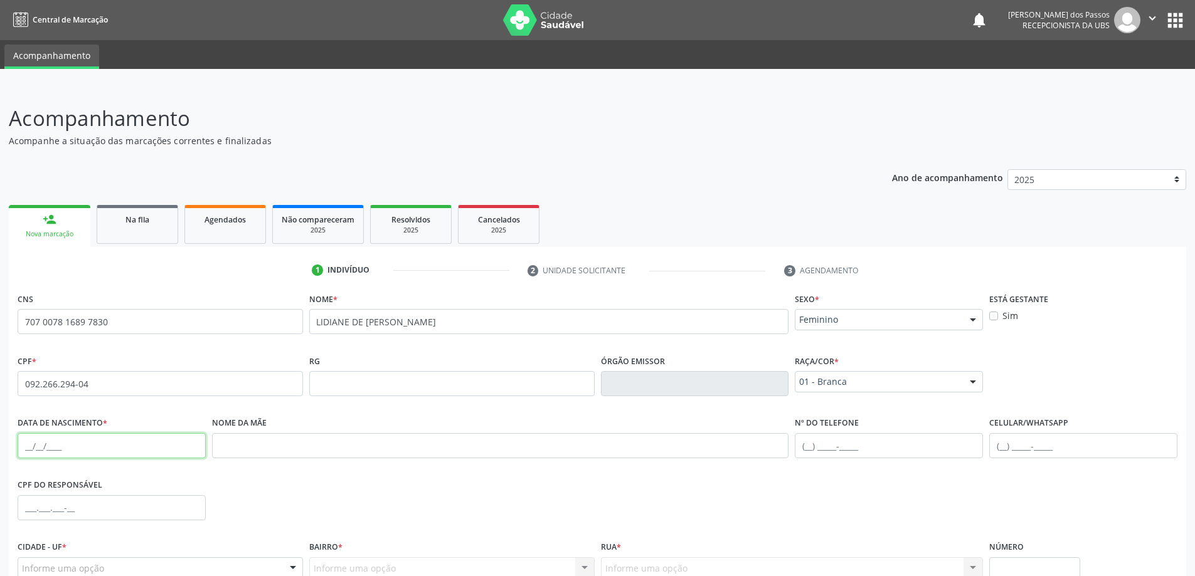
click at [118, 443] on input "text" at bounding box center [112, 445] width 188 height 25
type input "[DATE]"
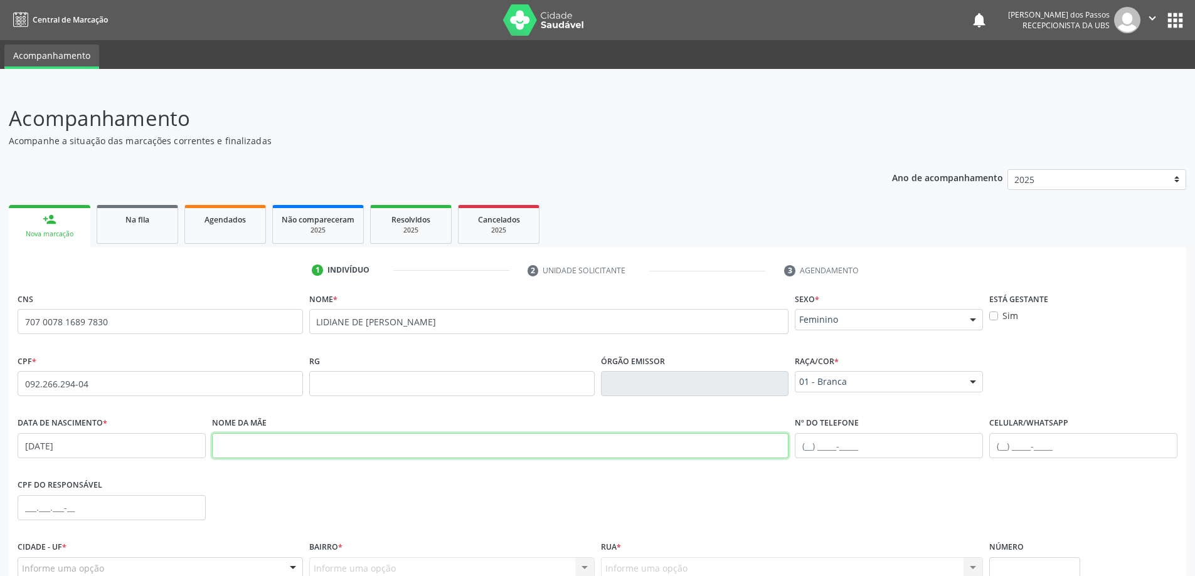
click at [262, 447] on input "text" at bounding box center [500, 445] width 577 height 25
type input "[PERSON_NAME]"
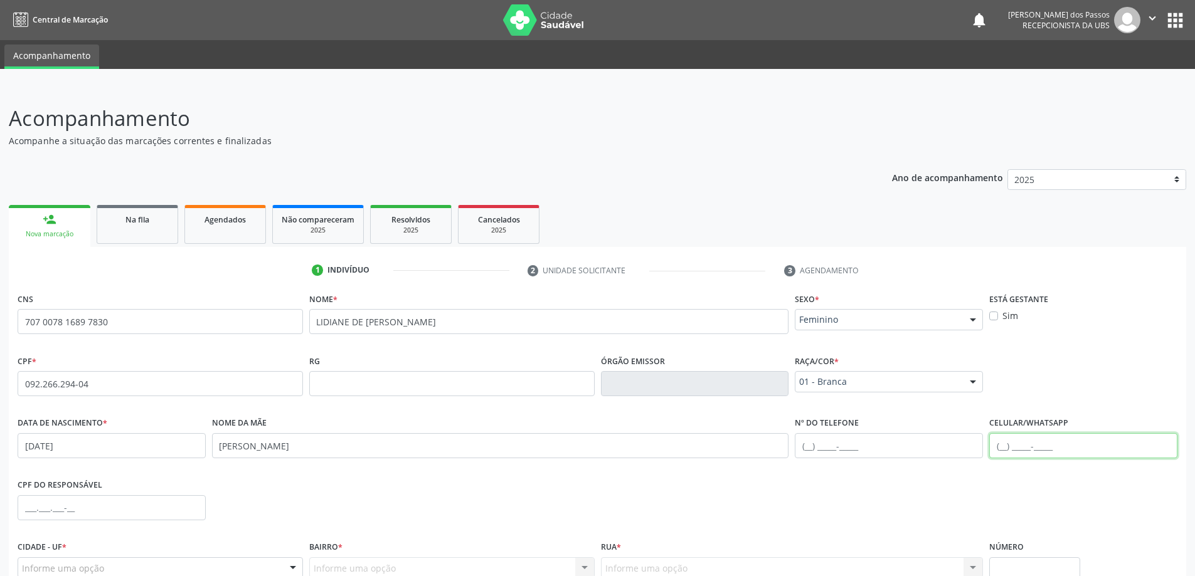
click at [1038, 442] on input "text" at bounding box center [1083, 445] width 188 height 25
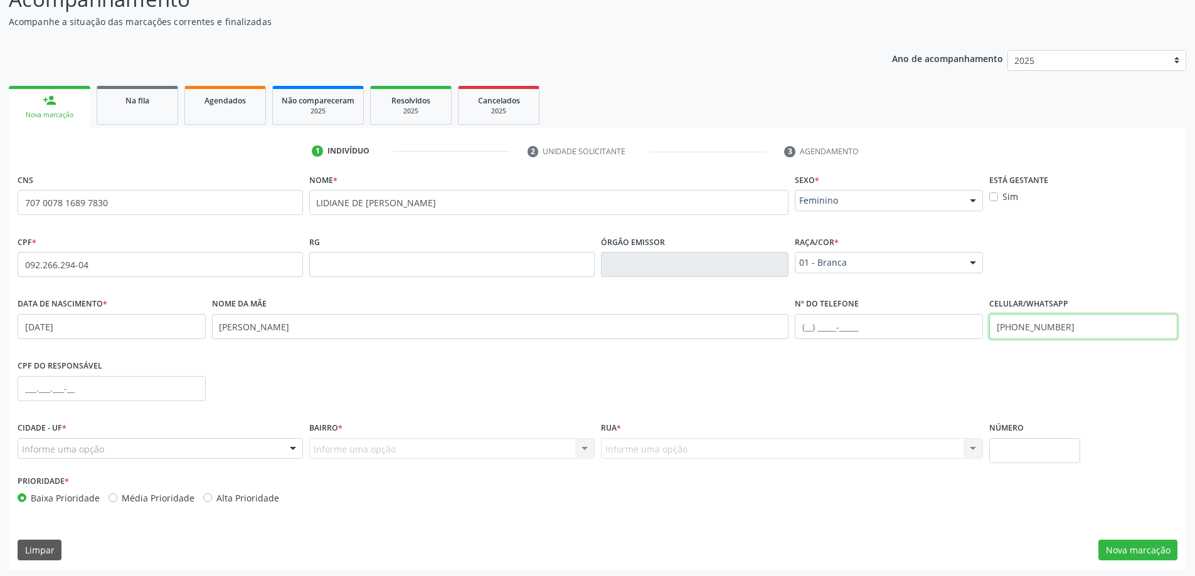
scroll to position [121, 0]
type input "[PHONE_NUMBER]"
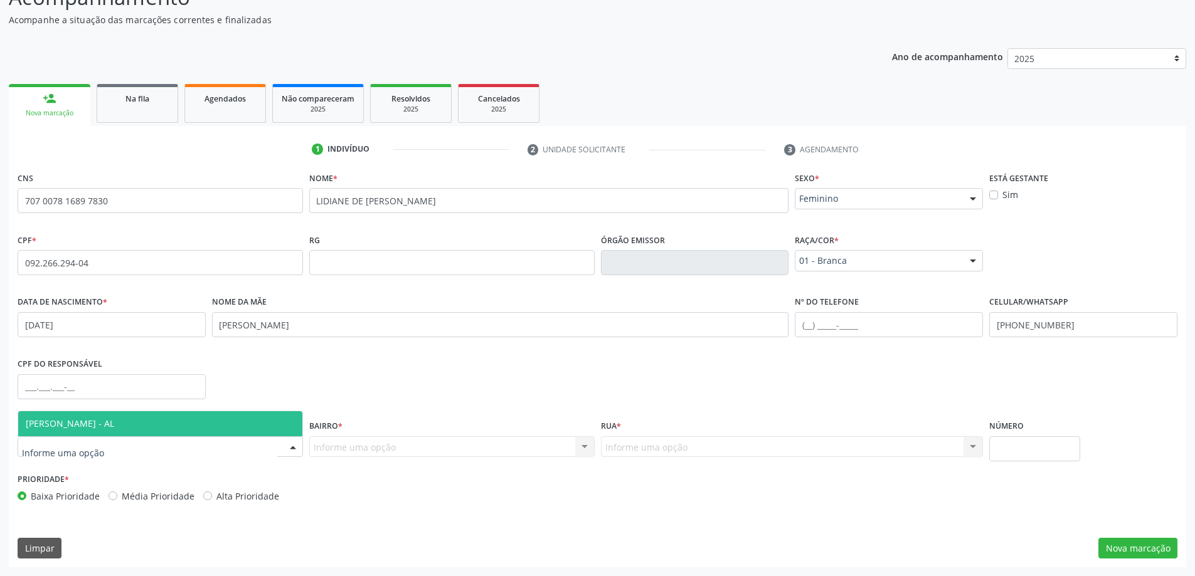
click at [167, 443] on div at bounding box center [160, 447] width 285 height 21
click at [158, 426] on span "[PERSON_NAME] - AL" at bounding box center [160, 423] width 284 height 25
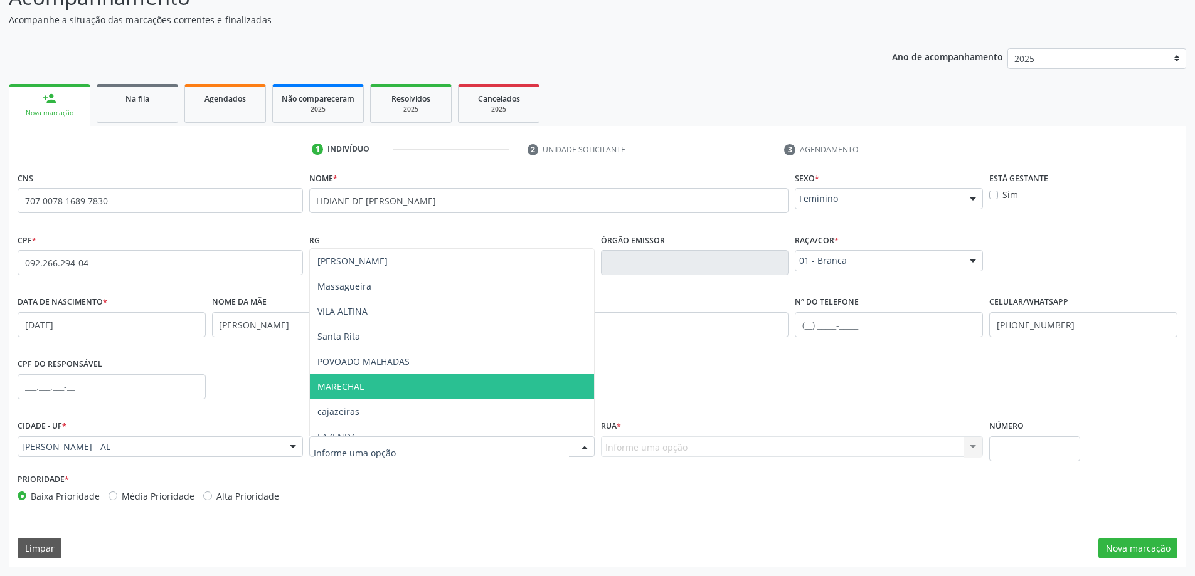
scroll to position [314, 0]
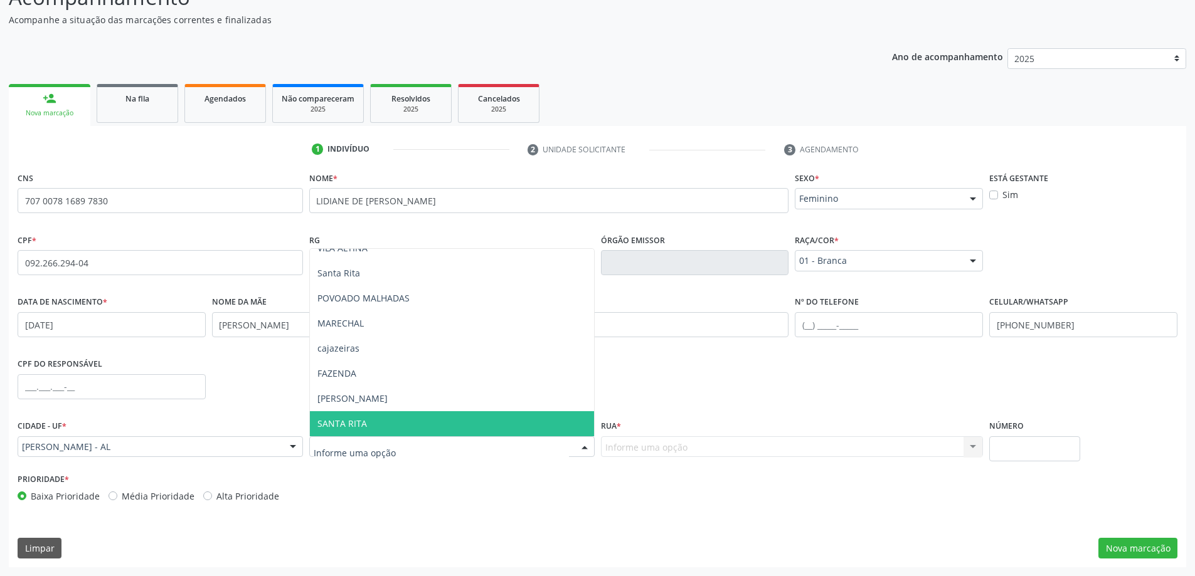
click at [361, 425] on span "SANTA RITA" at bounding box center [342, 424] width 50 height 12
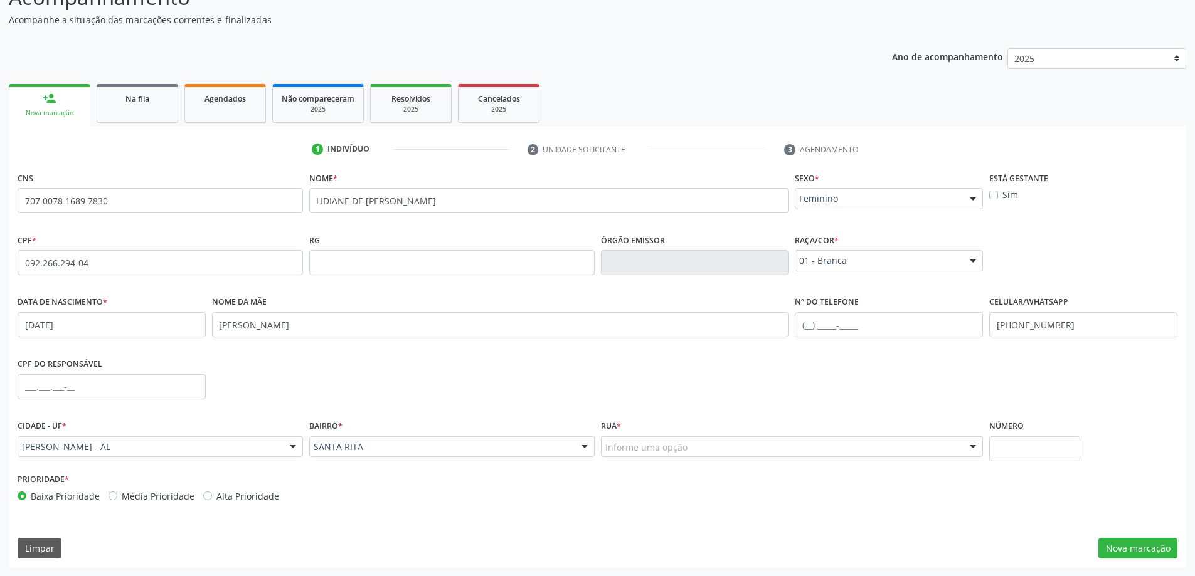
click at [915, 449] on div "Informe uma opção" at bounding box center [792, 447] width 383 height 21
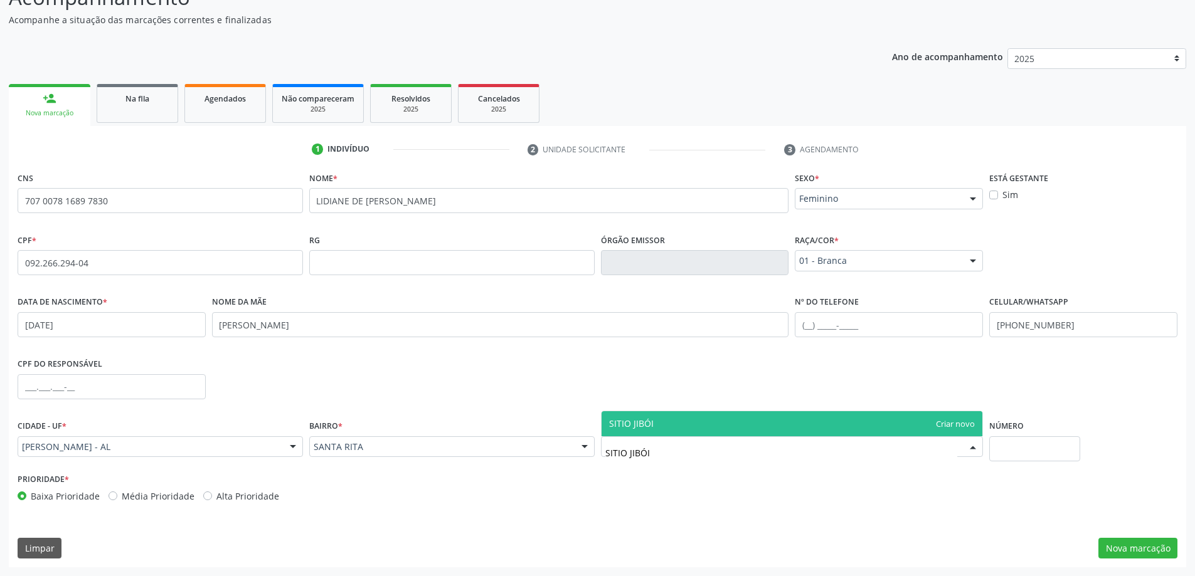
type input "SITIO JIBÓIA"
click at [729, 428] on span "SITIO JIBÓIA" at bounding box center [791, 423] width 381 height 25
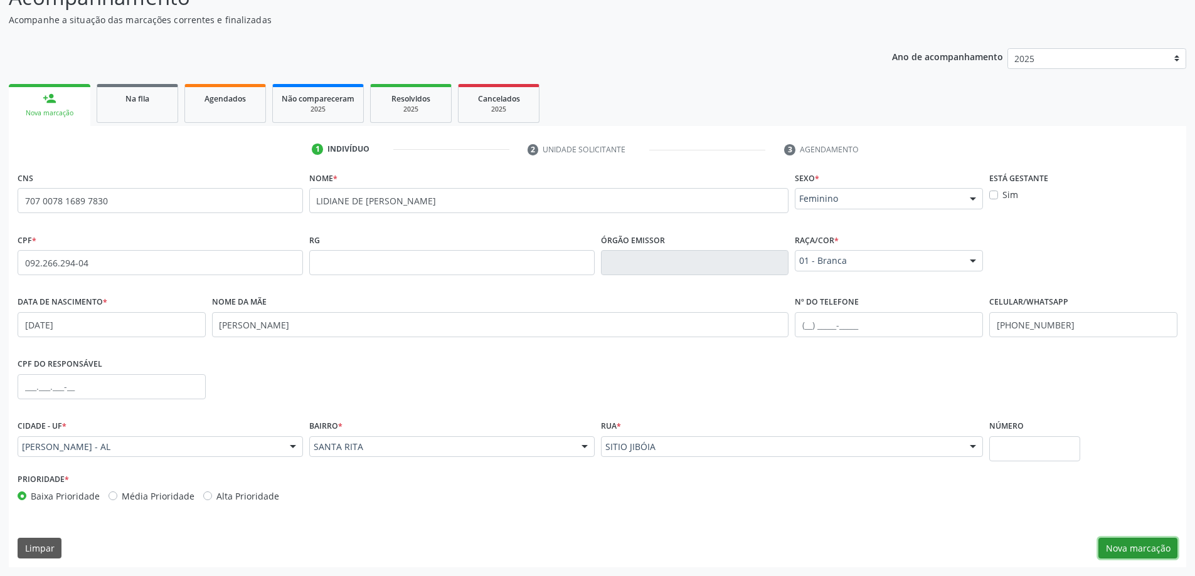
click at [1140, 546] on button "Nova marcação" at bounding box center [1137, 548] width 79 height 21
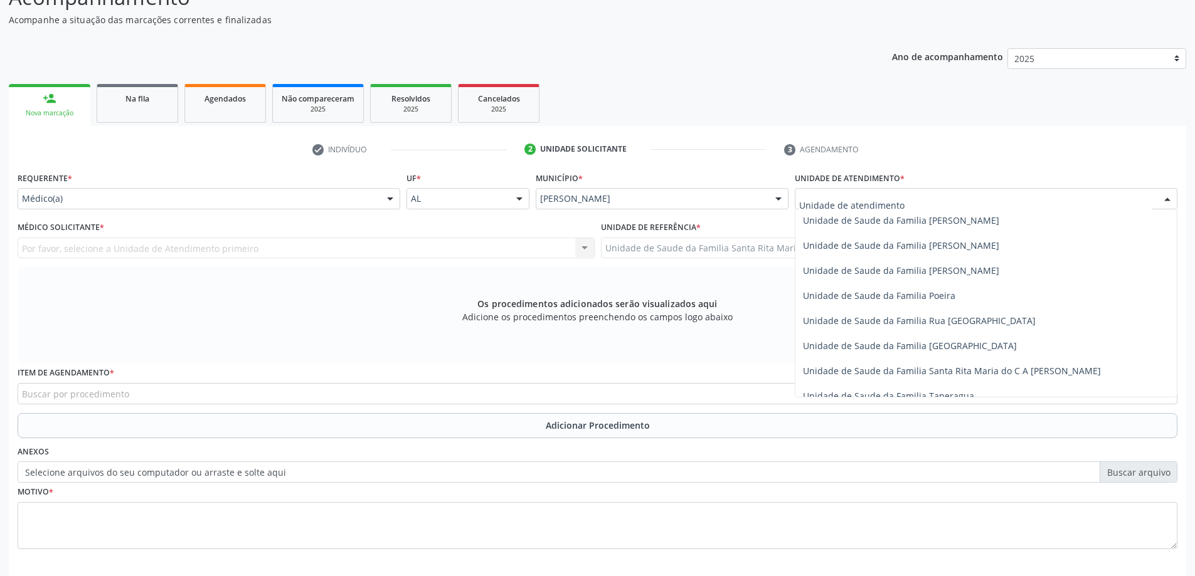
scroll to position [753, 0]
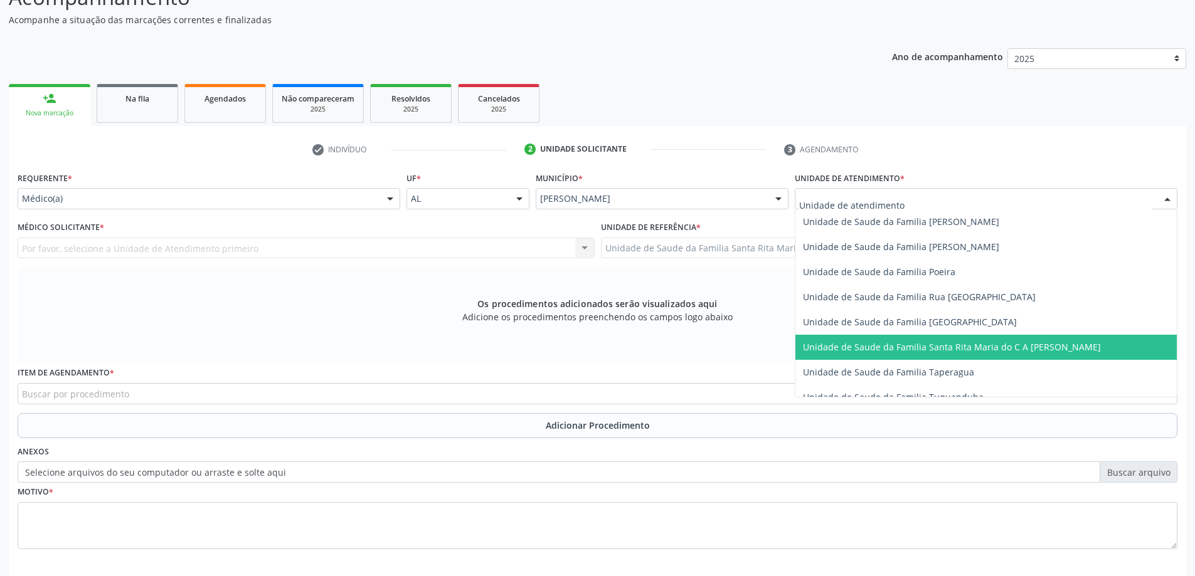
click at [884, 344] on span "Unidade de Saude da Familia Santa Rita Maria do C A [PERSON_NAME]" at bounding box center [952, 347] width 298 height 12
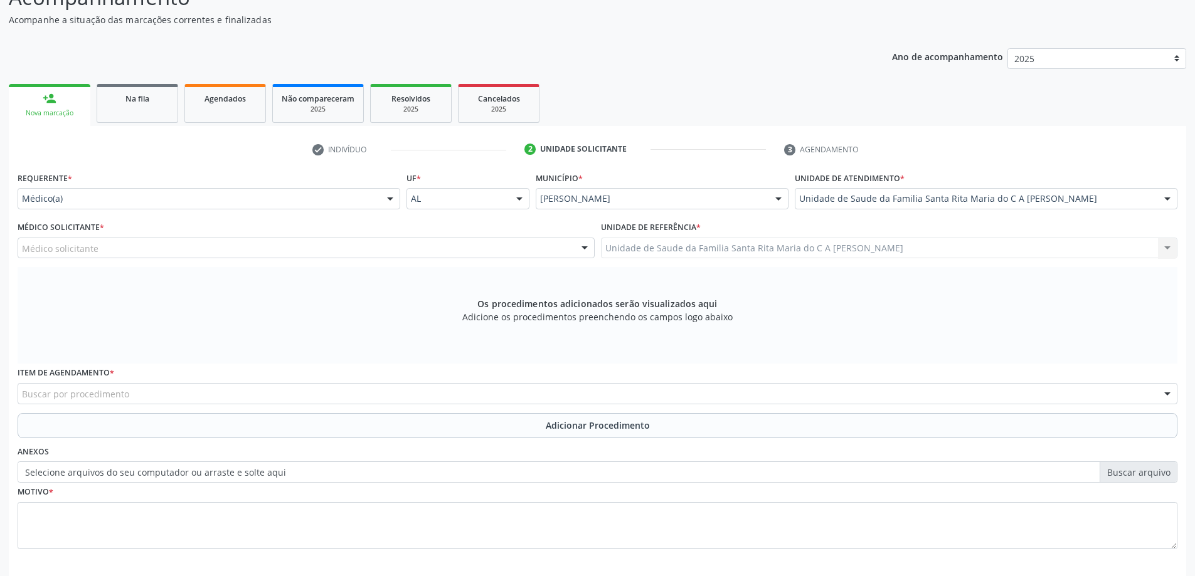
click at [237, 248] on div "Médico solicitante" at bounding box center [306, 248] width 577 height 21
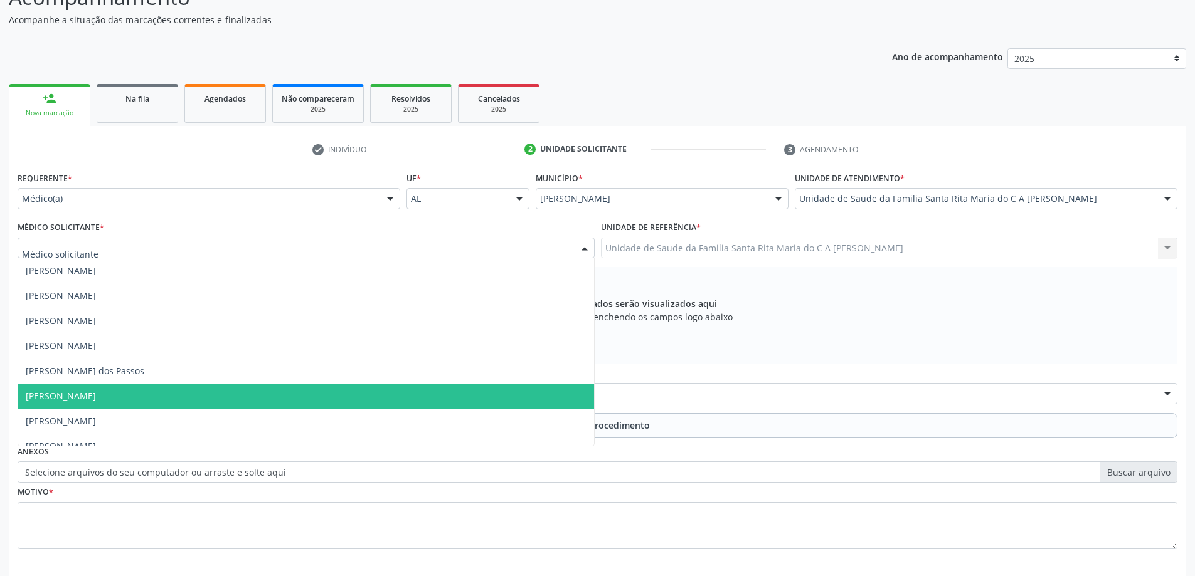
click at [204, 394] on span "[PERSON_NAME]" at bounding box center [306, 396] width 576 height 25
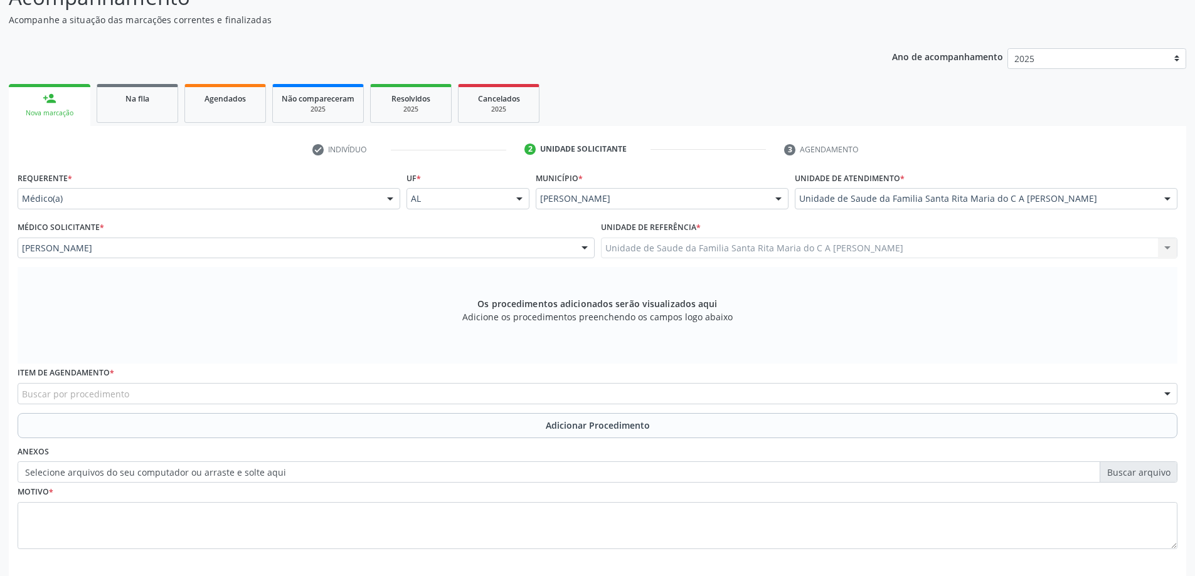
click at [196, 396] on div "Buscar por procedimento" at bounding box center [598, 393] width 1160 height 21
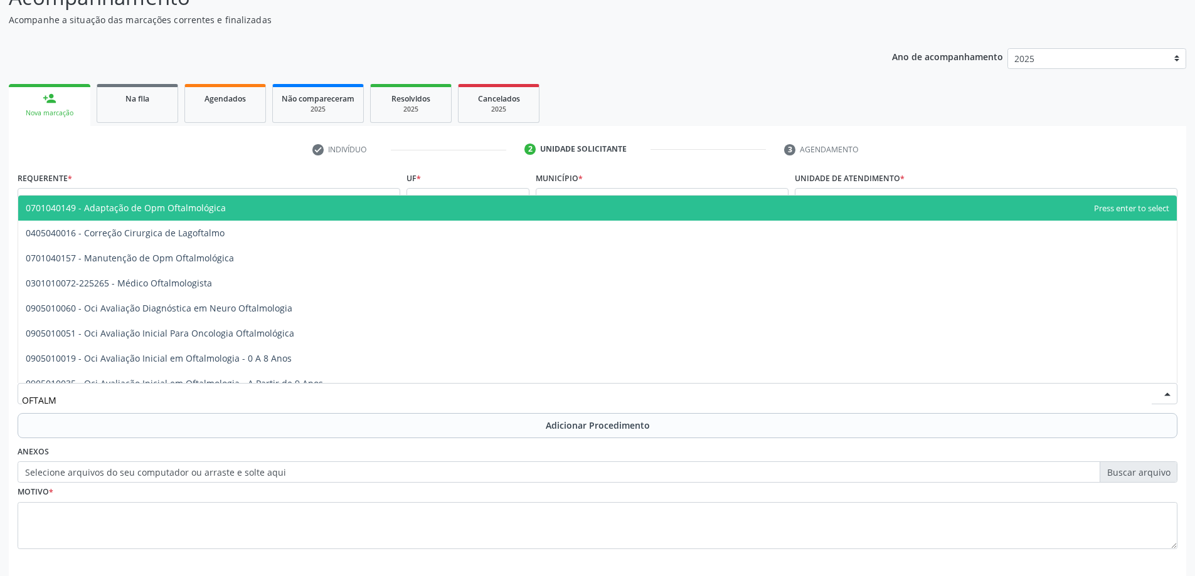
type input "OFTALMO"
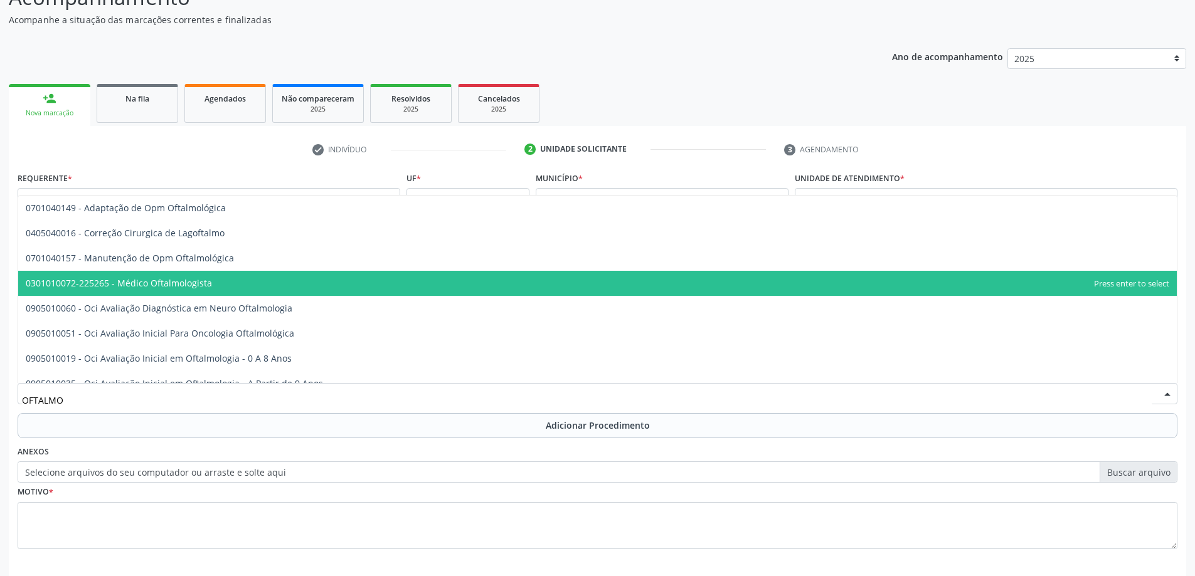
click at [220, 285] on span "0301010072-225265 - Médico Oftalmologista" at bounding box center [597, 283] width 1158 height 25
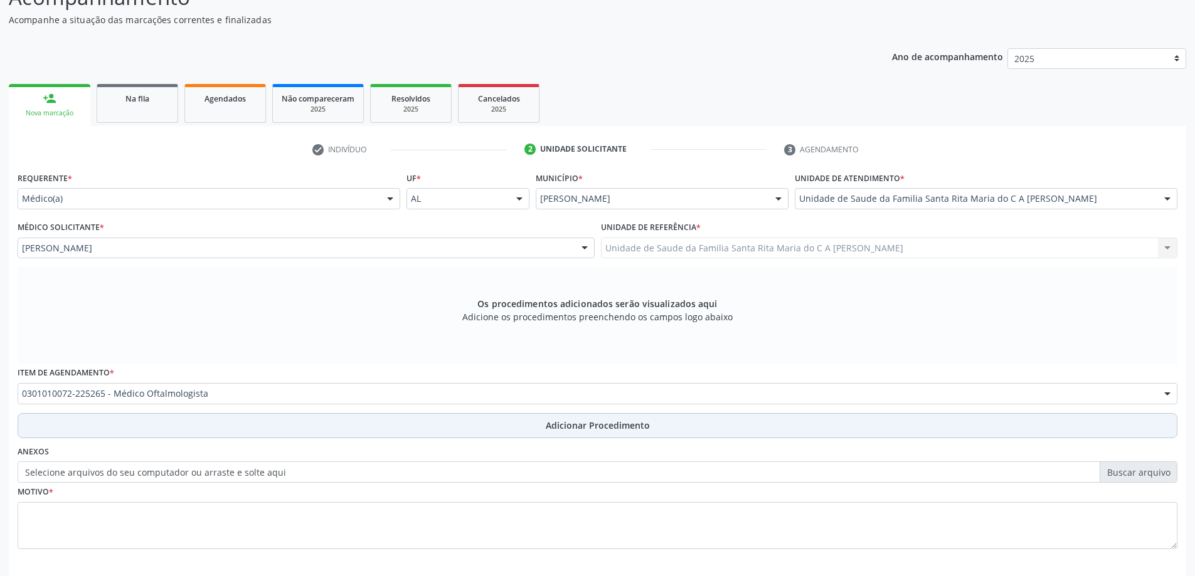
click at [172, 428] on button "Adicionar Procedimento" at bounding box center [598, 425] width 1160 height 25
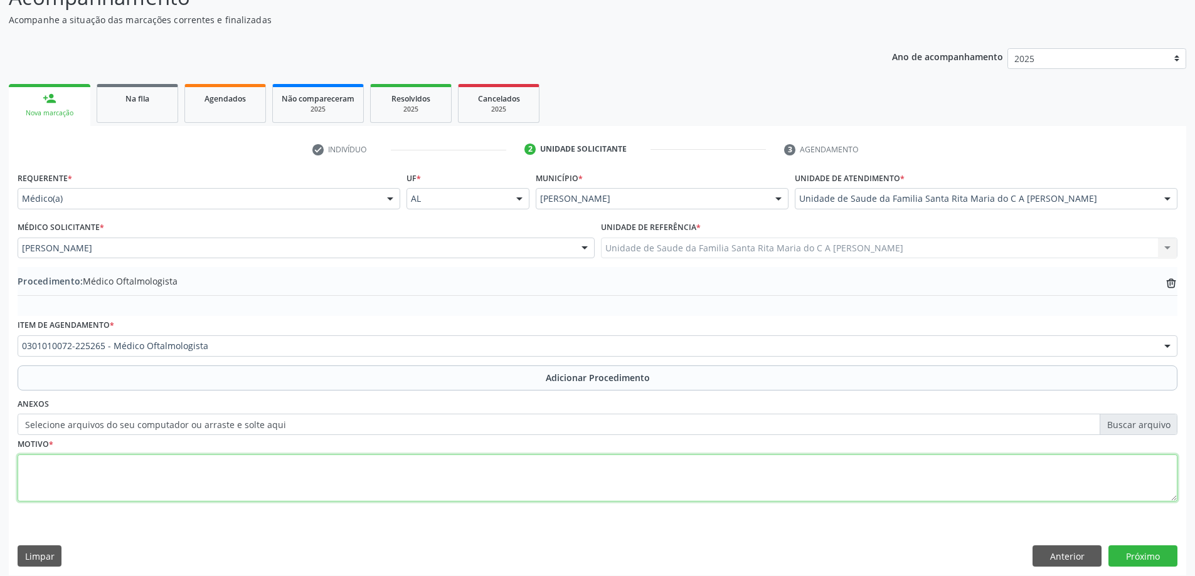
click at [132, 482] on textarea at bounding box center [598, 479] width 1160 height 48
click at [23, 464] on textarea "H539" at bounding box center [598, 479] width 1160 height 48
type textarea "CID H539"
click at [1140, 555] on button "Próximo" at bounding box center [1142, 556] width 69 height 21
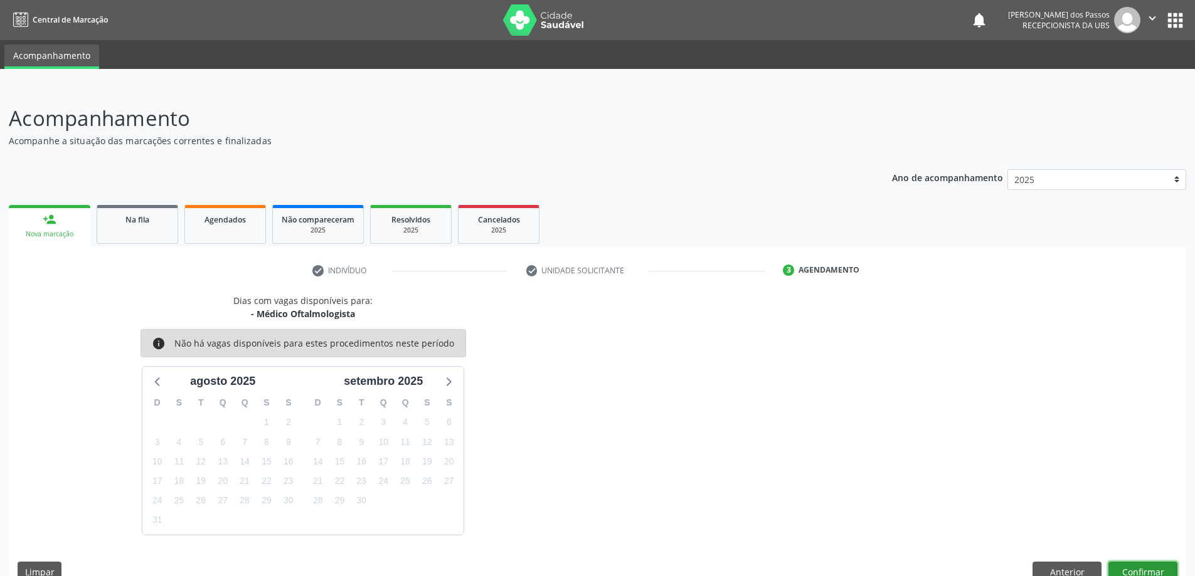
click at [1141, 569] on button "Confirmar" at bounding box center [1142, 572] width 69 height 21
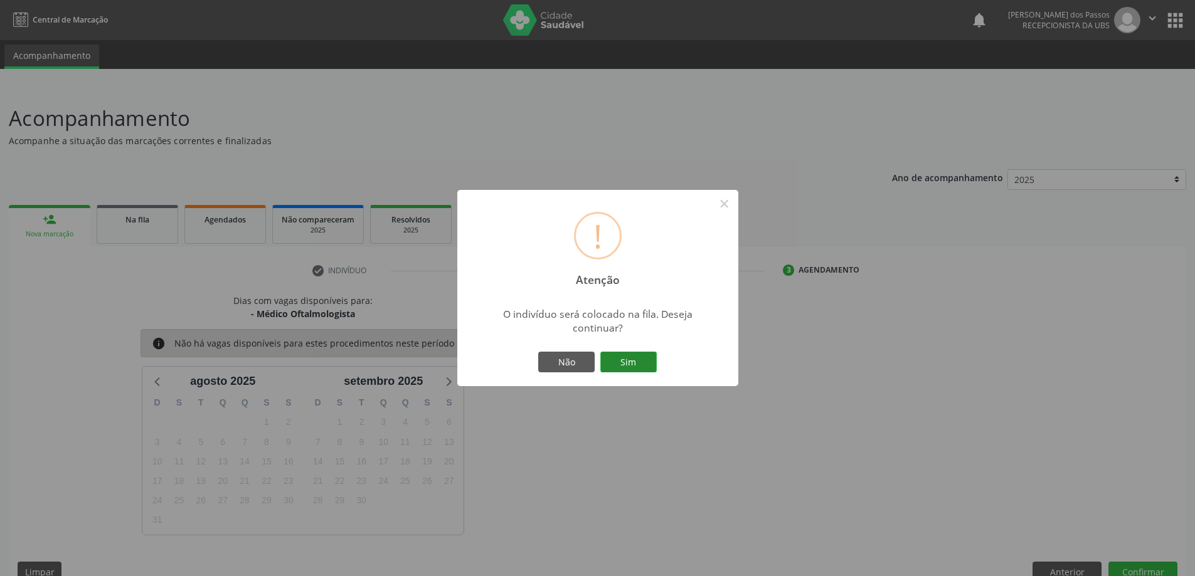
click at [640, 365] on button "Sim" at bounding box center [628, 362] width 56 height 21
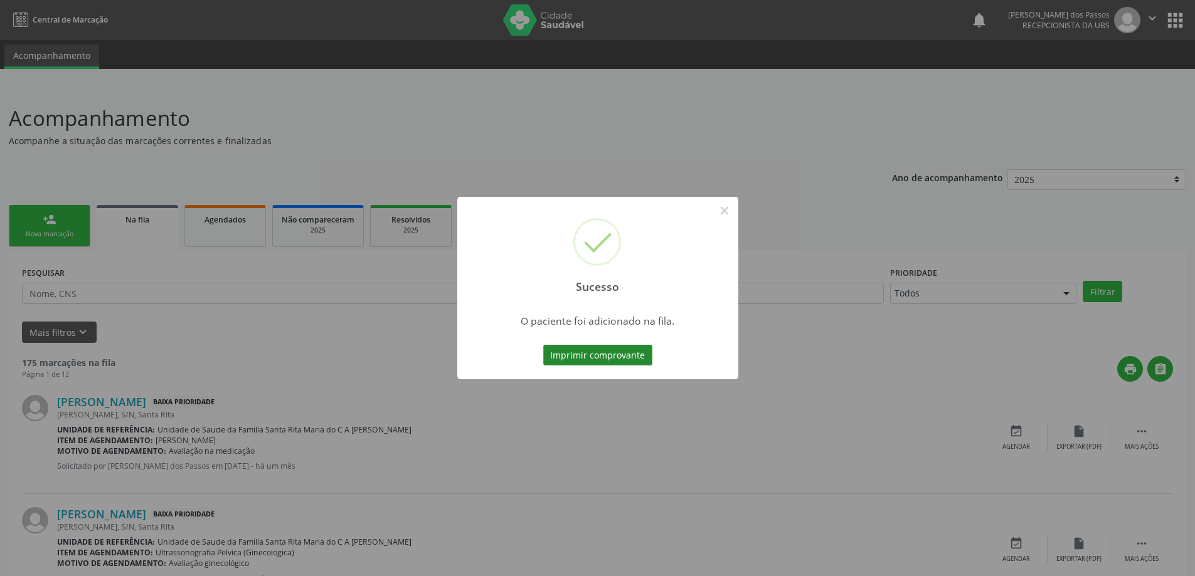
click at [630, 348] on button "Imprimir comprovante" at bounding box center [597, 355] width 109 height 21
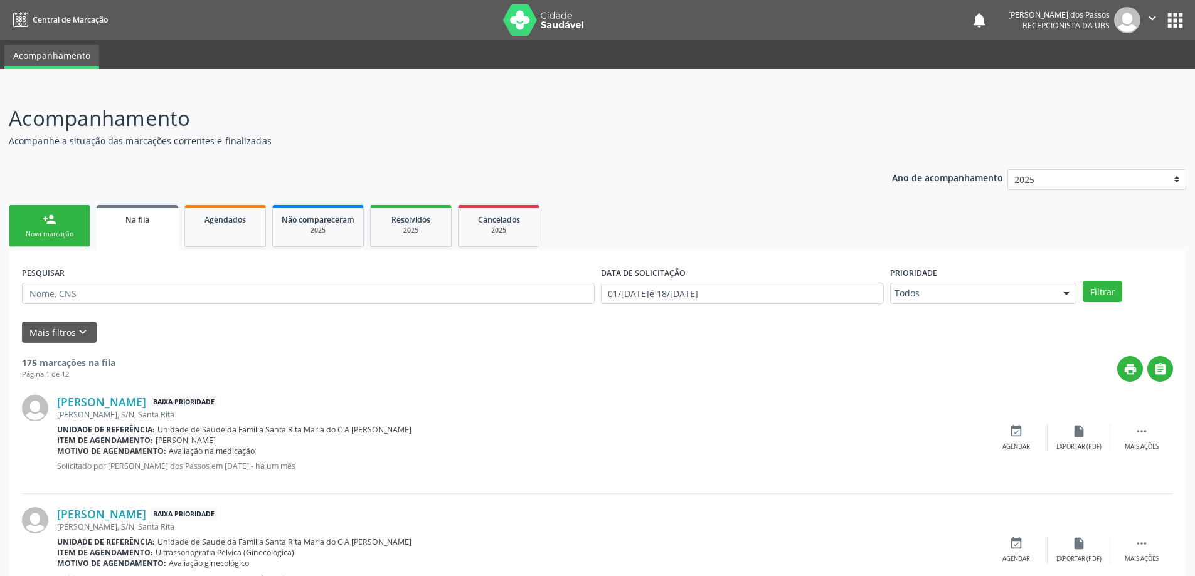
click at [49, 222] on div "person_add" at bounding box center [50, 220] width 14 height 14
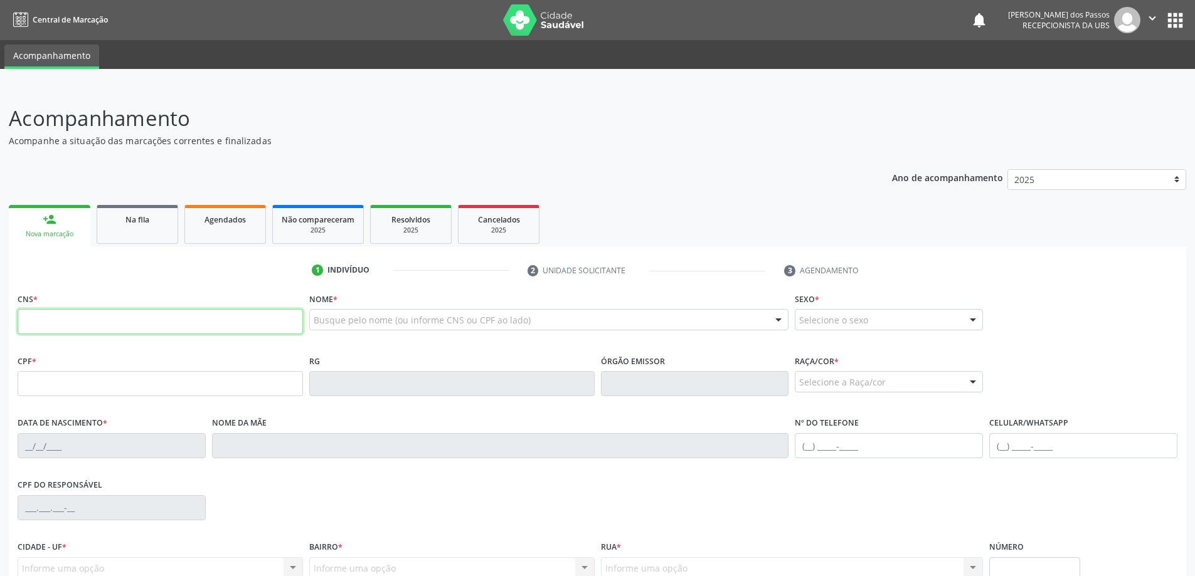
click at [98, 325] on input "text" at bounding box center [160, 321] width 285 height 25
type input "704 6046 3912 5722"
type input "563.895.824-04"
type input "[DATE]"
type input "[PERSON_NAME]"
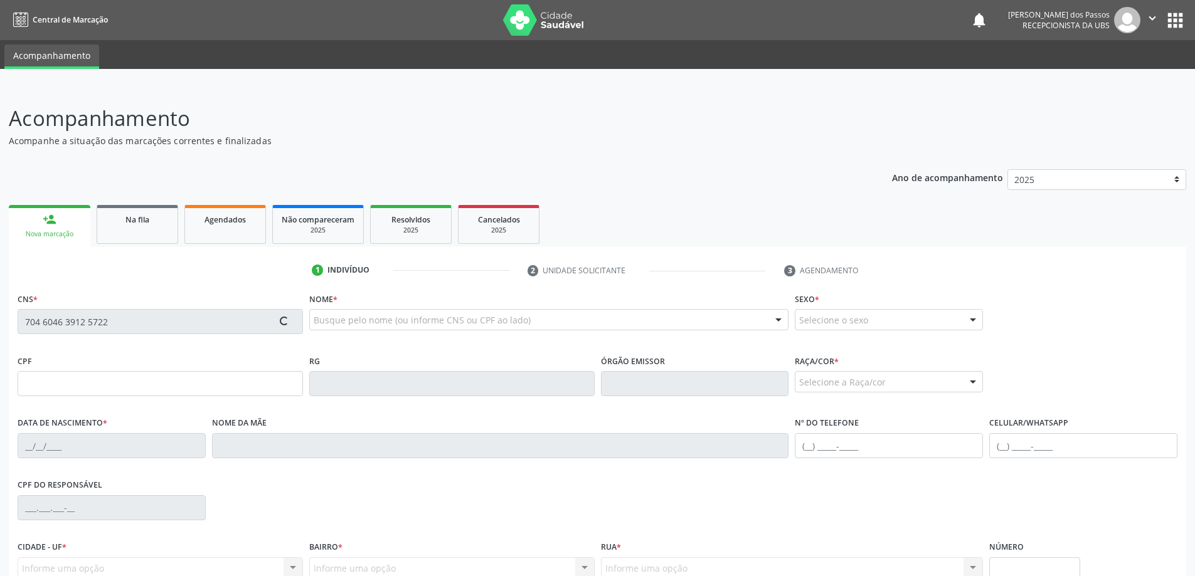
type input "[PHONE_NUMBER]"
type input "S/N"
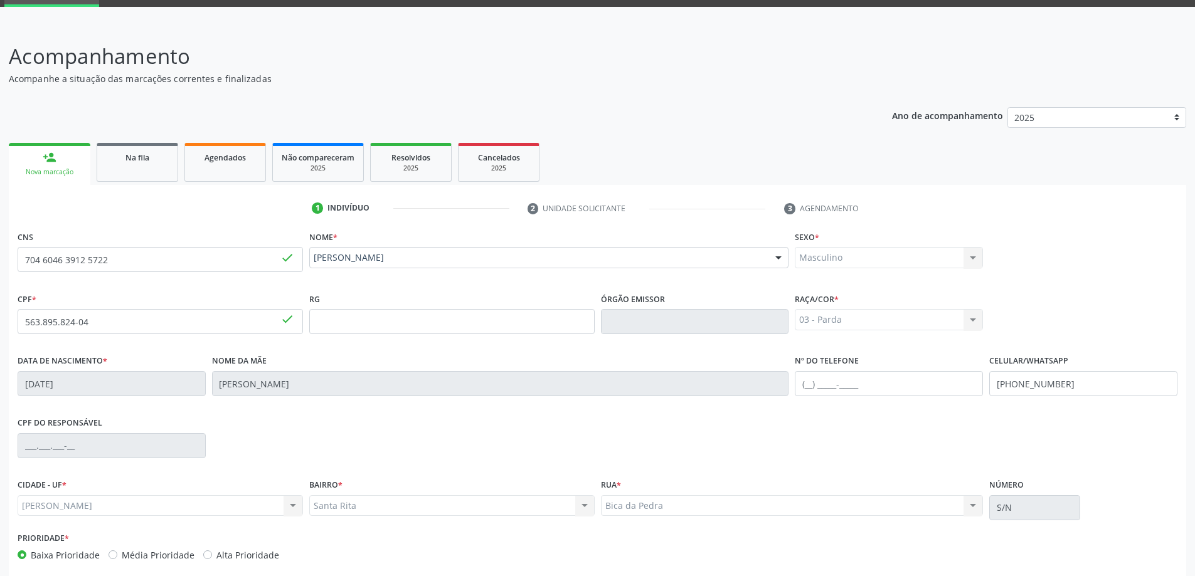
scroll to position [121, 0]
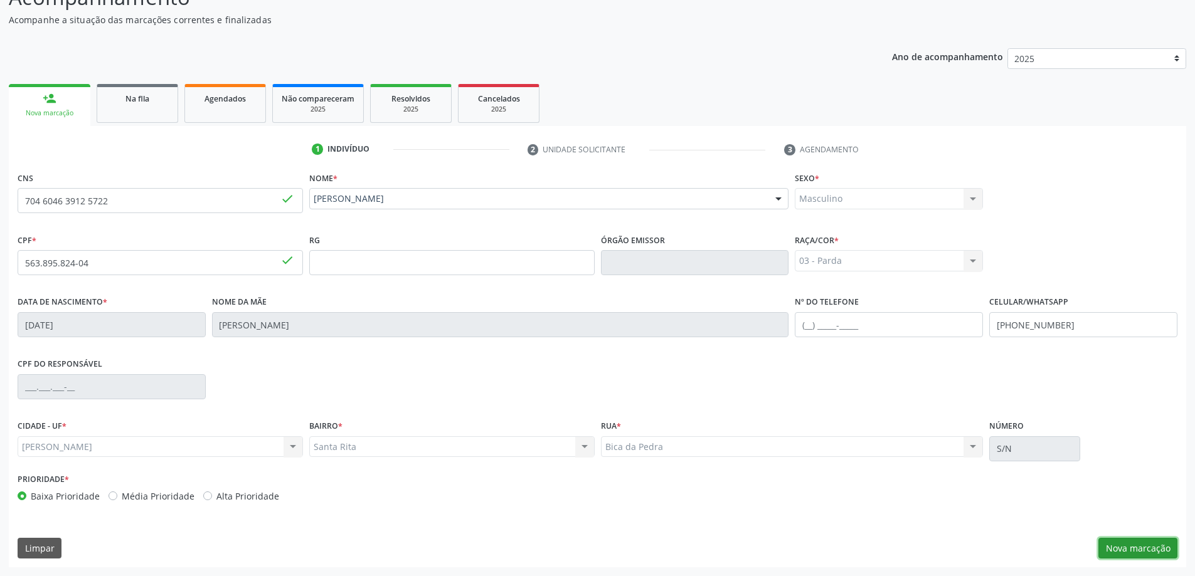
click at [1120, 545] on button "Nova marcação" at bounding box center [1137, 548] width 79 height 21
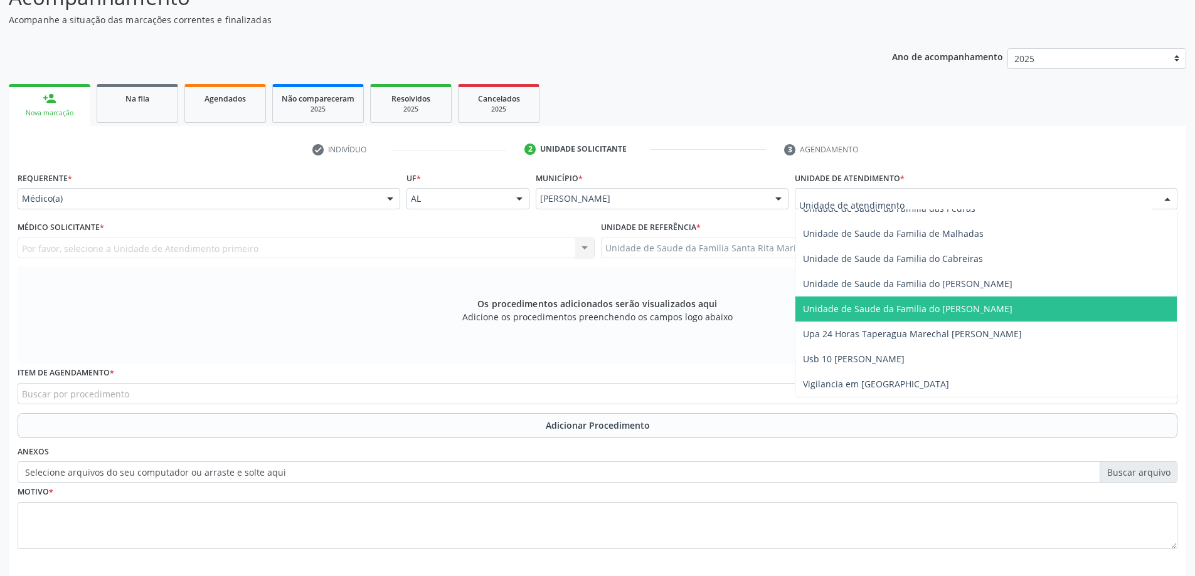
scroll to position [866, 0]
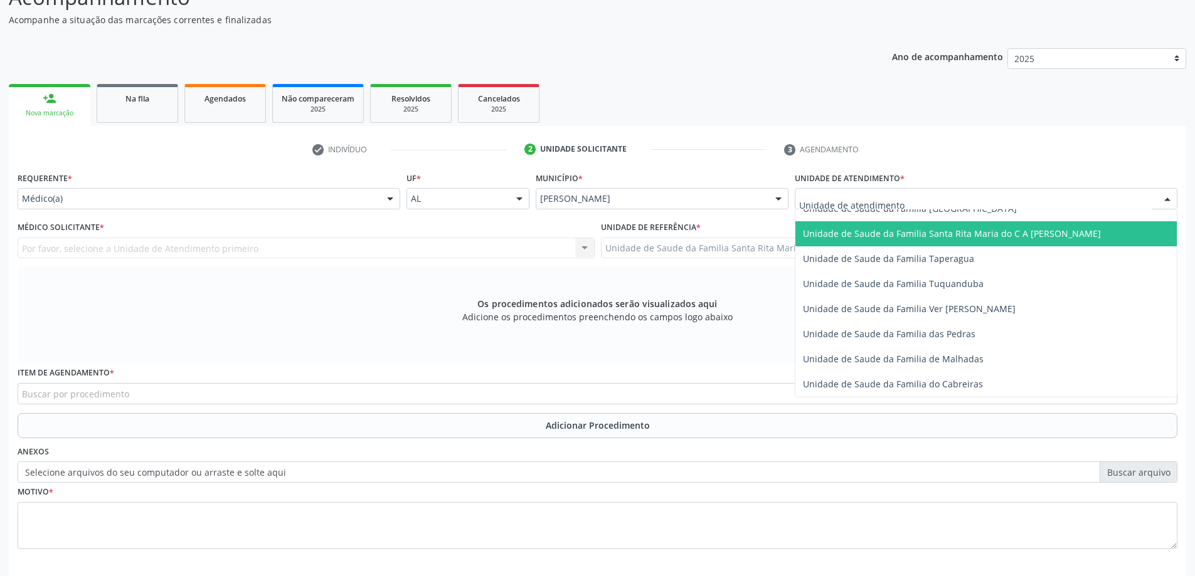
click at [867, 235] on span "Unidade de Saude da Familia Santa Rita Maria do C A [PERSON_NAME]" at bounding box center [952, 234] width 298 height 12
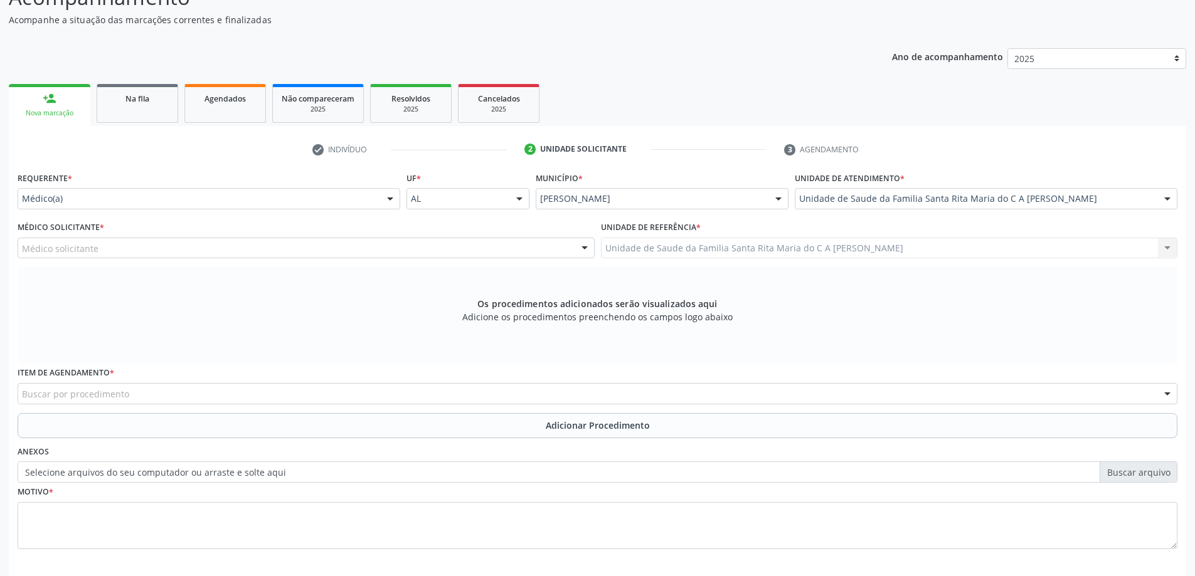
click at [149, 246] on div "Médico solicitante" at bounding box center [306, 248] width 577 height 21
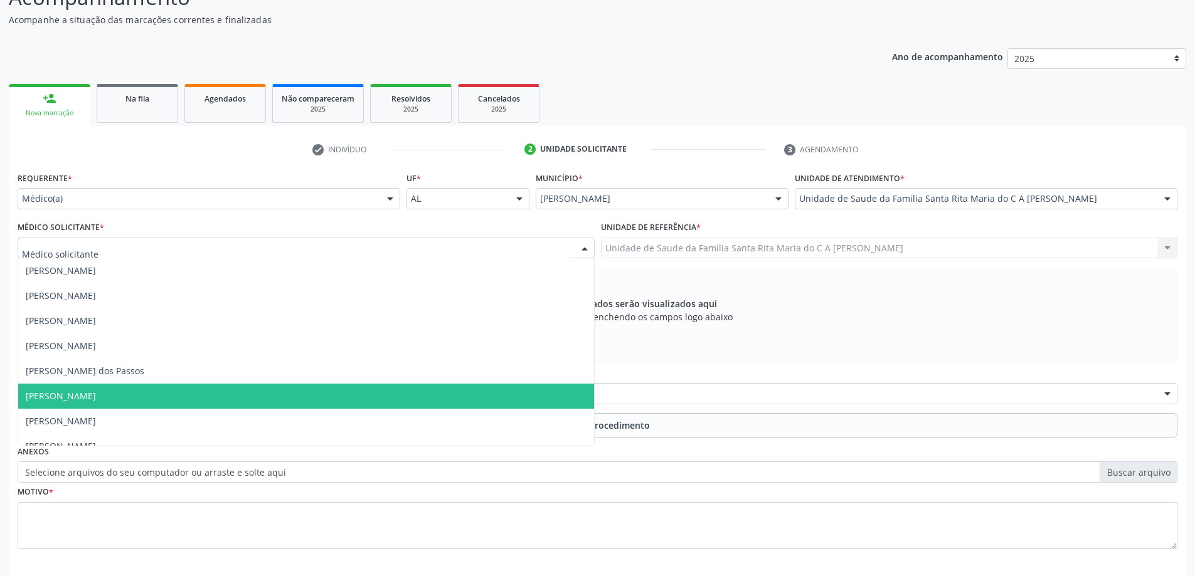
click at [152, 400] on span "[PERSON_NAME]" at bounding box center [306, 396] width 576 height 25
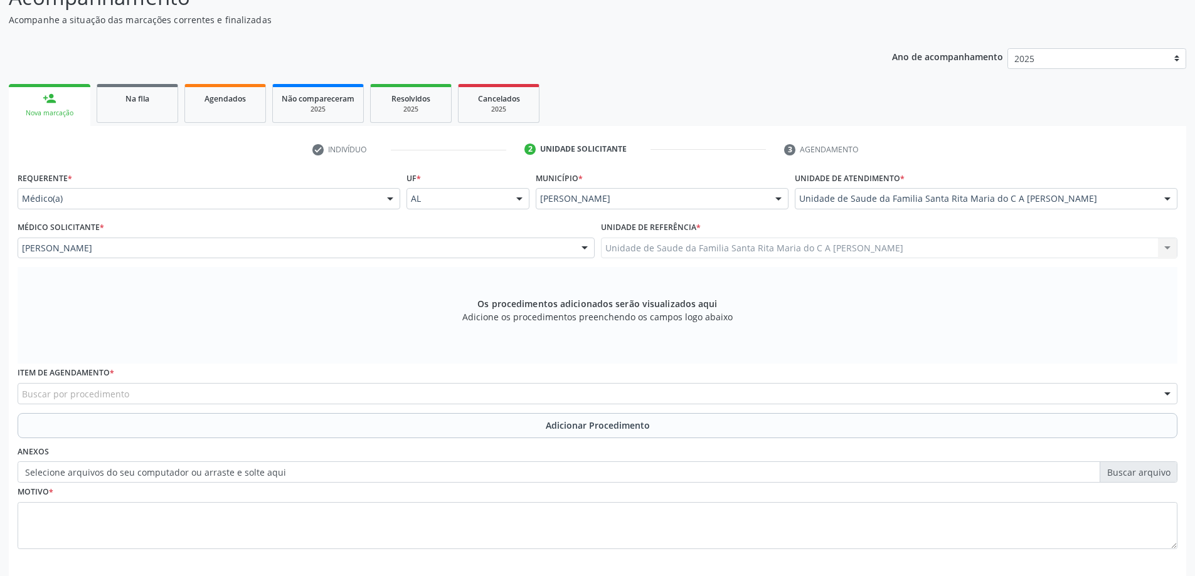
click at [145, 396] on div "Buscar por procedimento" at bounding box center [598, 393] width 1160 height 21
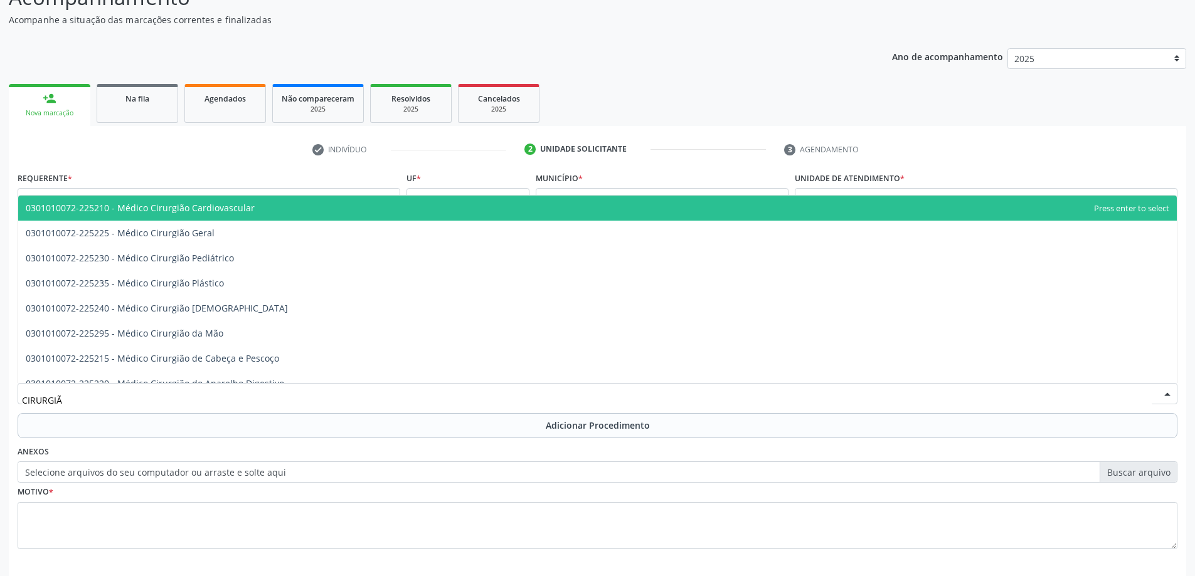
type input "CIRURGIÃO"
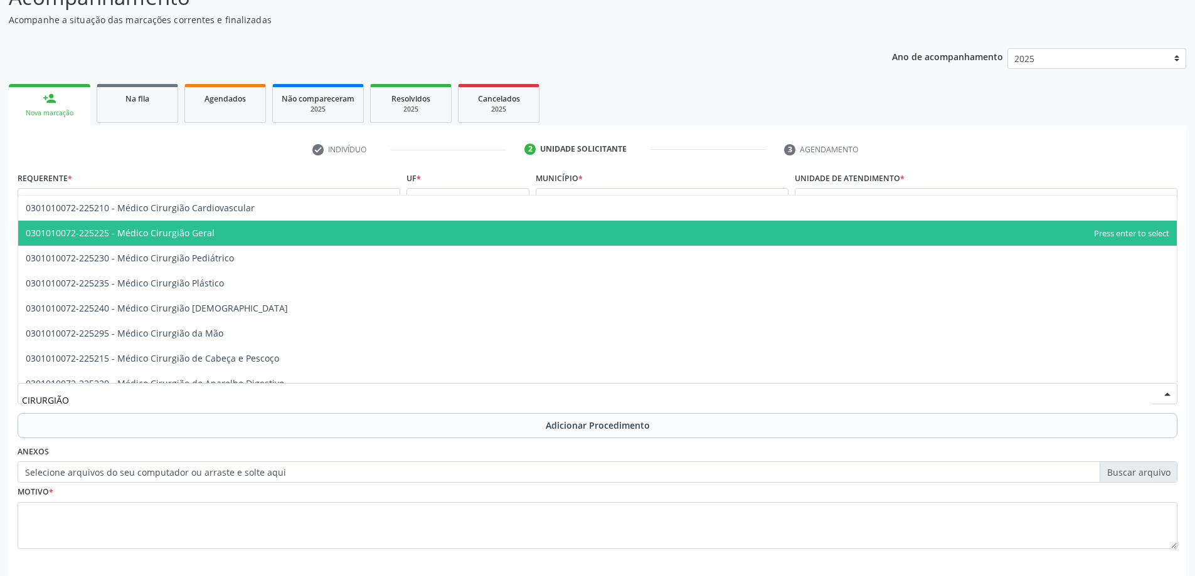
click at [179, 236] on span "0301010072-225225 - Médico Cirurgião Geral" at bounding box center [120, 233] width 189 height 12
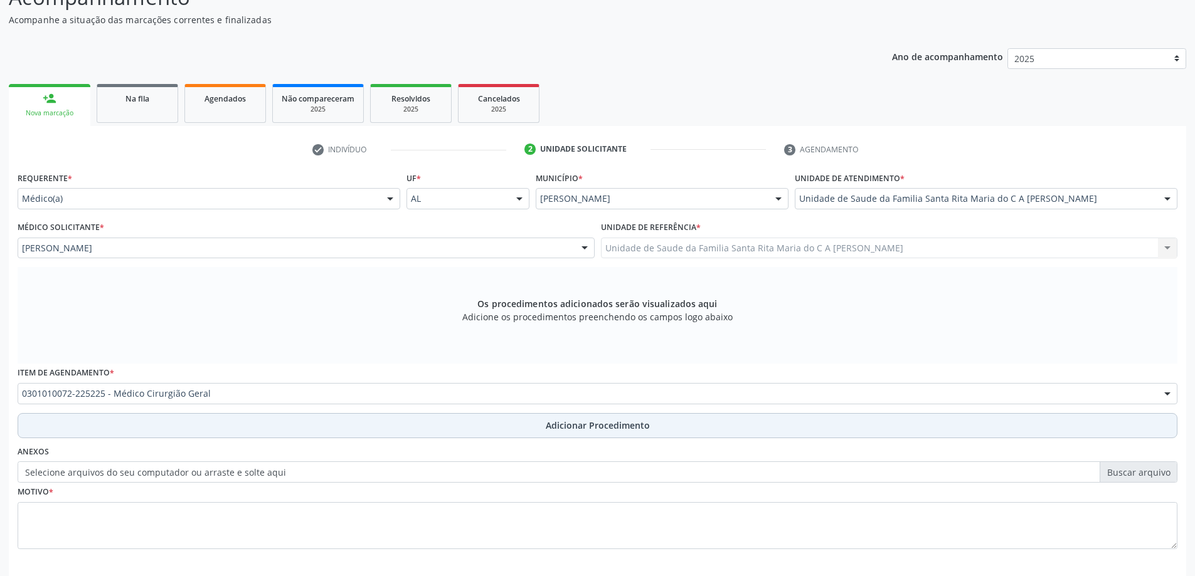
click at [147, 430] on button "Adicionar Procedimento" at bounding box center [598, 425] width 1160 height 25
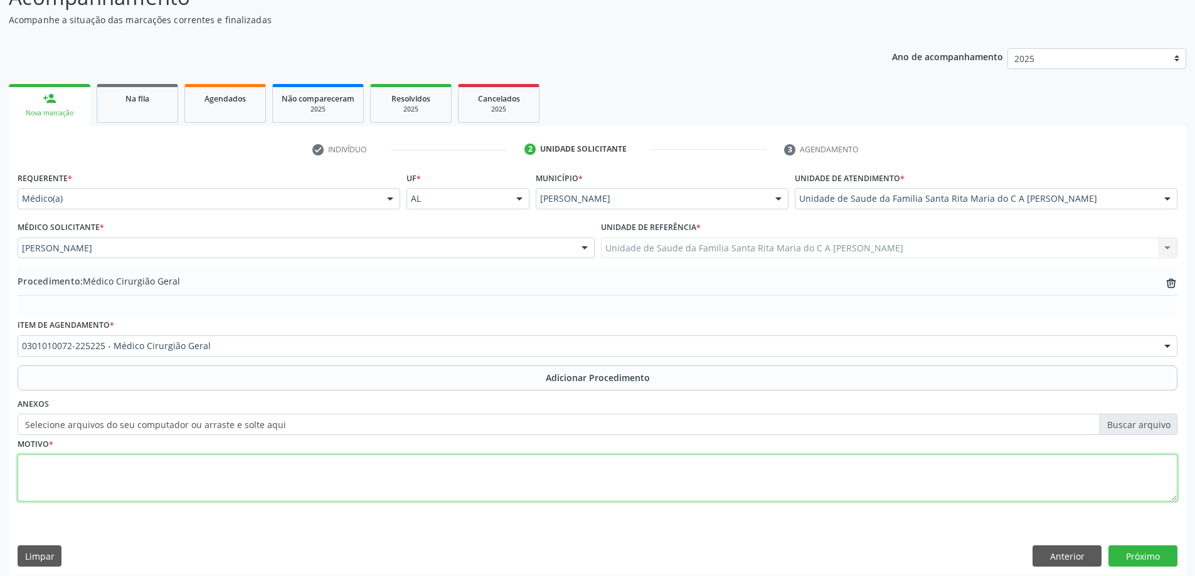
click at [124, 484] on textarea at bounding box center [598, 479] width 1160 height 48
type textarea "[MEDICAL_DATA] [MEDICAL_DATA]"
click at [1160, 559] on button "Próximo" at bounding box center [1142, 556] width 69 height 21
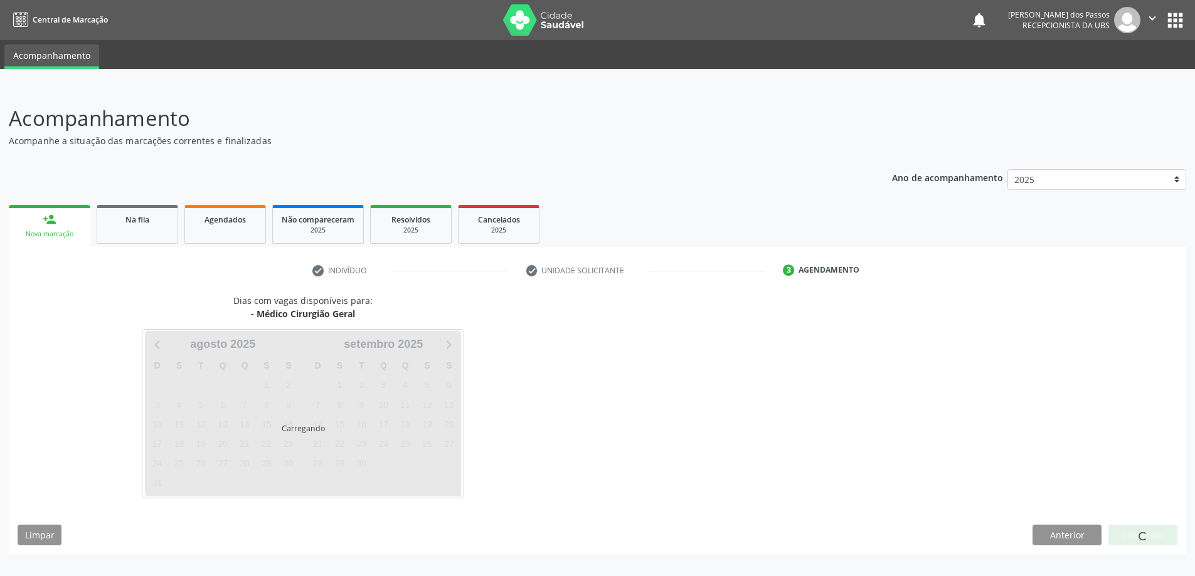
scroll to position [0, 0]
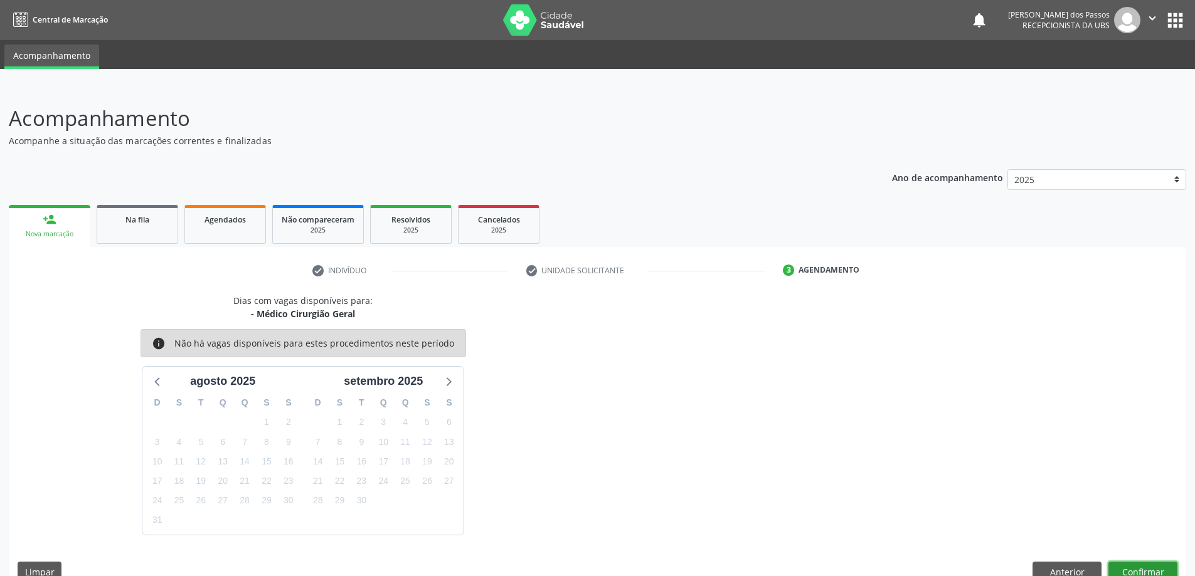
click at [1136, 571] on button "Confirmar" at bounding box center [1142, 572] width 69 height 21
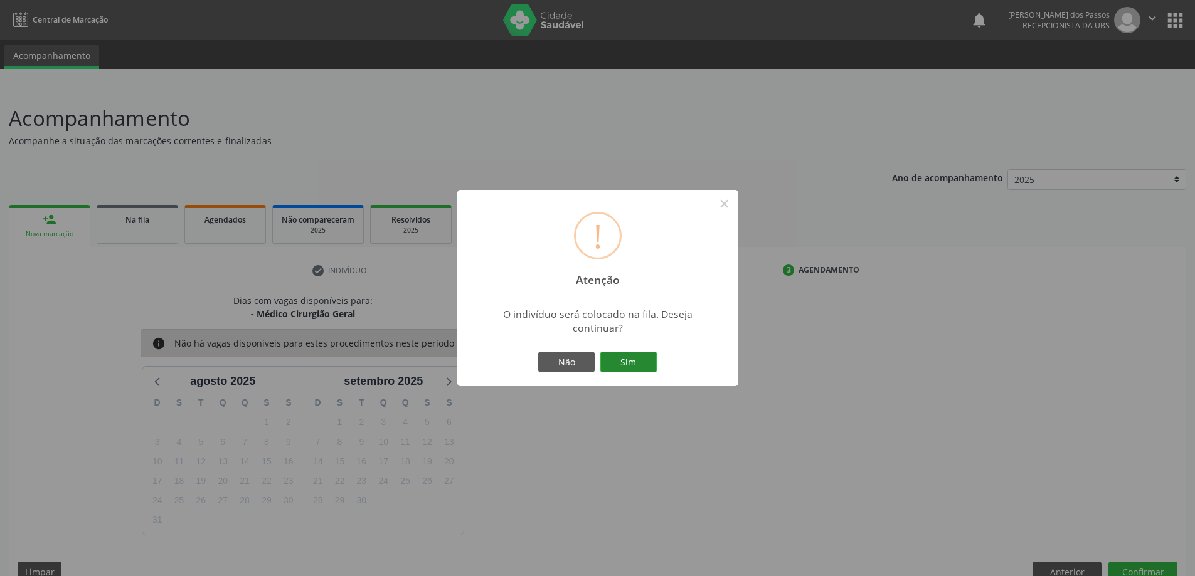
click at [638, 368] on button "Sim" at bounding box center [628, 362] width 56 height 21
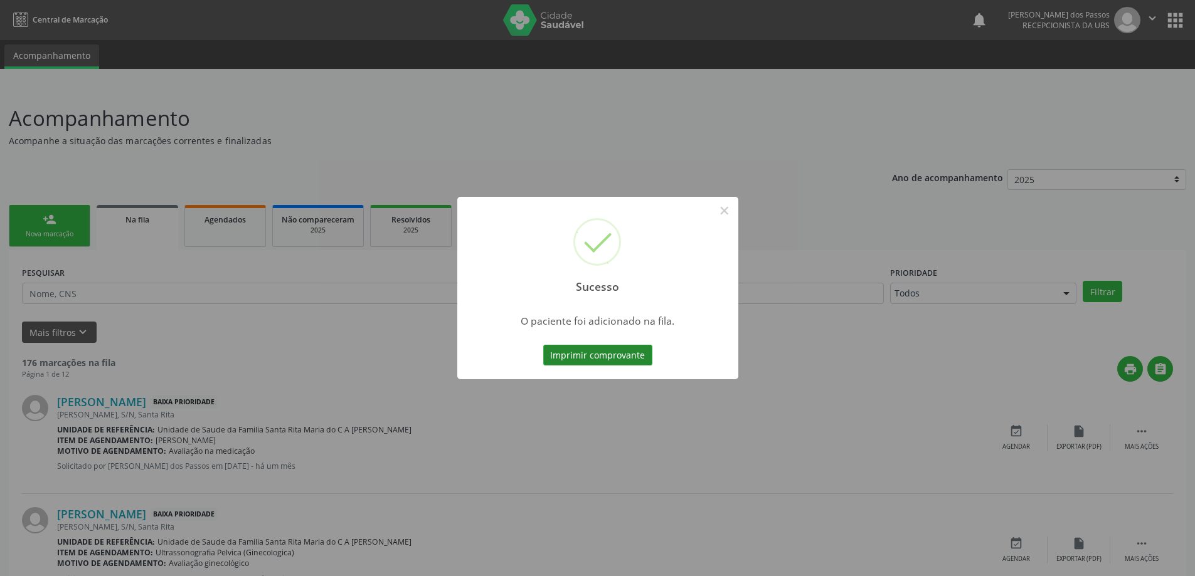
click at [628, 354] on button "Imprimir comprovante" at bounding box center [597, 355] width 109 height 21
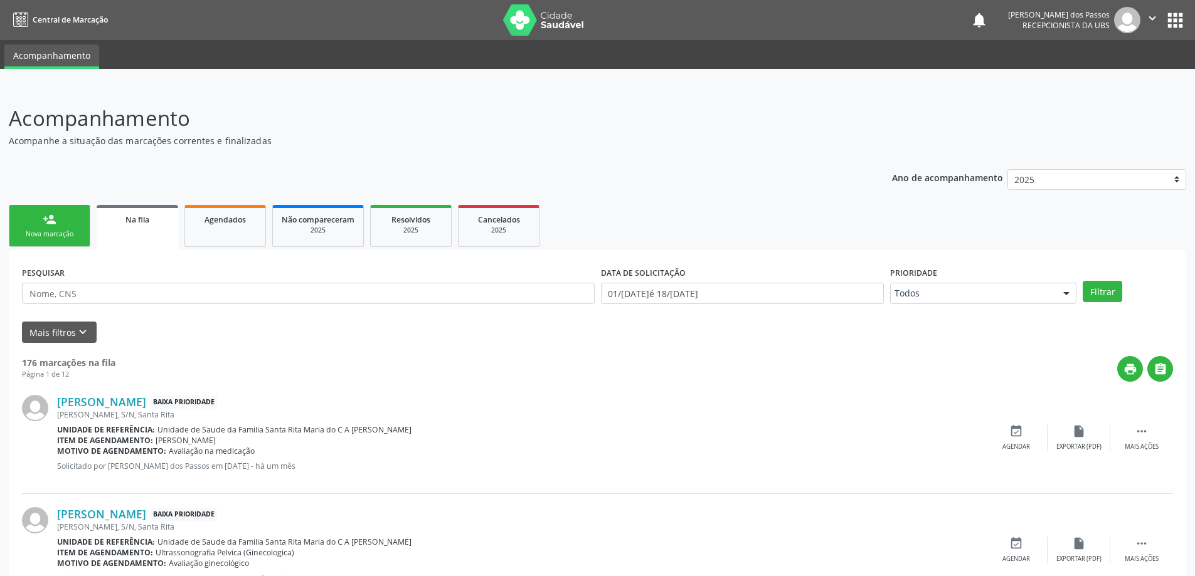
click at [60, 228] on link "person_add Nova marcação" at bounding box center [50, 226] width 82 height 42
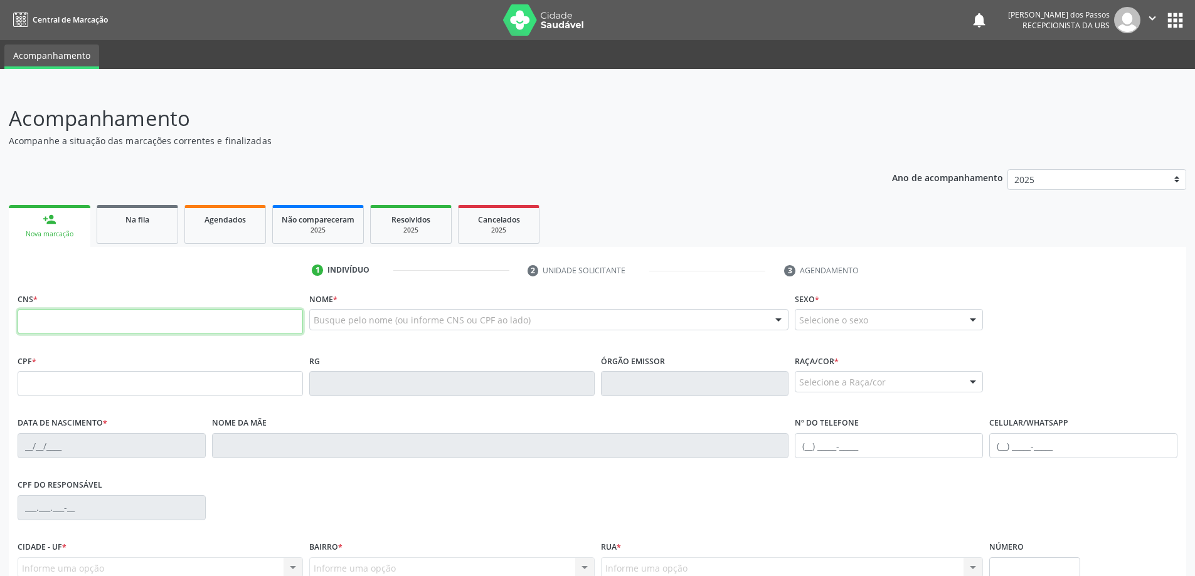
click at [219, 324] on input "text" at bounding box center [160, 321] width 285 height 25
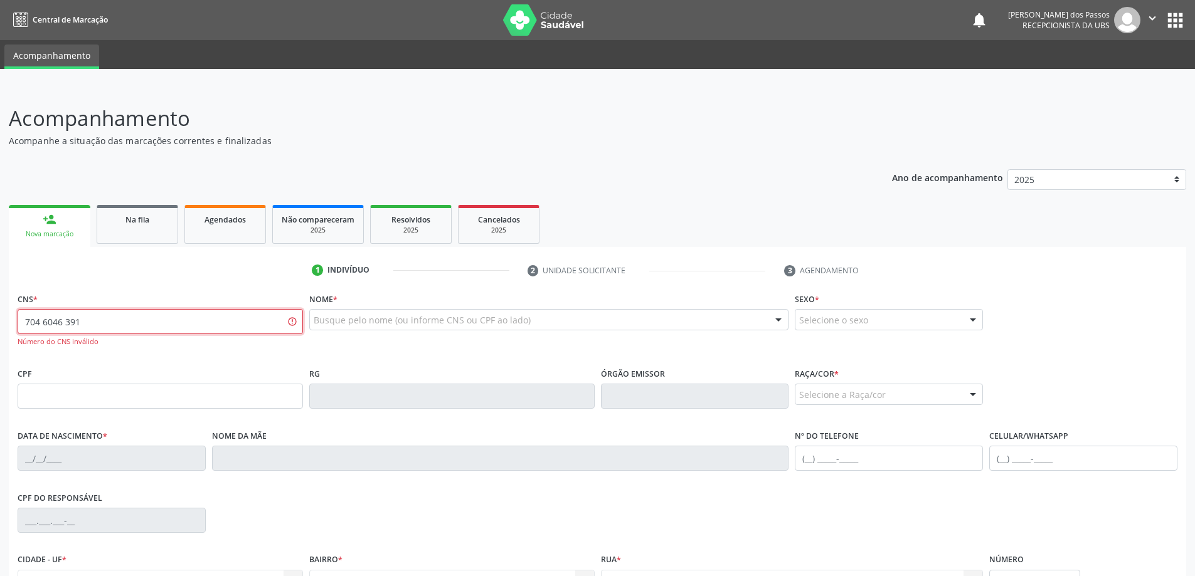
type input "704 6046 3912 5722"
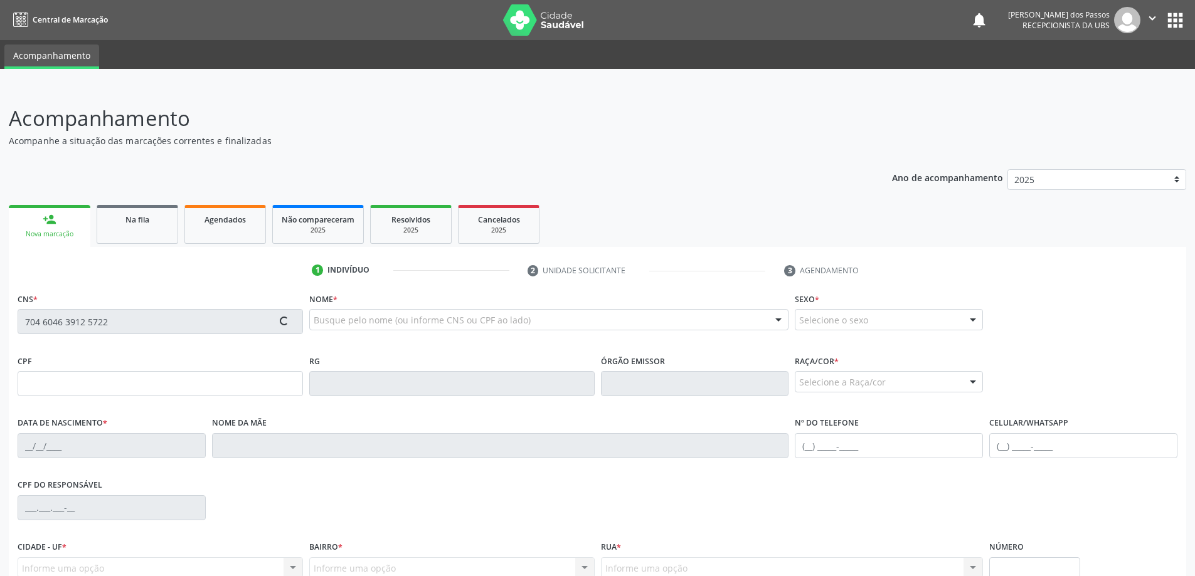
type input "563.895.824-04"
type input "[DATE]"
type input "[PERSON_NAME]"
type input "[PHONE_NUMBER]"
type input "S/N"
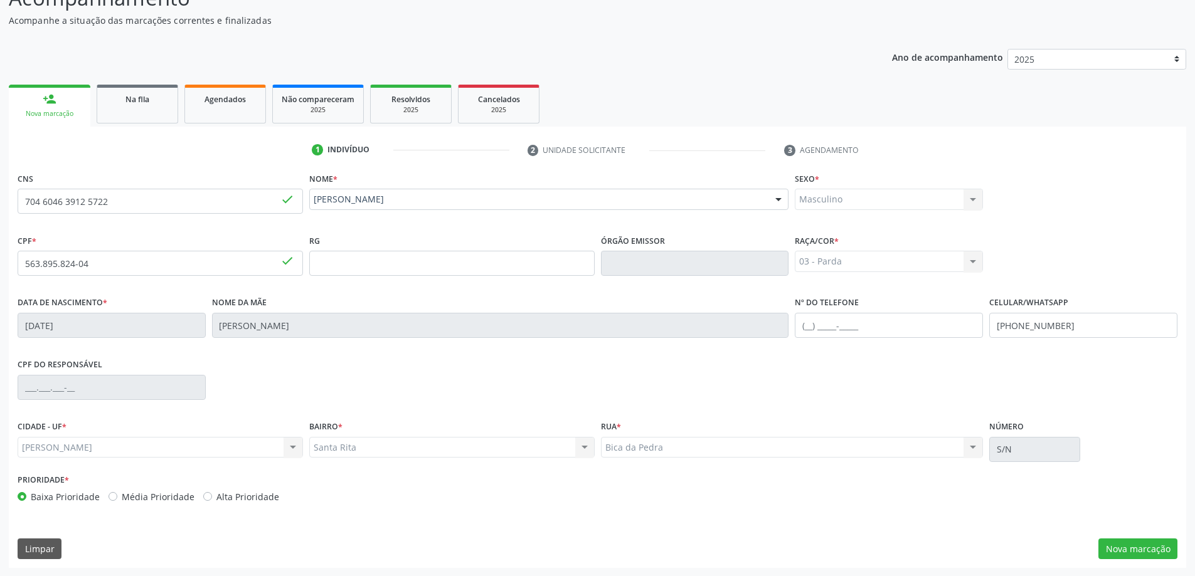
scroll to position [121, 0]
click at [1151, 544] on button "Nova marcação" at bounding box center [1137, 548] width 79 height 21
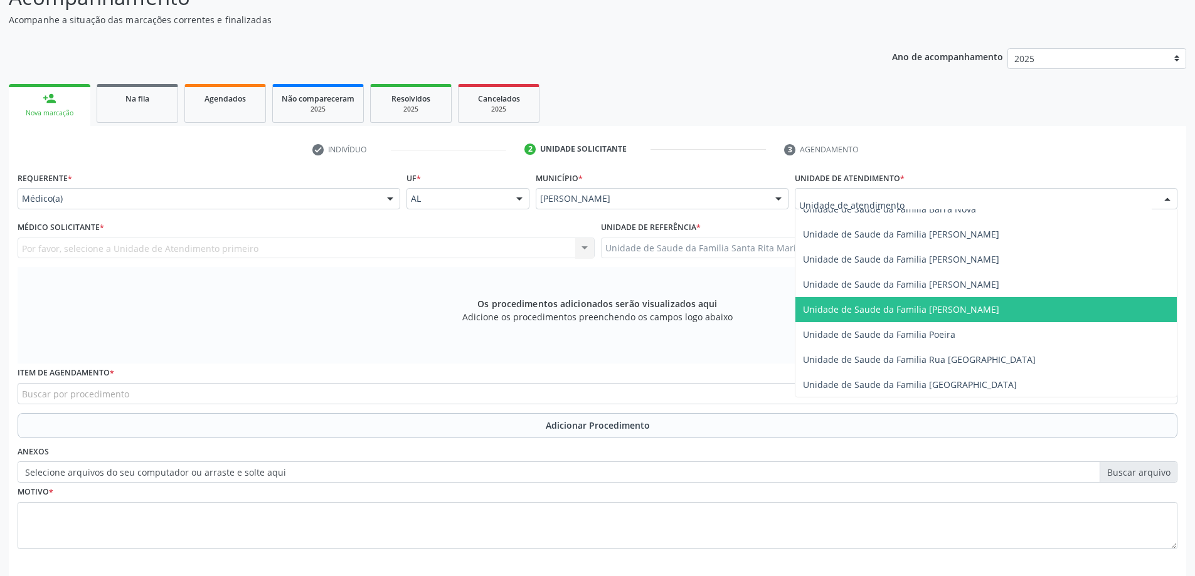
scroll to position [753, 0]
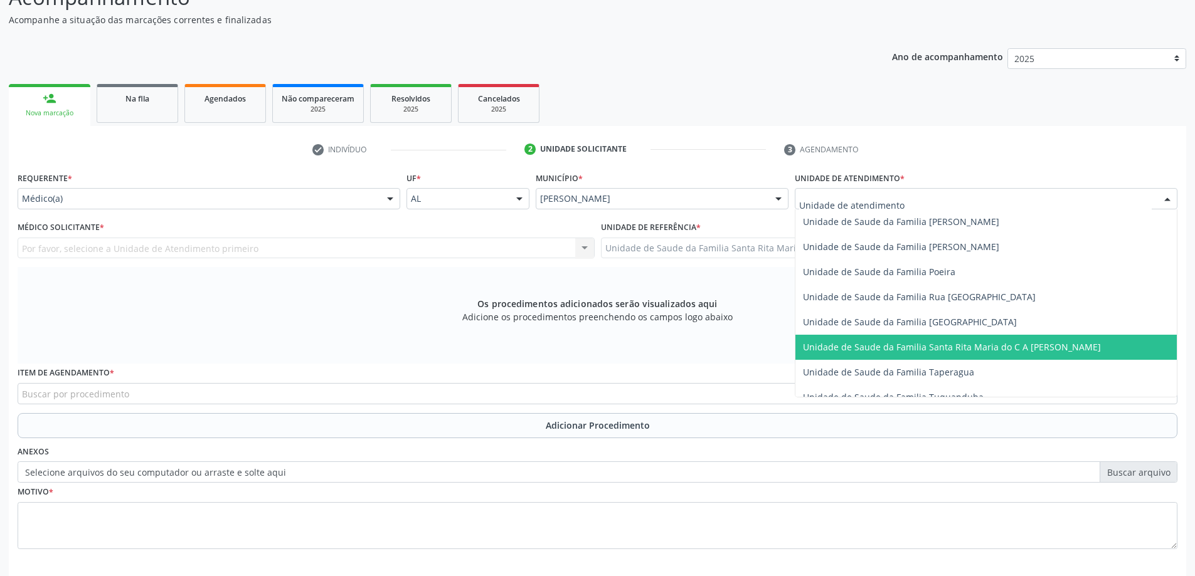
click at [889, 340] on span "Unidade de Saude da Familia Santa Rita Maria do C A [PERSON_NAME]" at bounding box center [985, 347] width 381 height 25
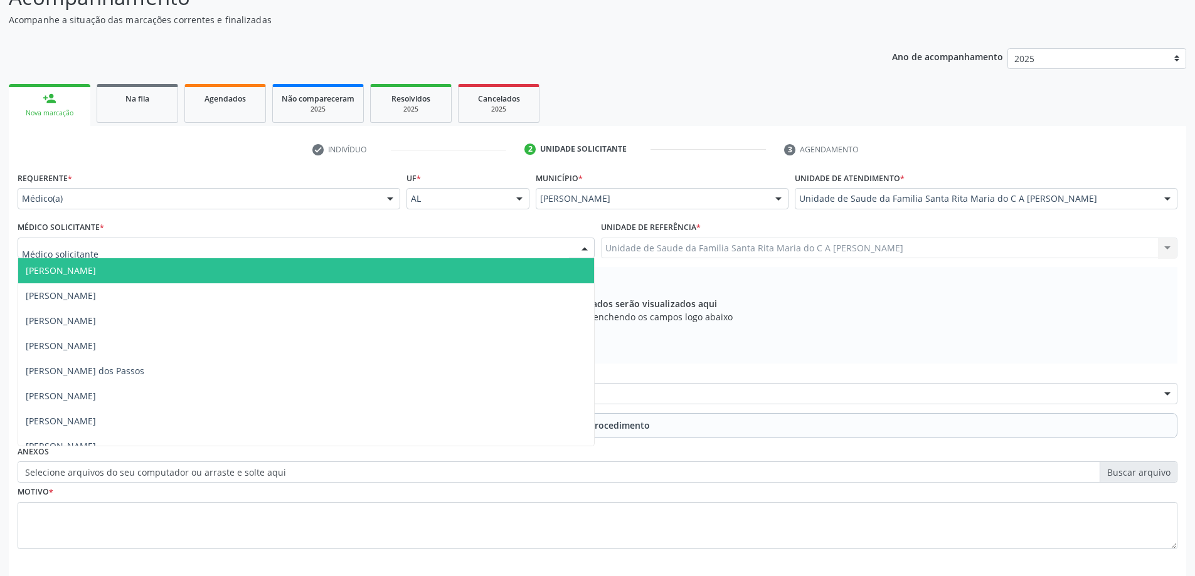
click at [216, 245] on div at bounding box center [306, 248] width 577 height 21
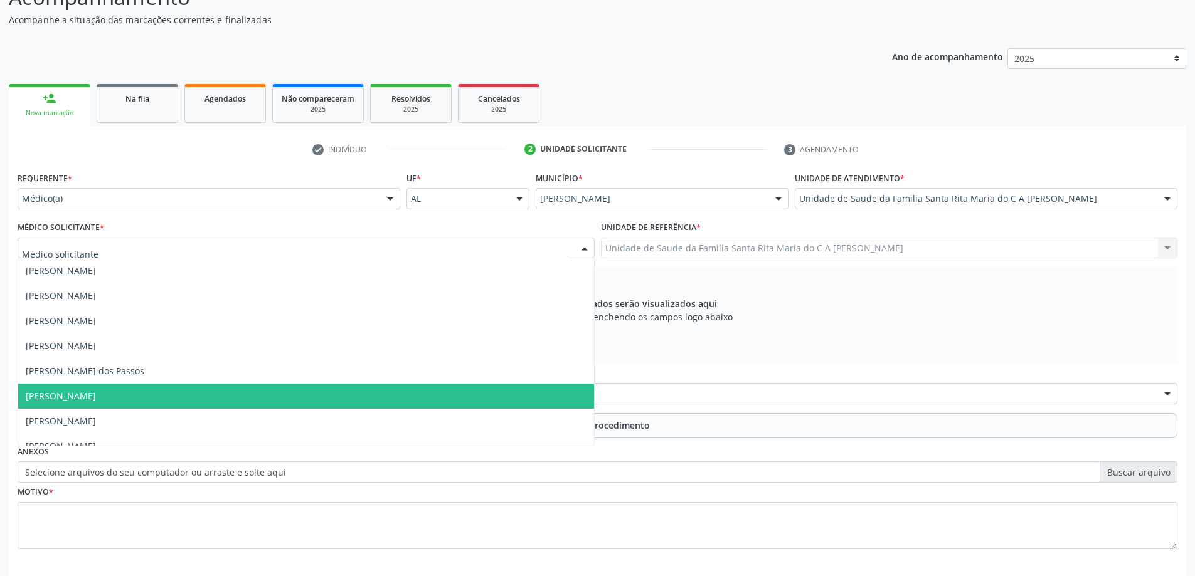
click at [218, 392] on span "[PERSON_NAME]" at bounding box center [306, 396] width 576 height 25
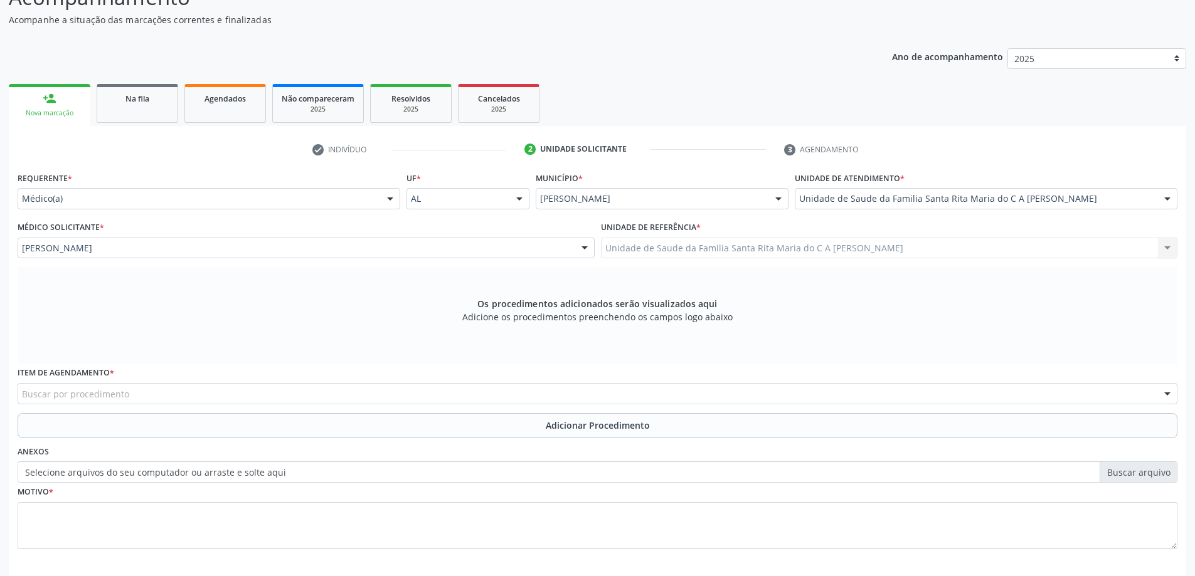
scroll to position [177, 0]
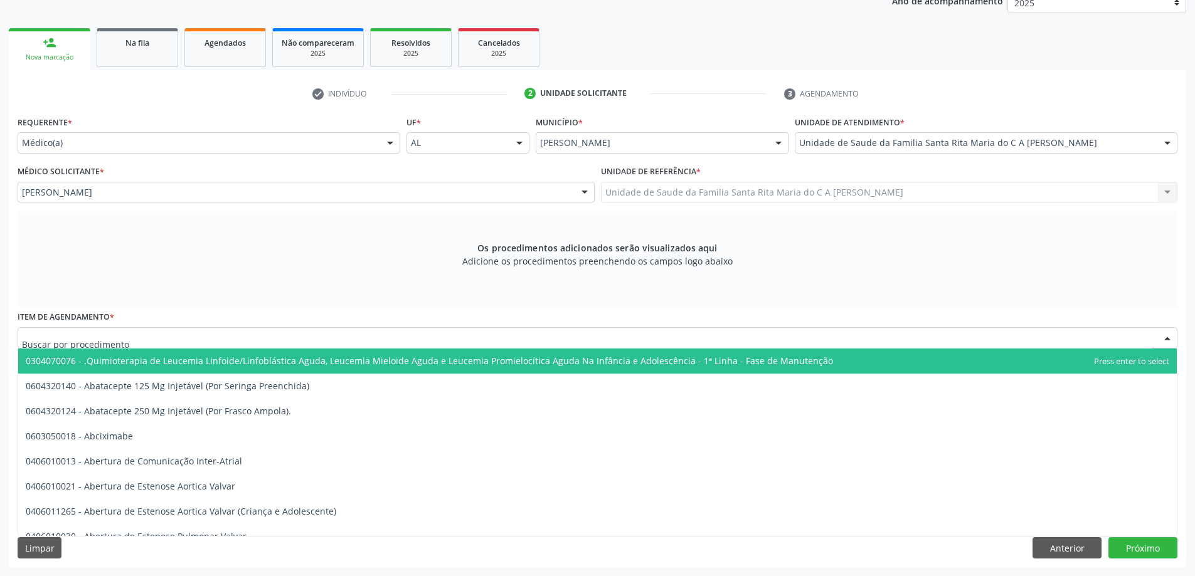
click at [206, 341] on div at bounding box center [598, 337] width 1160 height 21
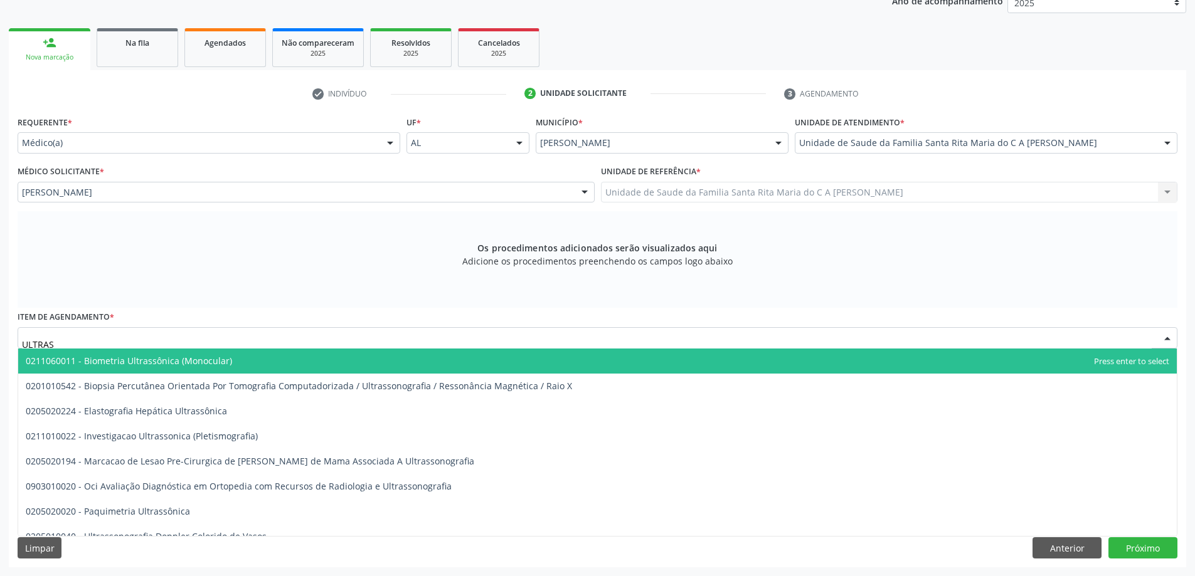
type input "ULTRASS"
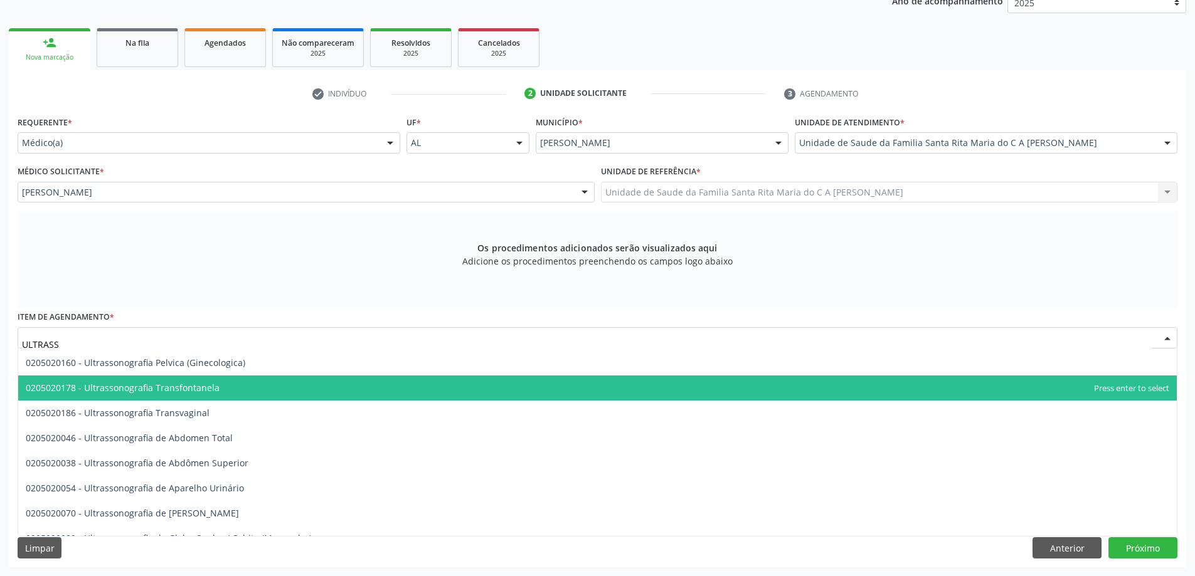
scroll to position [314, 0]
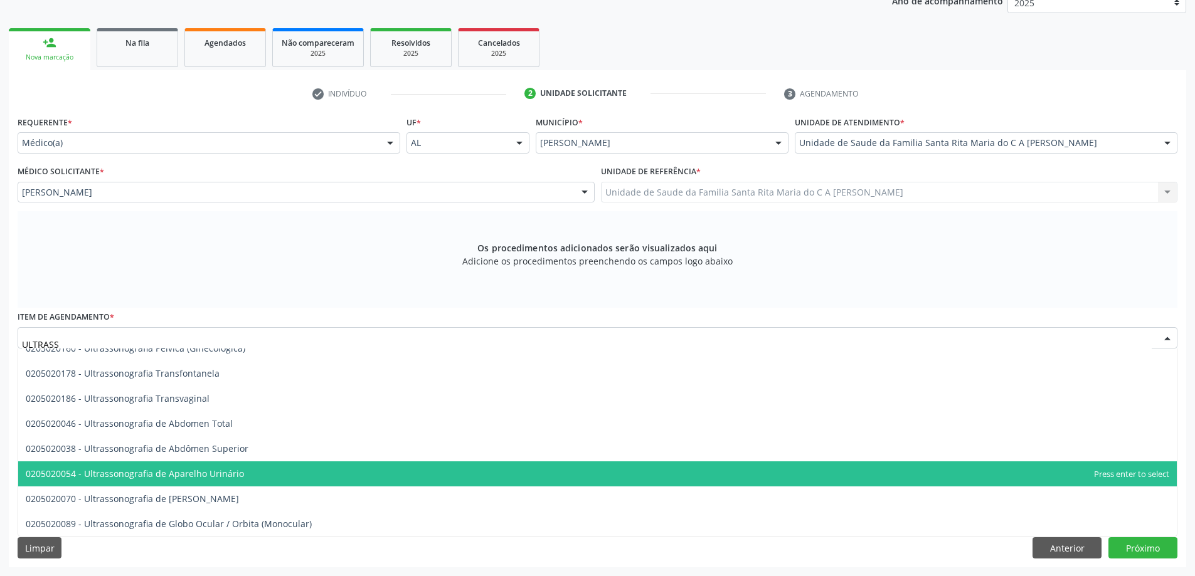
click at [236, 476] on span "0205020054 - Ultrassonografia de Aparelho Urinário" at bounding box center [135, 474] width 218 height 12
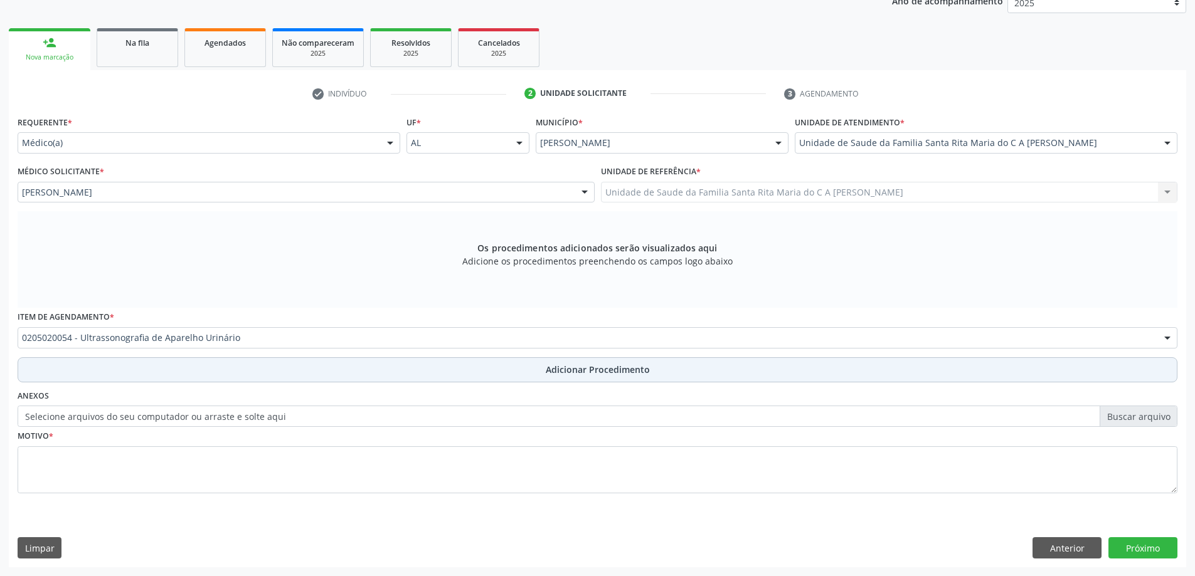
click at [198, 378] on button "Adicionar Procedimento" at bounding box center [598, 369] width 1160 height 25
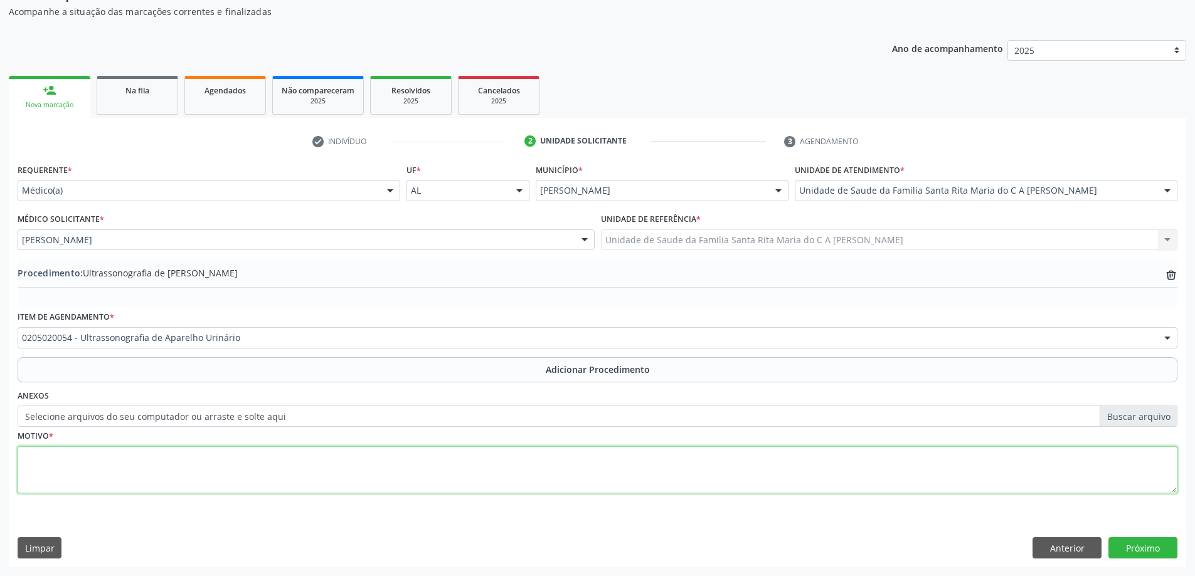
click at [168, 472] on textarea at bounding box center [598, 471] width 1160 height 48
type textarea "RENAL"
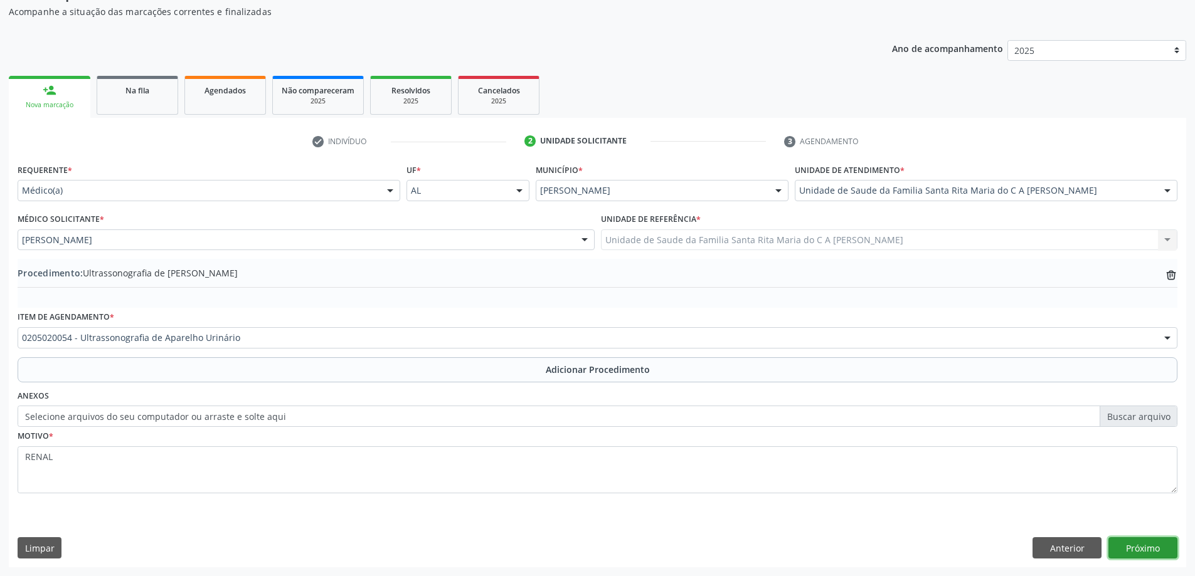
click at [1153, 551] on button "Próximo" at bounding box center [1142, 547] width 69 height 21
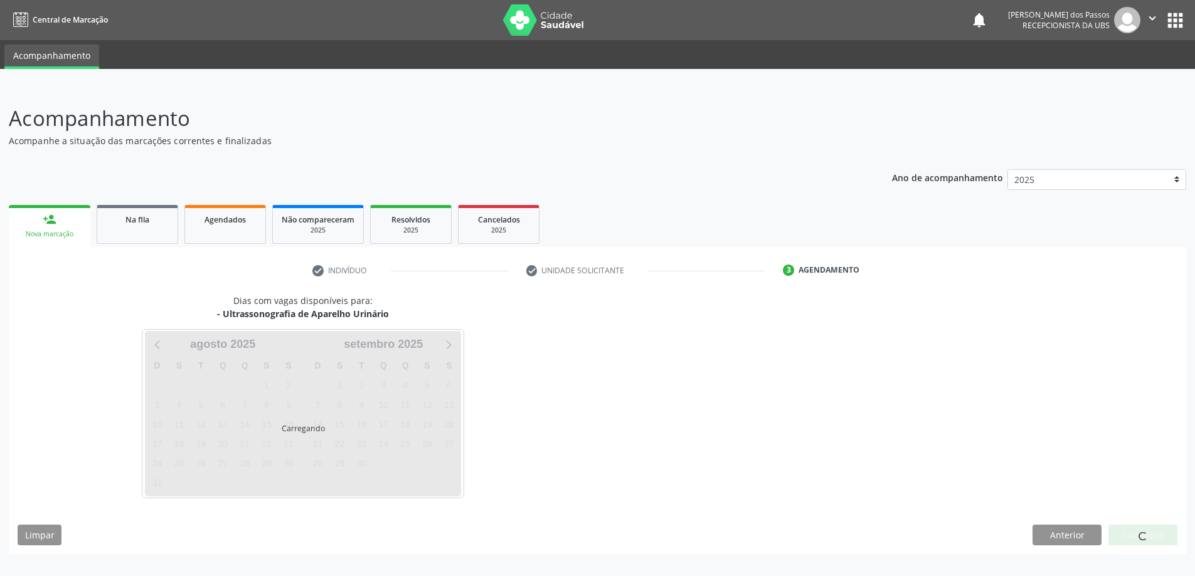
scroll to position [0, 0]
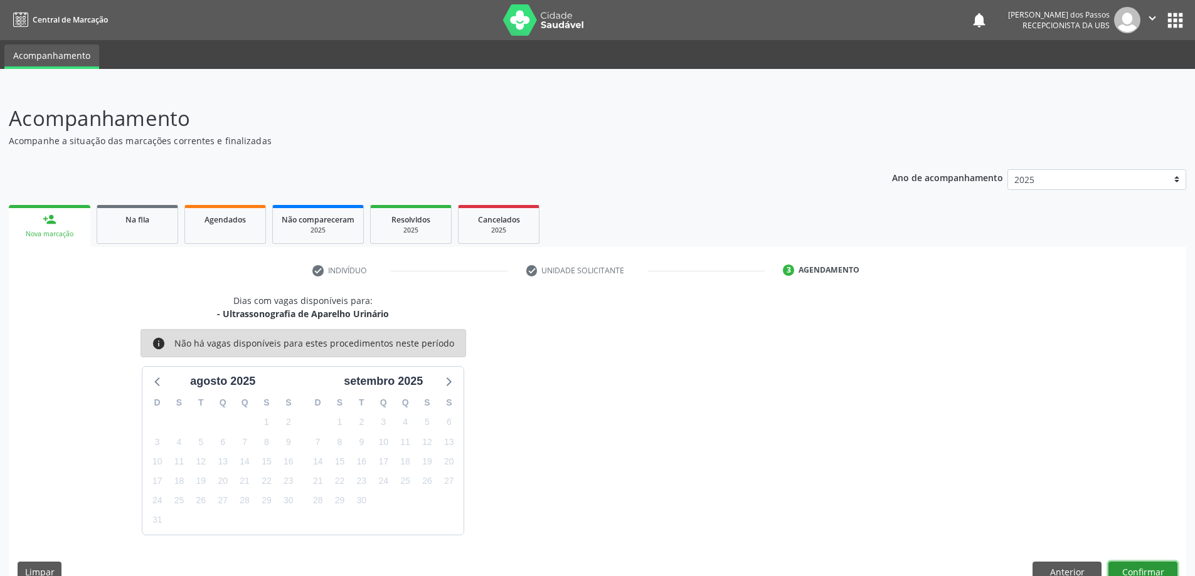
click at [1160, 569] on button "Confirmar" at bounding box center [1142, 572] width 69 height 21
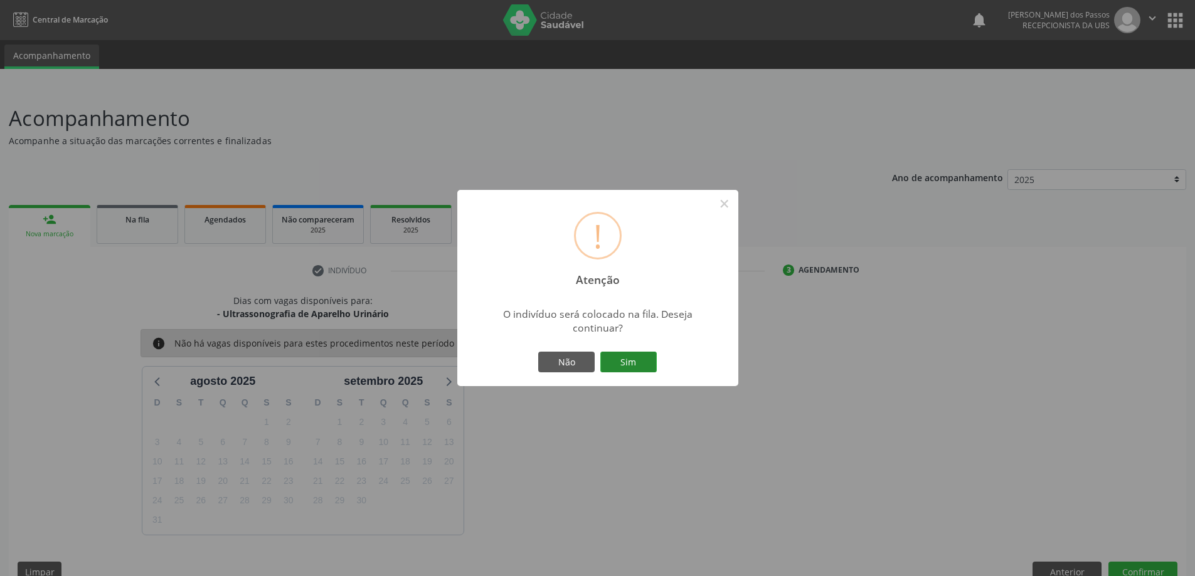
click at [628, 362] on button "Sim" at bounding box center [628, 362] width 56 height 21
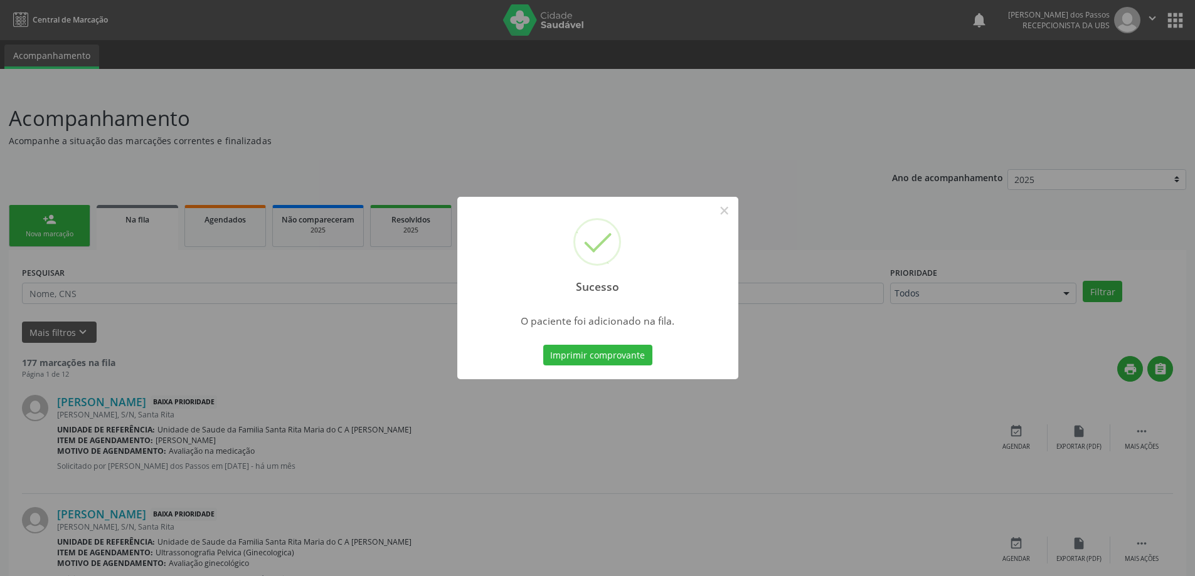
click at [628, 362] on button "Imprimir comprovante" at bounding box center [597, 355] width 109 height 21
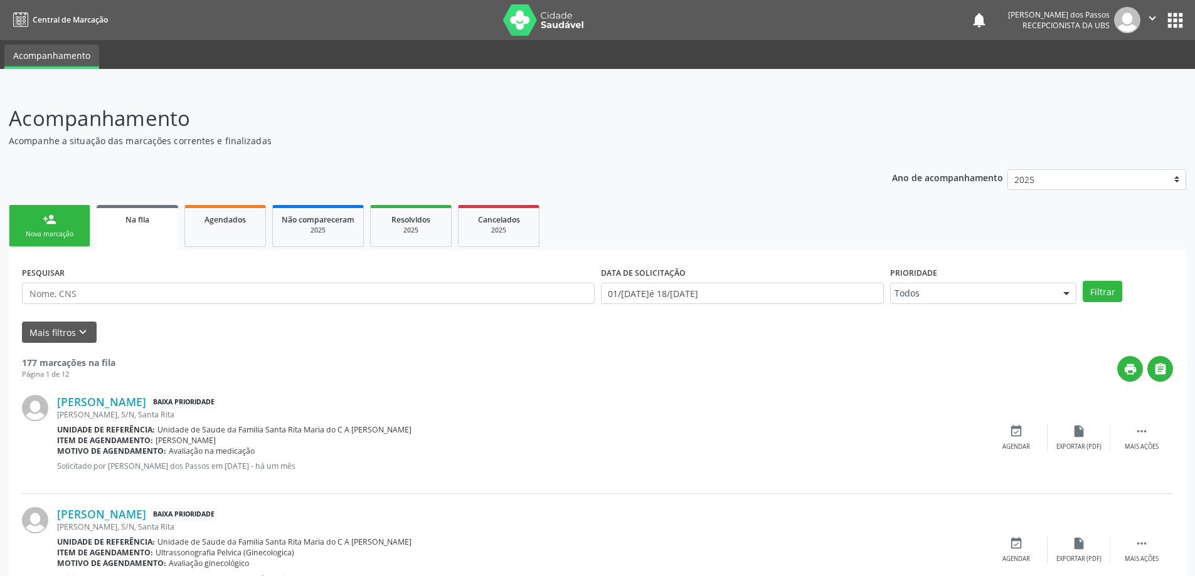
click at [53, 230] on div "Nova marcação" at bounding box center [49, 234] width 63 height 9
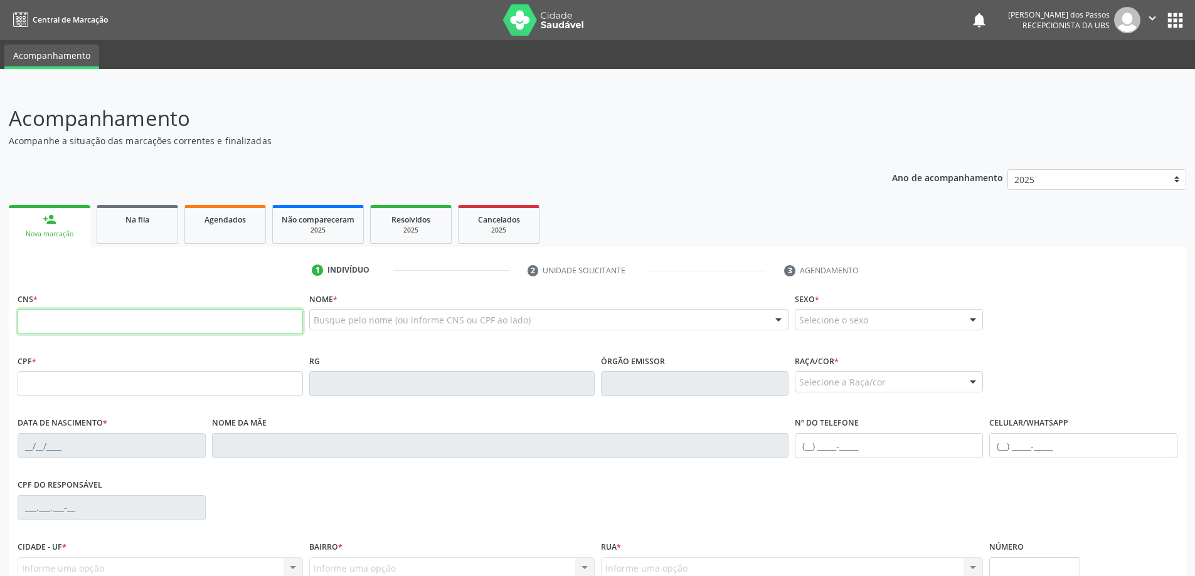
click at [247, 324] on input "text" at bounding box center [160, 321] width 285 height 25
type input "700 3059 5697 1640"
type input "064.641.704-57"
type input "[DATE]"
type input "Ivonete Analia dos Samtos"
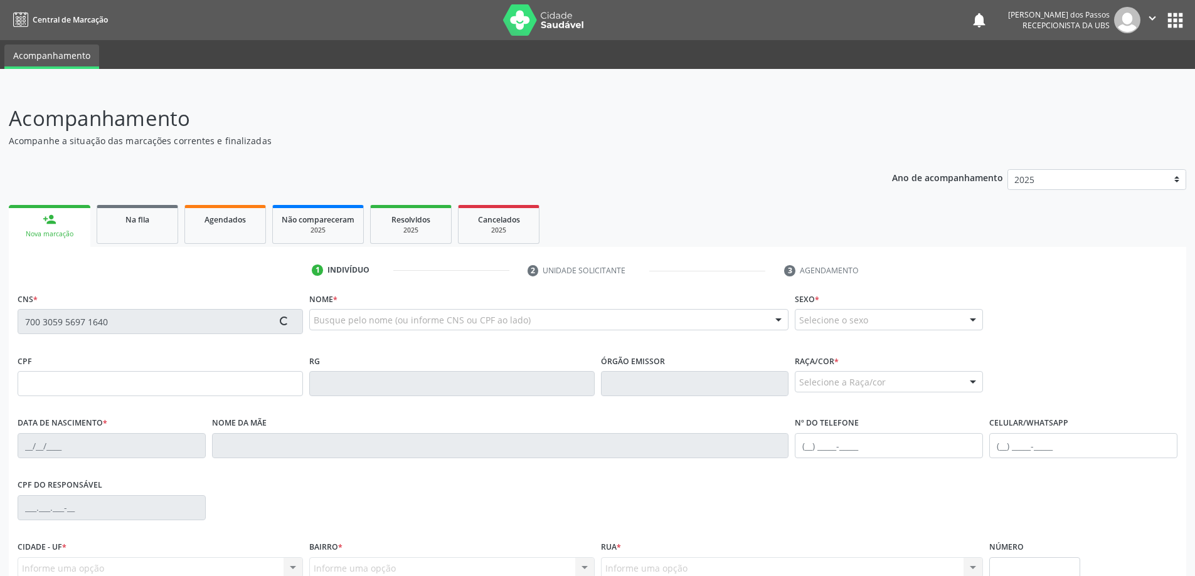
type input "[PHONE_NUMBER]"
type input "S/N"
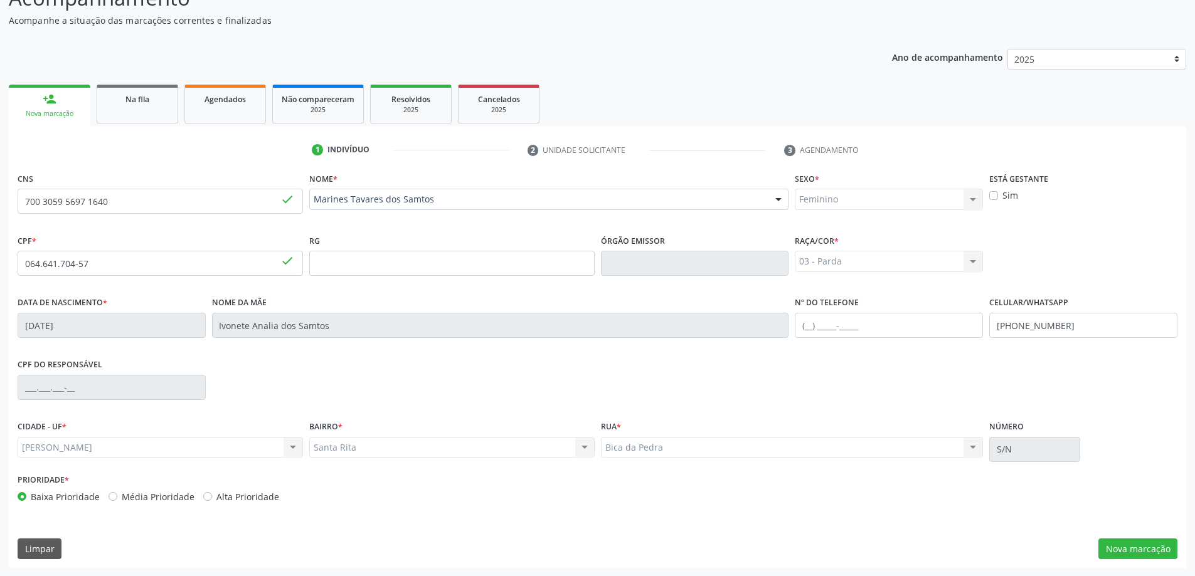
scroll to position [121, 0]
drag, startPoint x: 1133, startPoint y: 545, endPoint x: 1094, endPoint y: 511, distance: 52.0
click at [1133, 546] on button "Nova marcação" at bounding box center [1137, 548] width 79 height 21
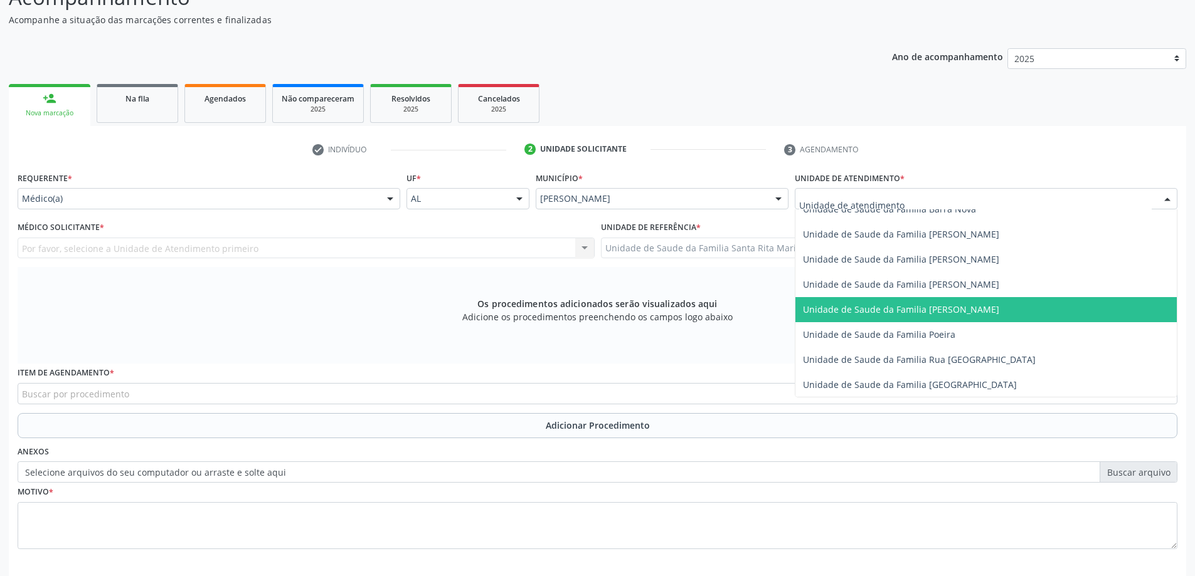
scroll to position [753, 0]
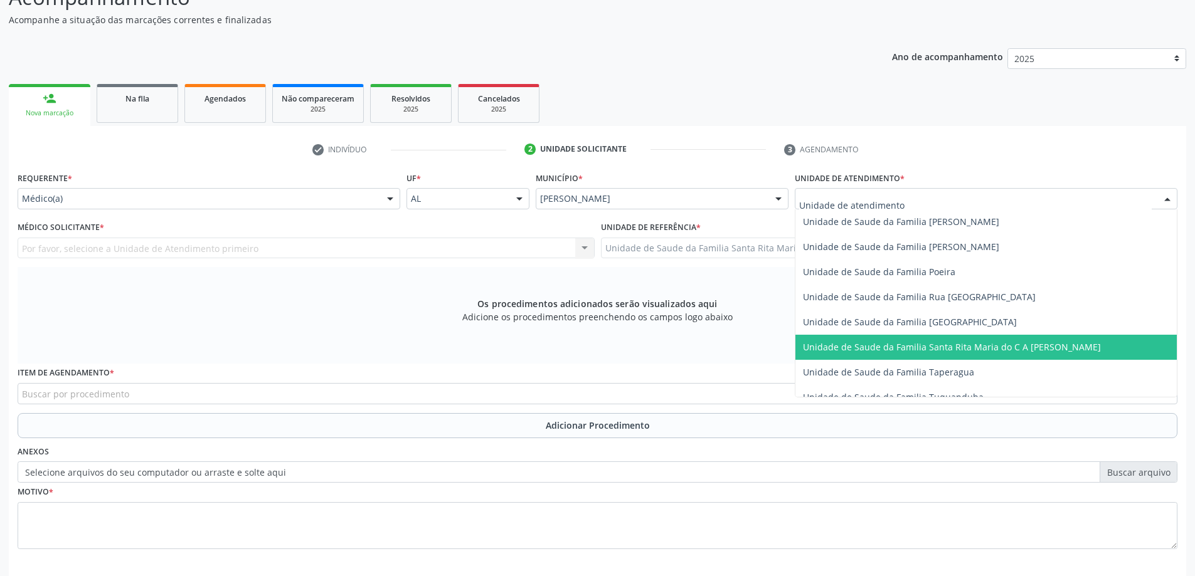
click at [899, 343] on span "Unidade de Saude da Familia Santa Rita Maria do C A [PERSON_NAME]" at bounding box center [952, 347] width 298 height 12
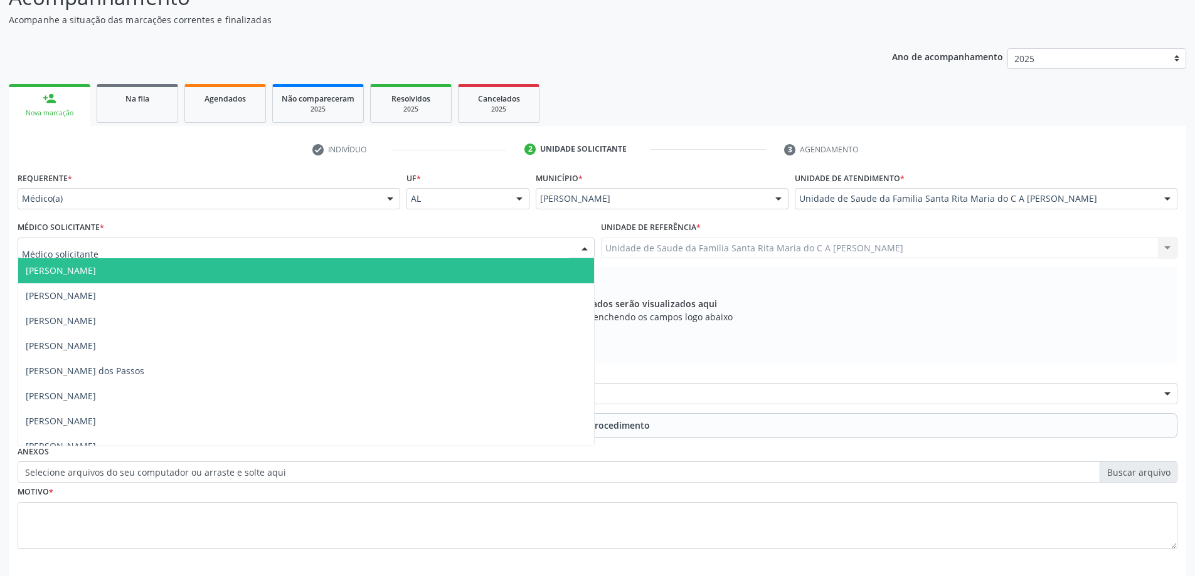
click at [255, 251] on div at bounding box center [306, 248] width 577 height 21
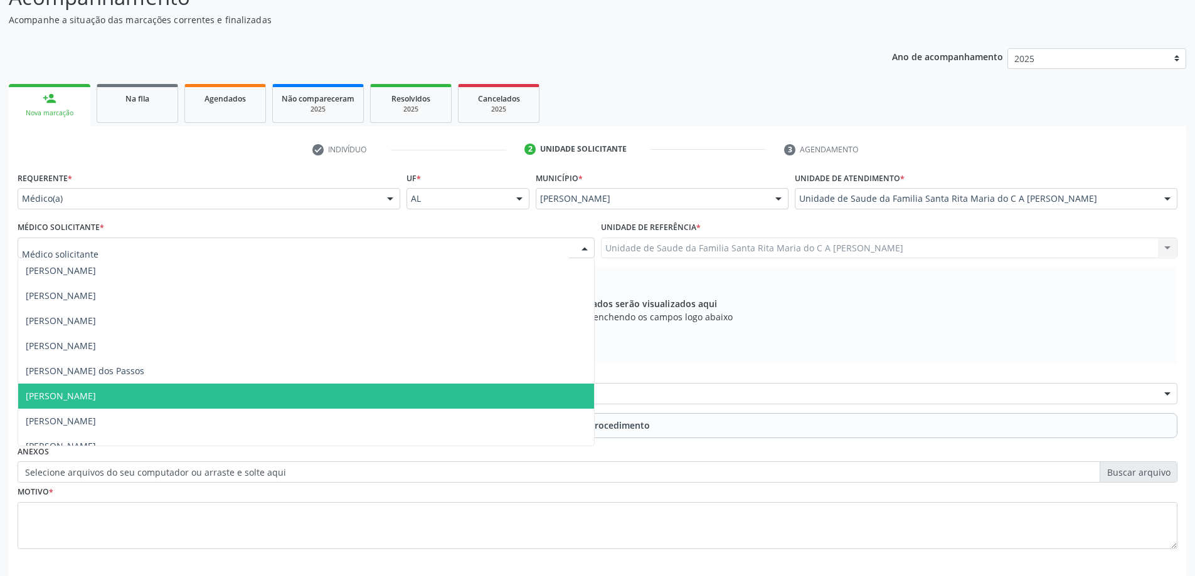
click at [243, 400] on span "[PERSON_NAME]" at bounding box center [306, 396] width 576 height 25
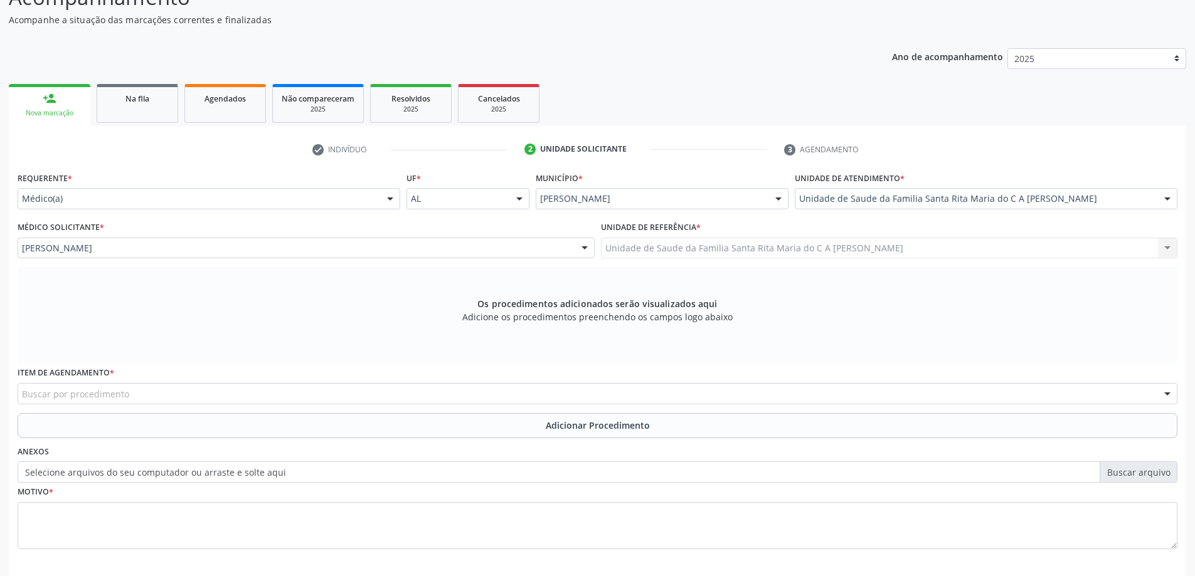
click at [267, 388] on div "Buscar por procedimento" at bounding box center [598, 393] width 1160 height 21
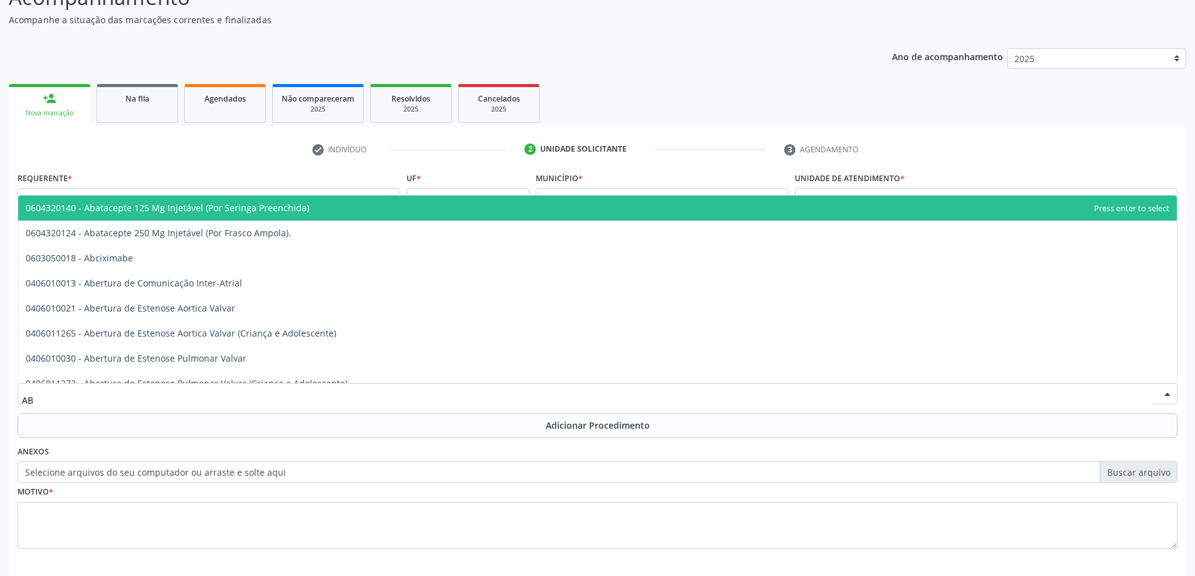
type input "A"
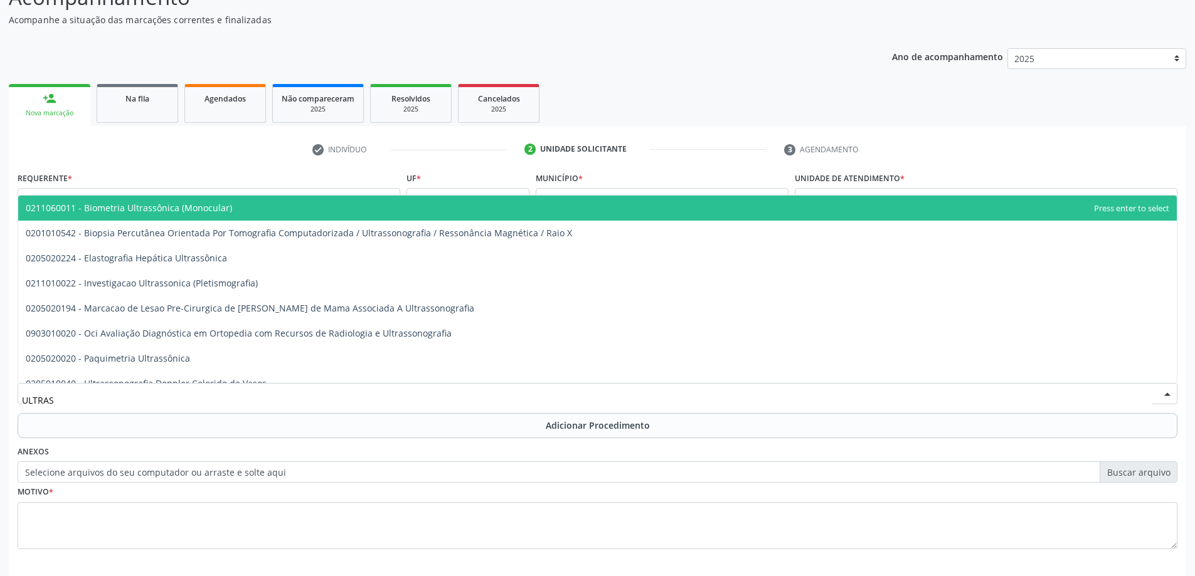
type input "ULTRASS"
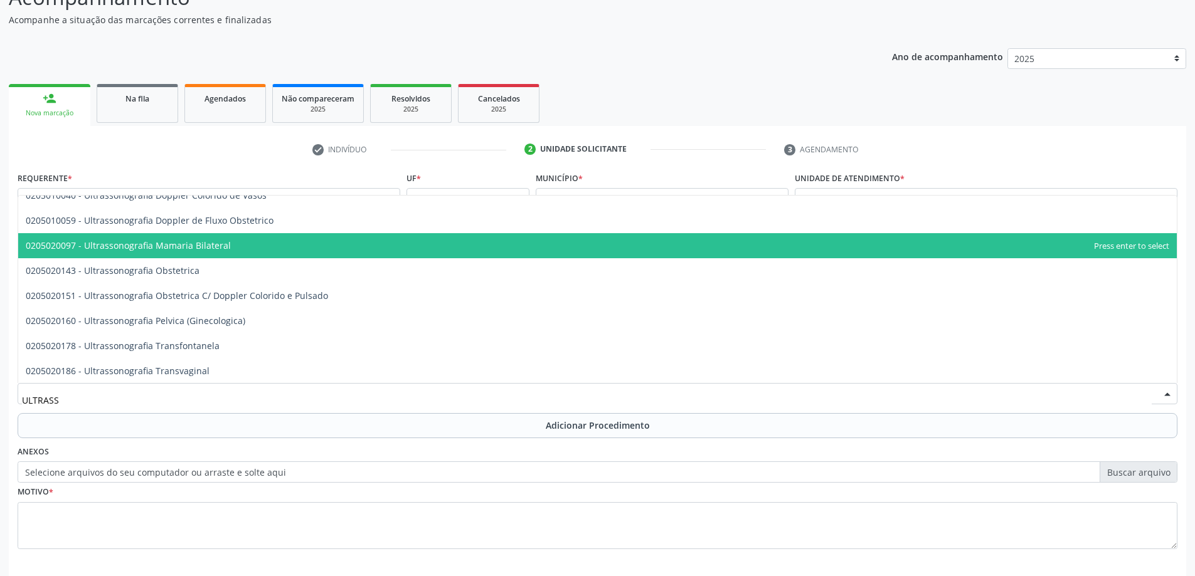
scroll to position [251, 0]
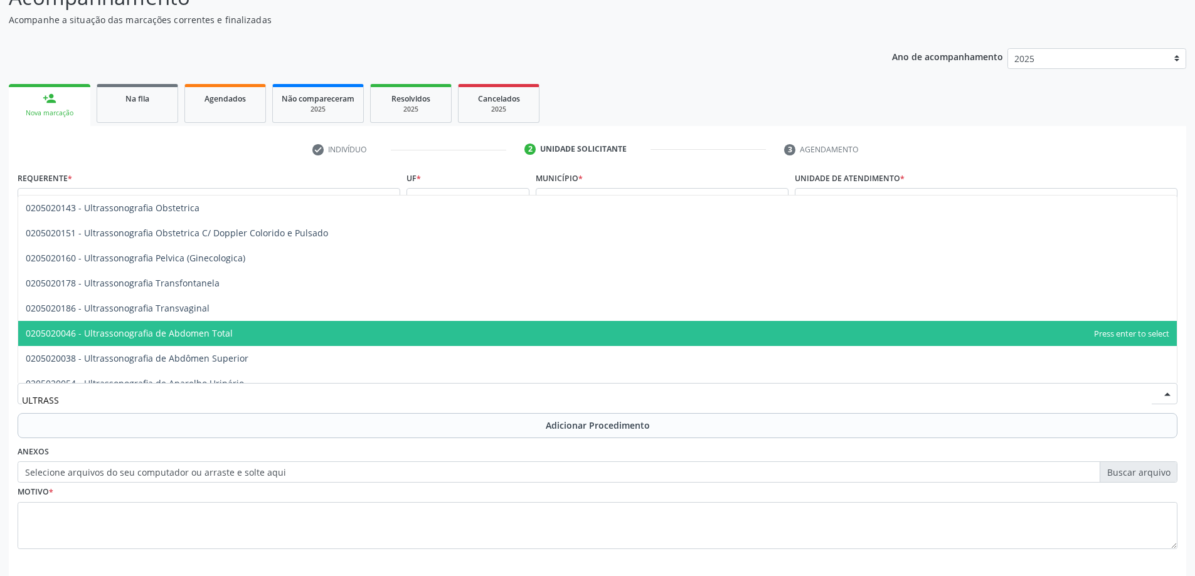
click at [265, 338] on span "0205020046 - Ultrassonografia de Abdomen Total" at bounding box center [597, 333] width 1158 height 25
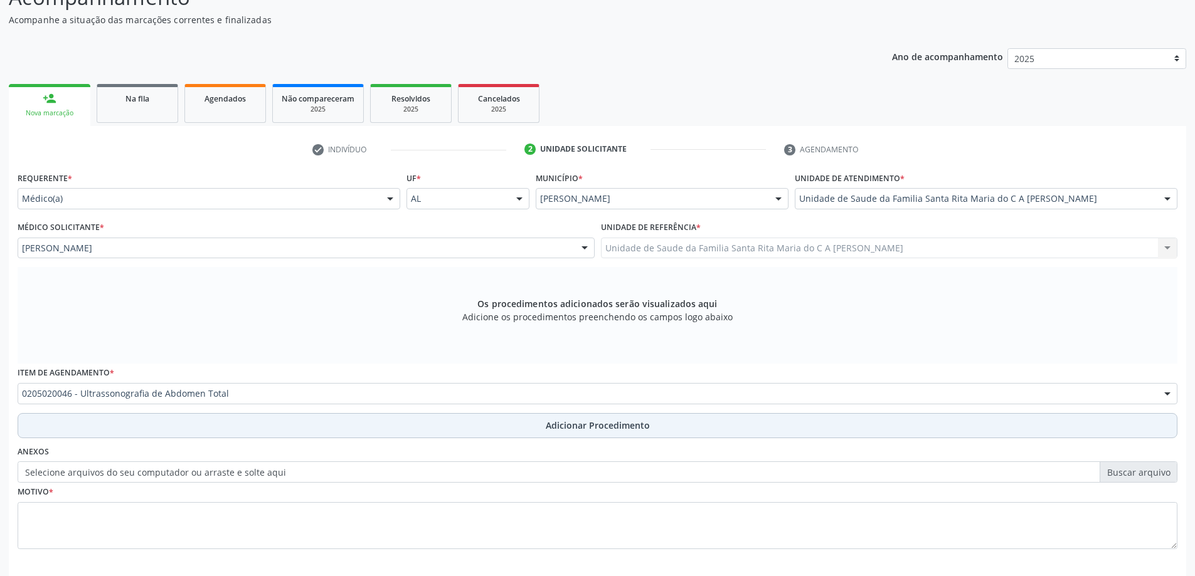
click at [212, 427] on button "Adicionar Procedimento" at bounding box center [598, 425] width 1160 height 25
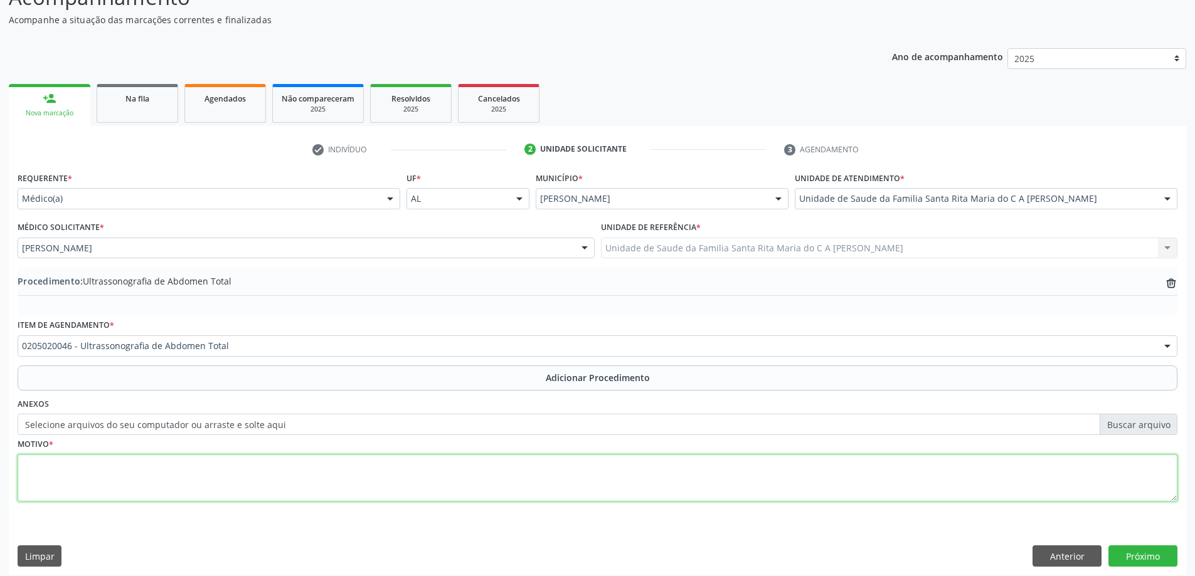
click at [186, 477] on textarea at bounding box center [598, 479] width 1160 height 48
type textarea "CALCULO RENAL"
click at [1140, 556] on button "Próximo" at bounding box center [1142, 556] width 69 height 21
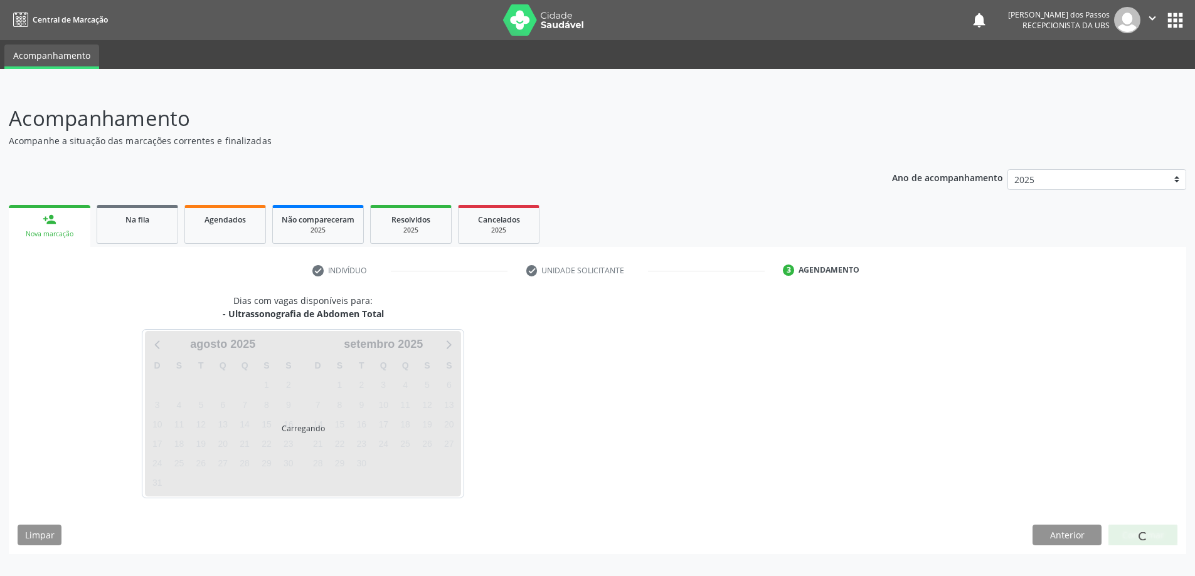
scroll to position [0, 0]
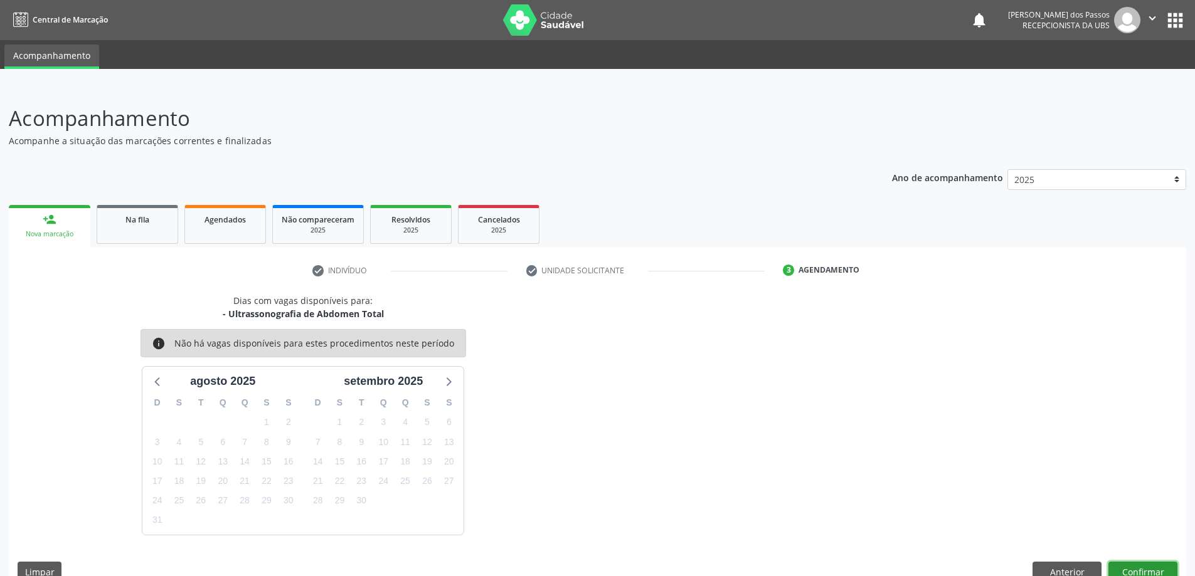
click at [1134, 556] on div "Dias com vagas disponíveis para: - Ultrassonografia de Abdomen Total info Não h…" at bounding box center [597, 442] width 1177 height 297
click at [1139, 569] on button "Confirmar" at bounding box center [1142, 572] width 69 height 21
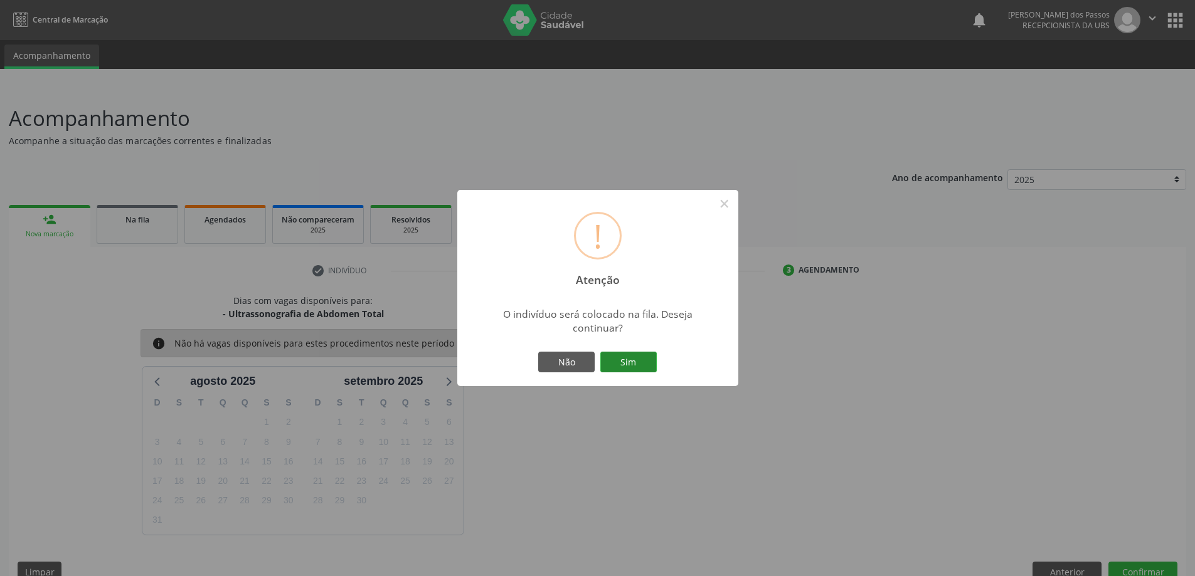
click at [635, 366] on button "Sim" at bounding box center [628, 362] width 56 height 21
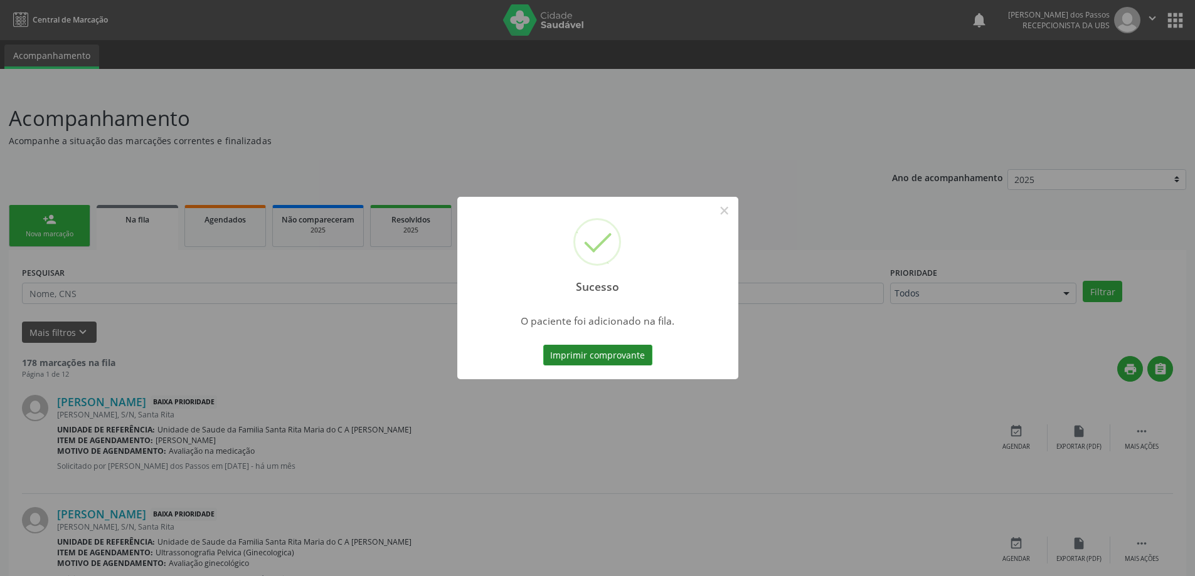
click at [585, 359] on button "Imprimir comprovante" at bounding box center [597, 355] width 109 height 21
